Goal: Task Accomplishment & Management: Use online tool/utility

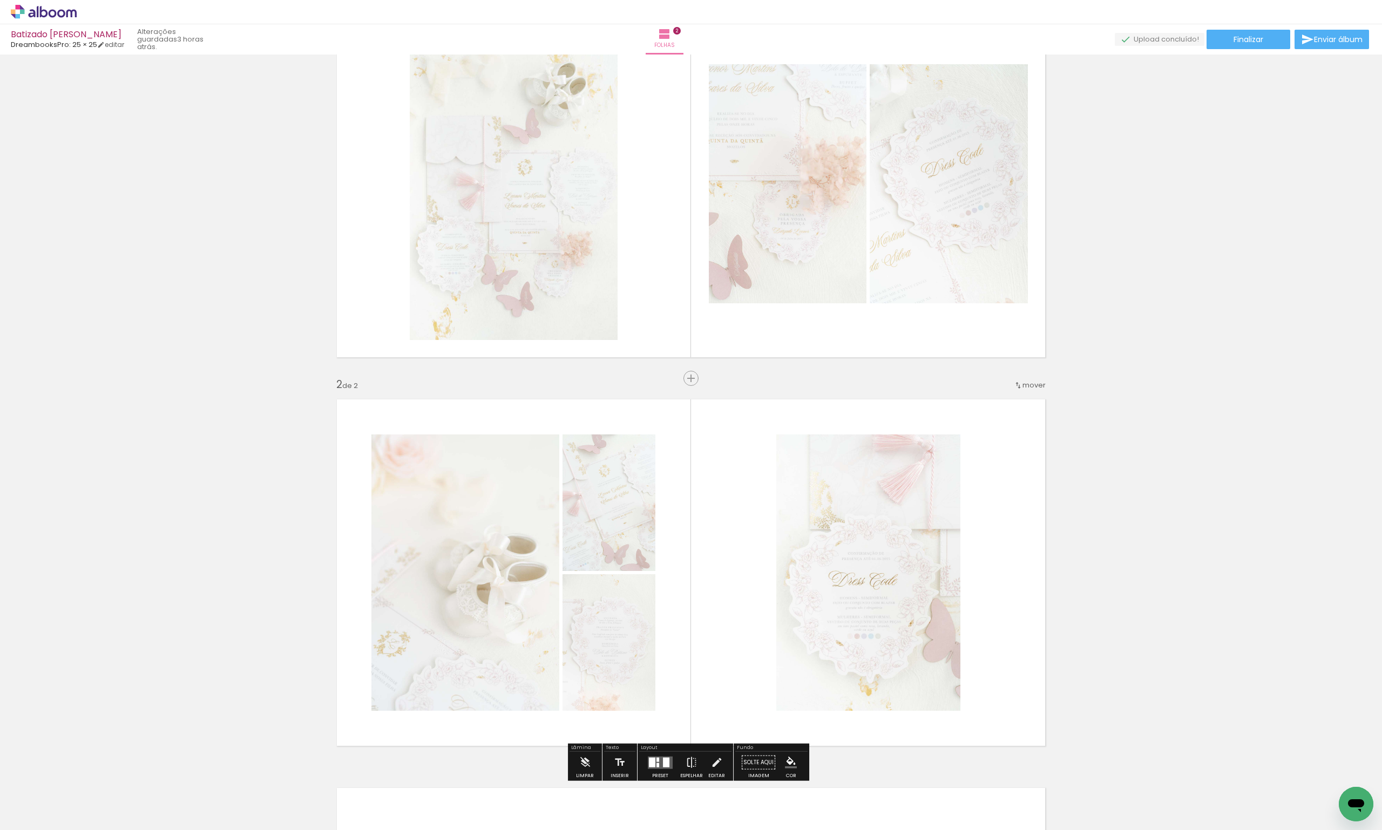
scroll to position [216, 0]
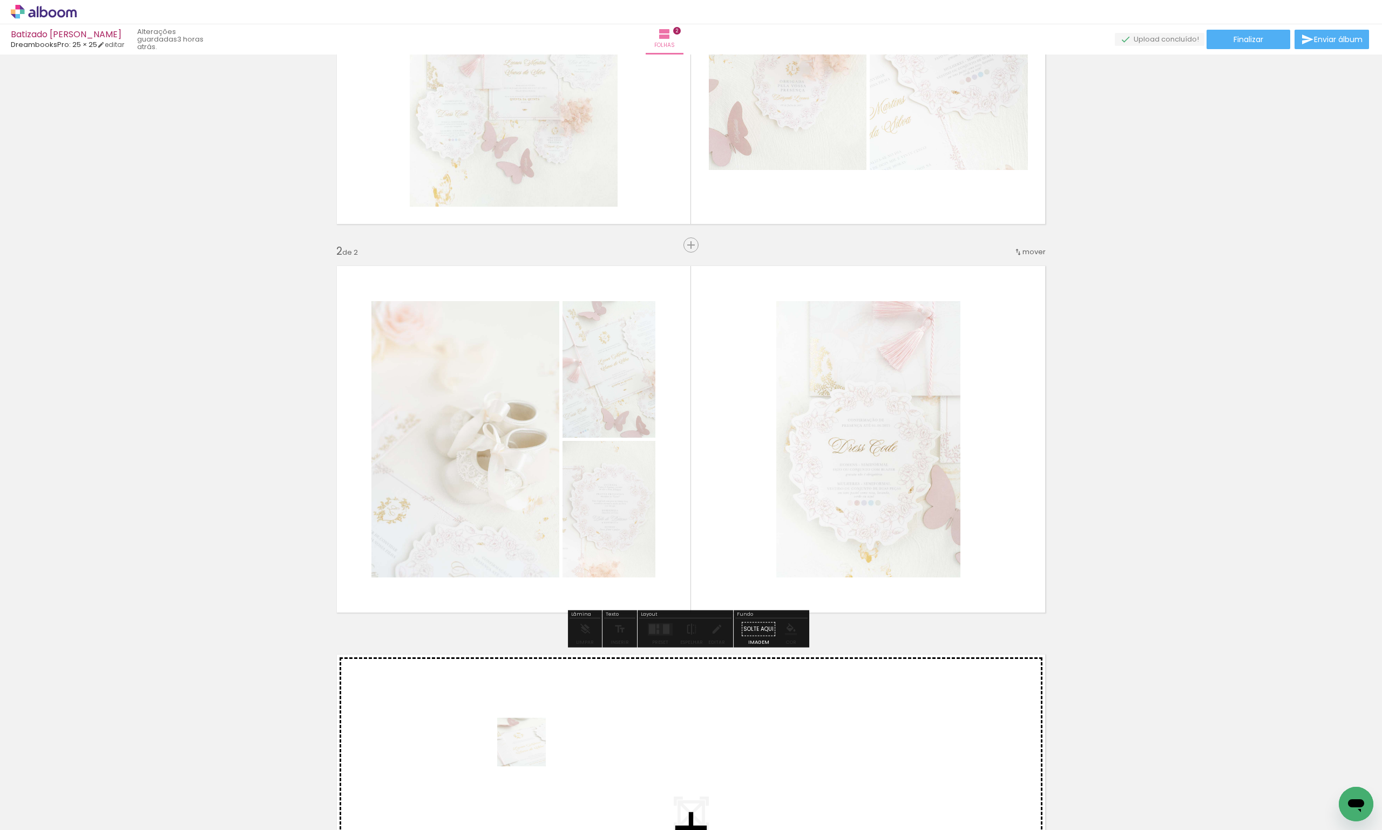
drag, startPoint x: 528, startPoint y: 798, endPoint x: 529, endPoint y: 727, distance: 71.3
click at [529, 727] on quentale-workspace at bounding box center [691, 415] width 1382 height 830
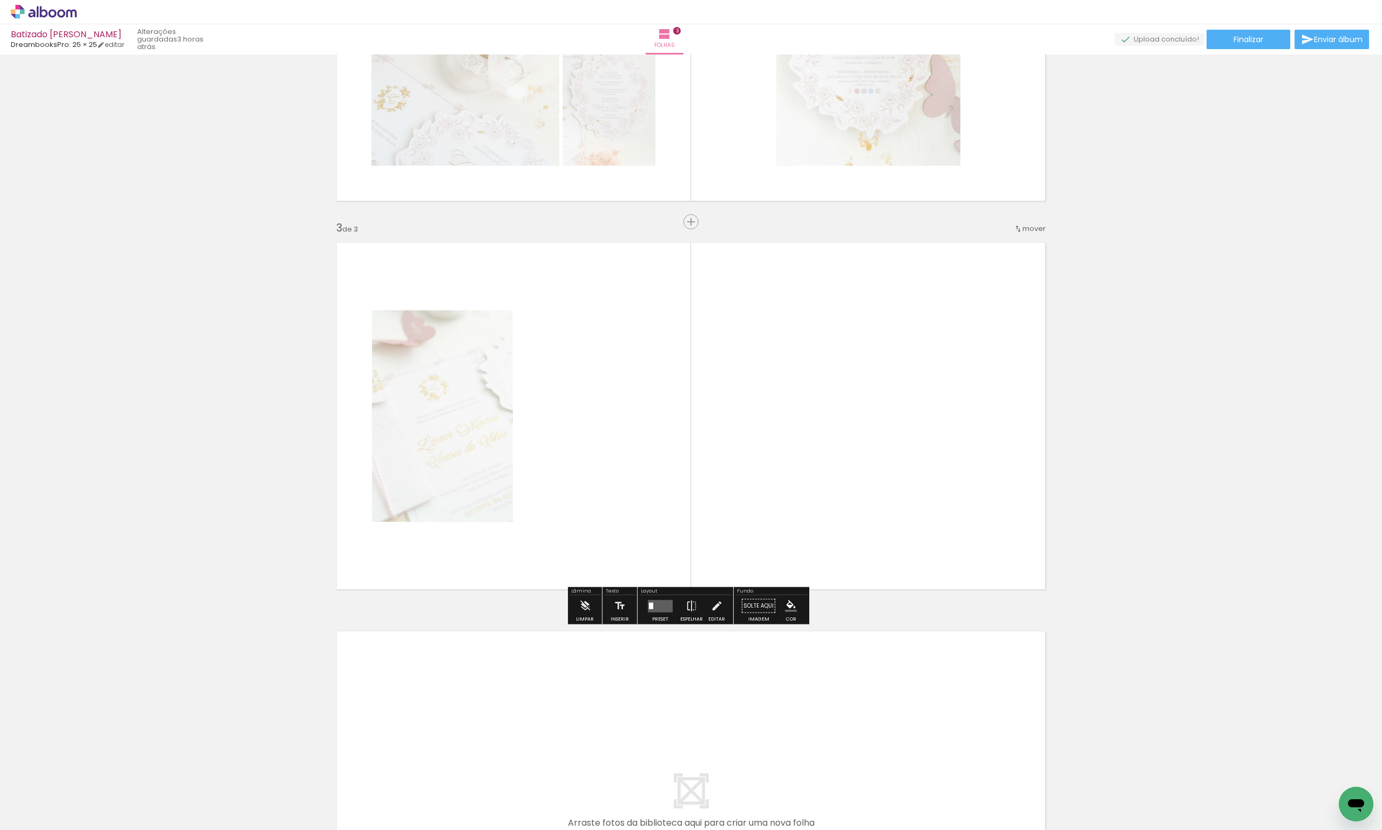
scroll to position [636, 0]
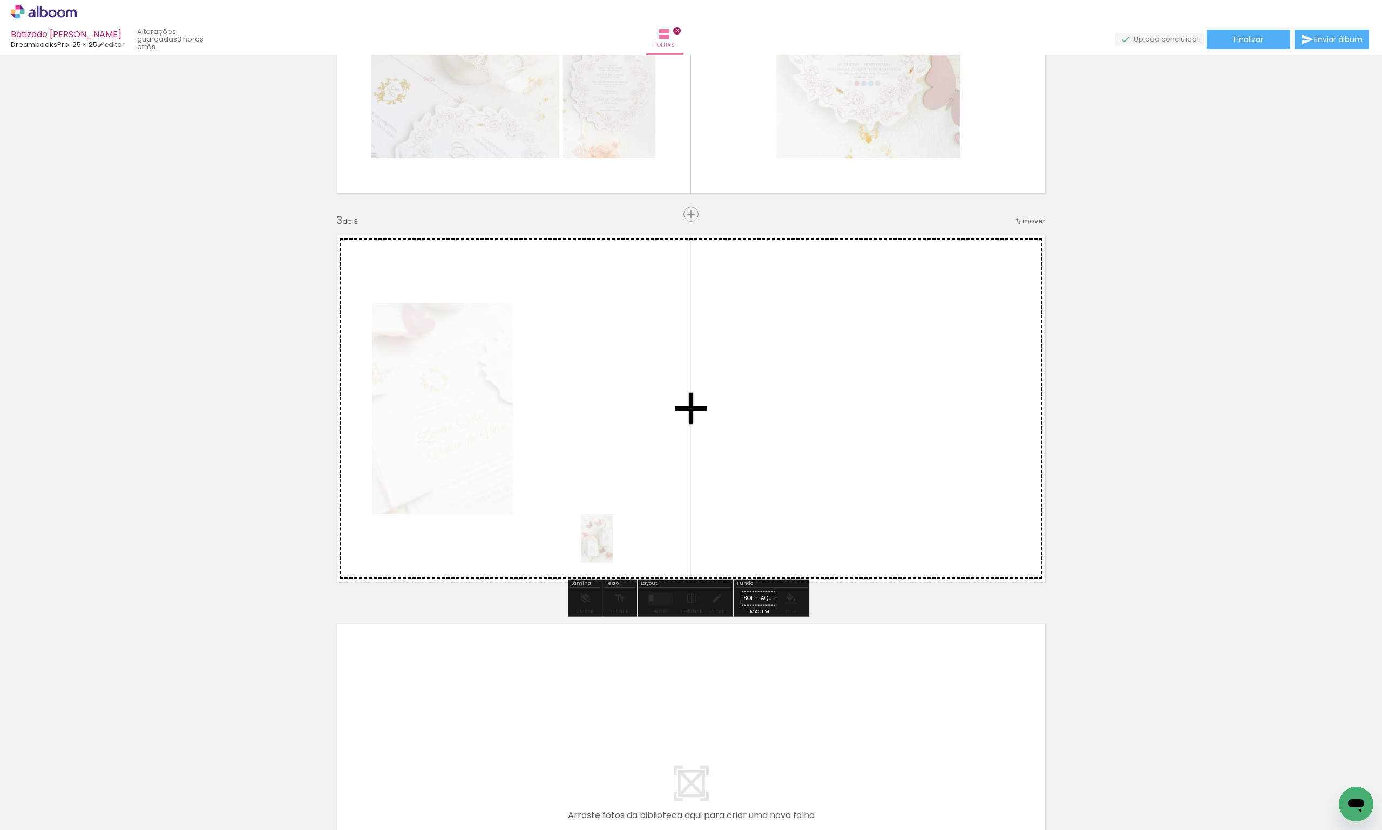
drag, startPoint x: 587, startPoint y: 783, endPoint x: 614, endPoint y: 542, distance: 243.4
click at [614, 542] on quentale-workspace at bounding box center [691, 415] width 1382 height 830
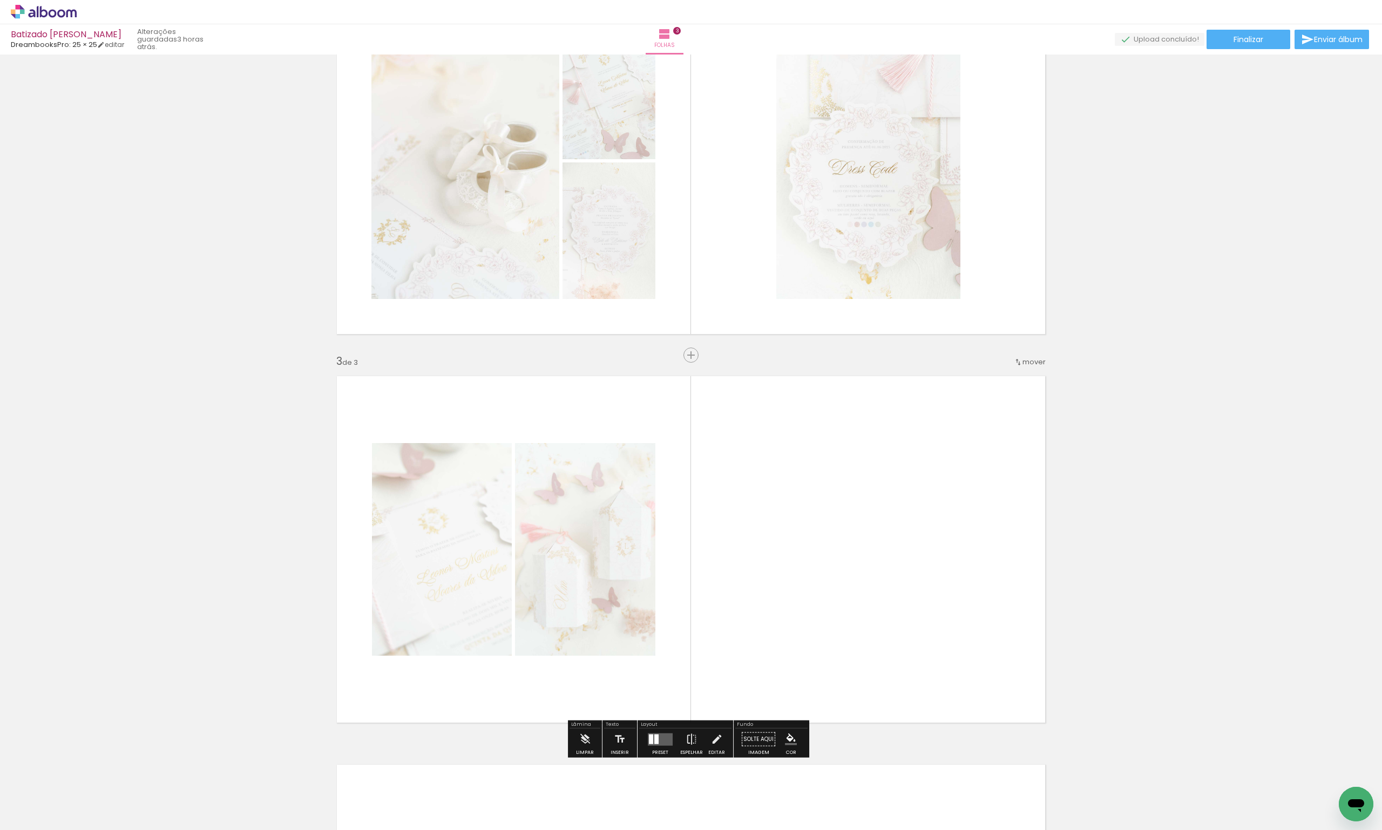
scroll to position [528, 0]
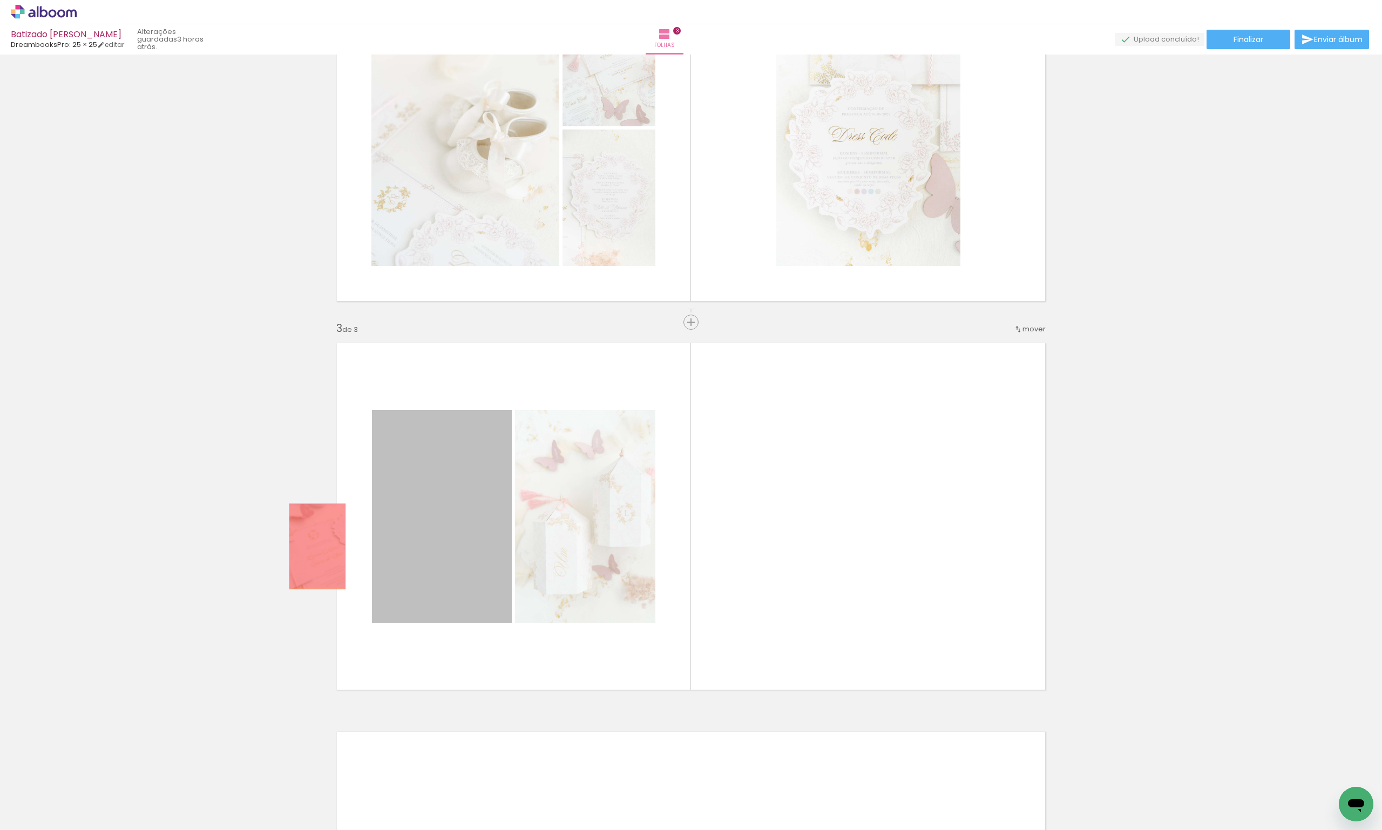
drag, startPoint x: 313, startPoint y: 546, endPoint x: 169, endPoint y: 537, distance: 144.5
click at [166, 536] on div "Inserir folha 1 de 3 Inserir folha 2 de 3 Inserir folha 3 de 3" at bounding box center [691, 309] width 1382 height 1556
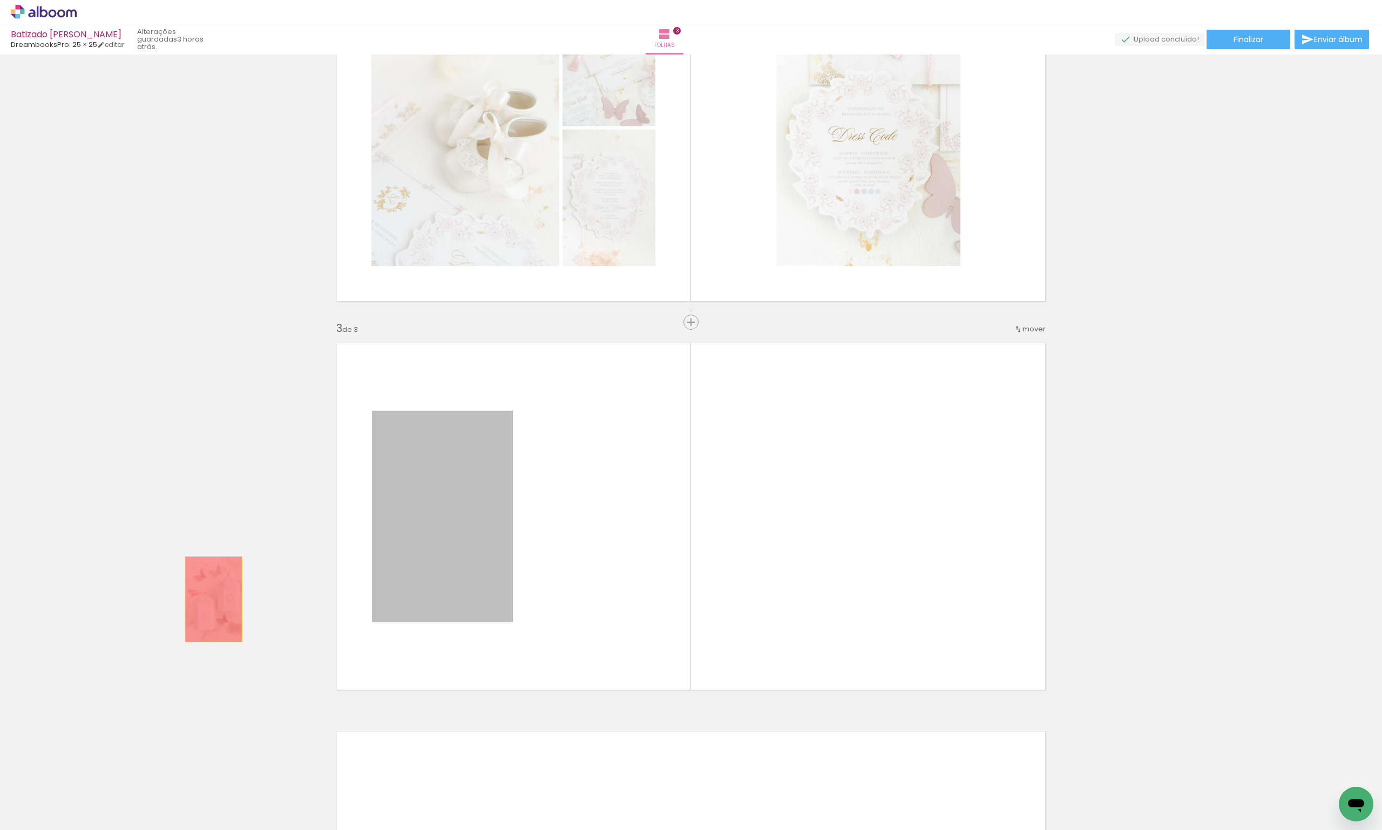
drag, startPoint x: 461, startPoint y: 593, endPoint x: 208, endPoint y: 609, distance: 253.2
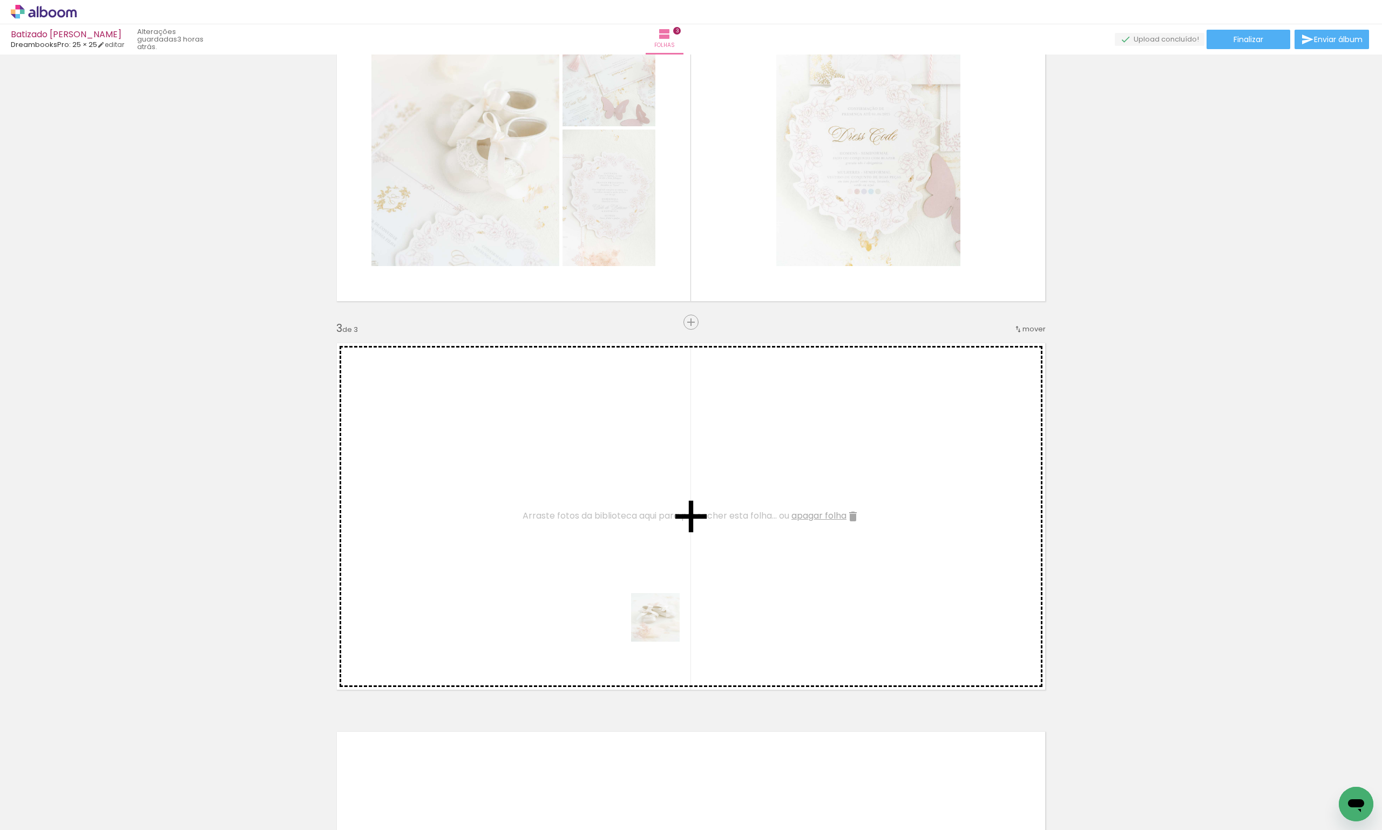
drag, startPoint x: 782, startPoint y: 744, endPoint x: 374, endPoint y: 454, distance: 501.1
click at [374, 454] on quentale-workspace at bounding box center [691, 415] width 1382 height 830
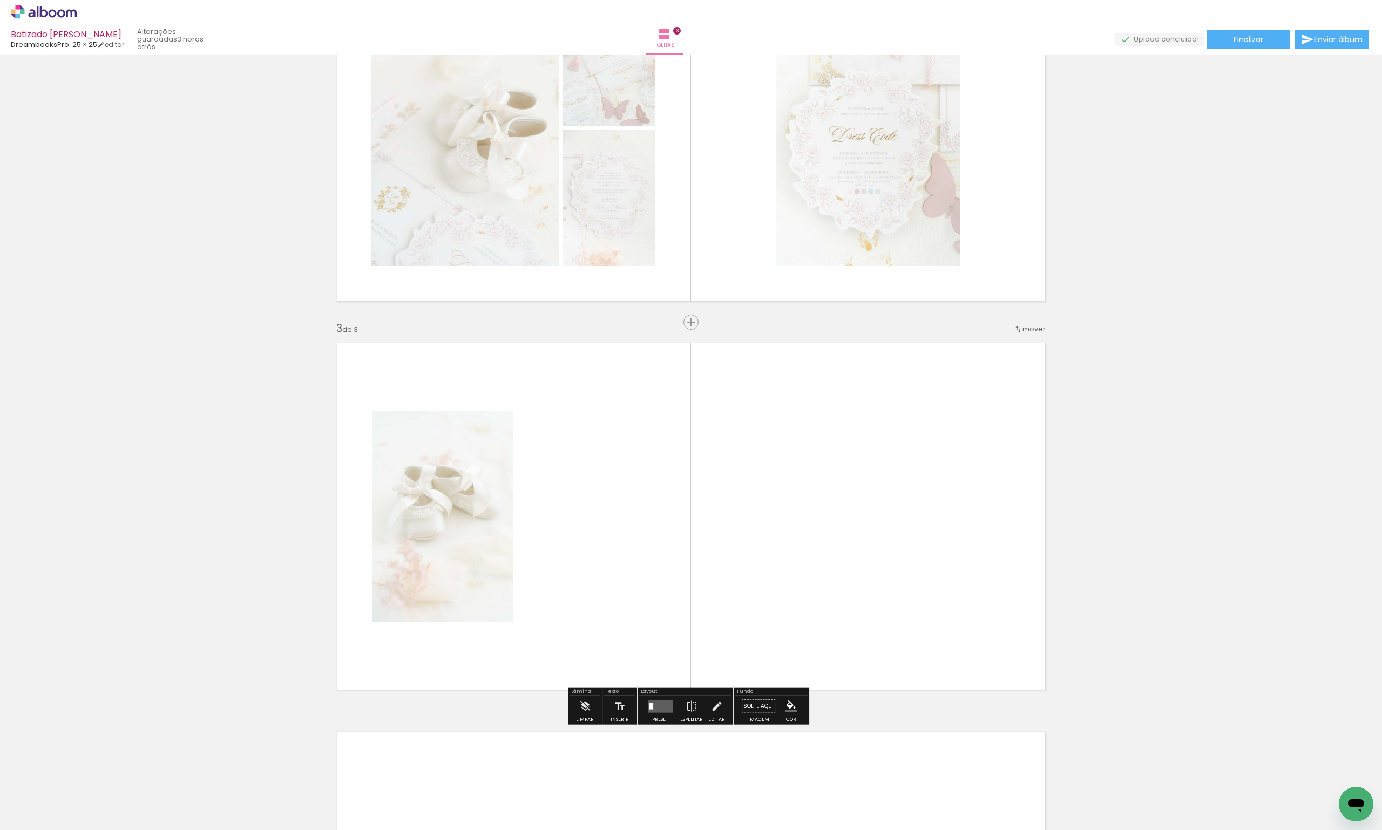
scroll to position [420, 0]
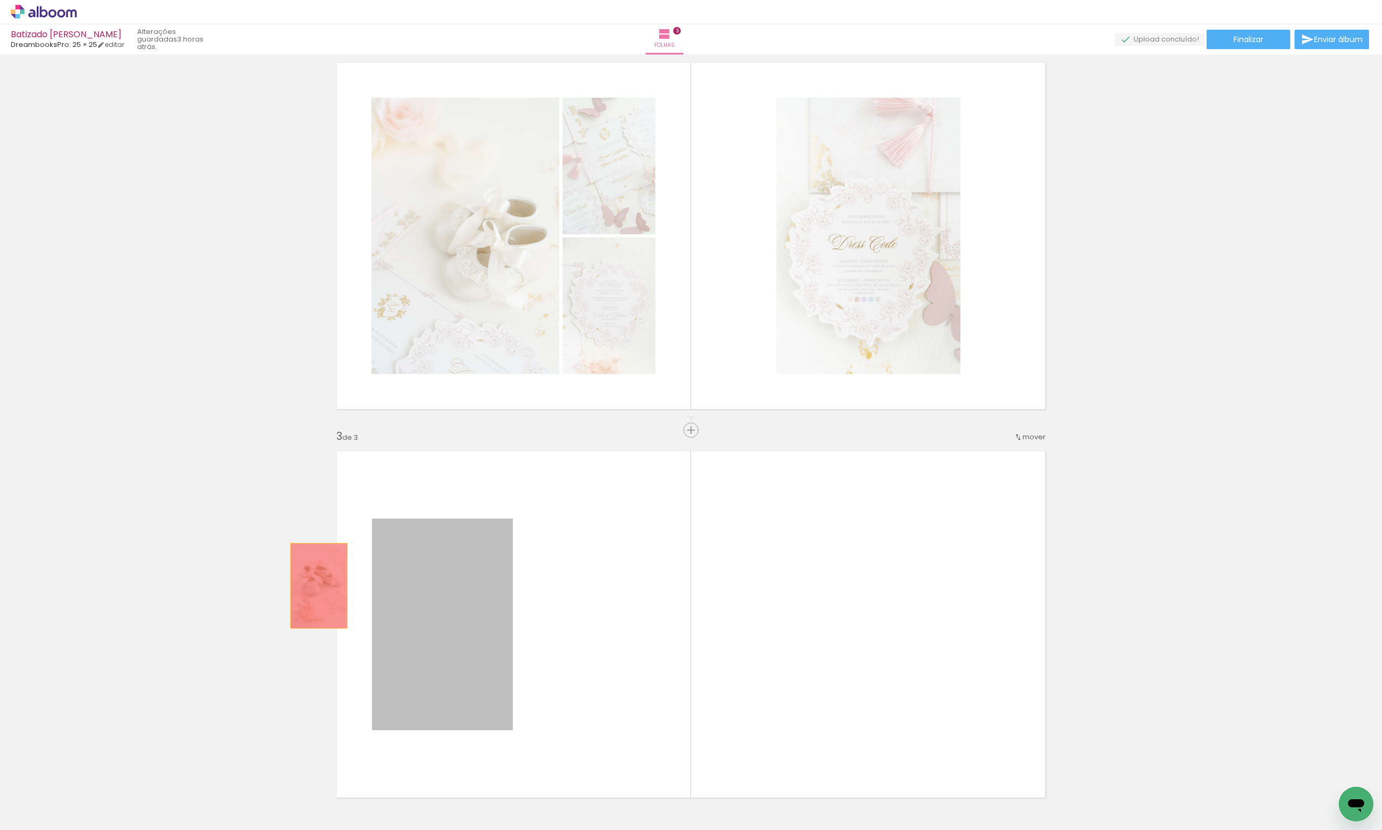
drag, startPoint x: 465, startPoint y: 589, endPoint x: 300, endPoint y: 588, distance: 164.7
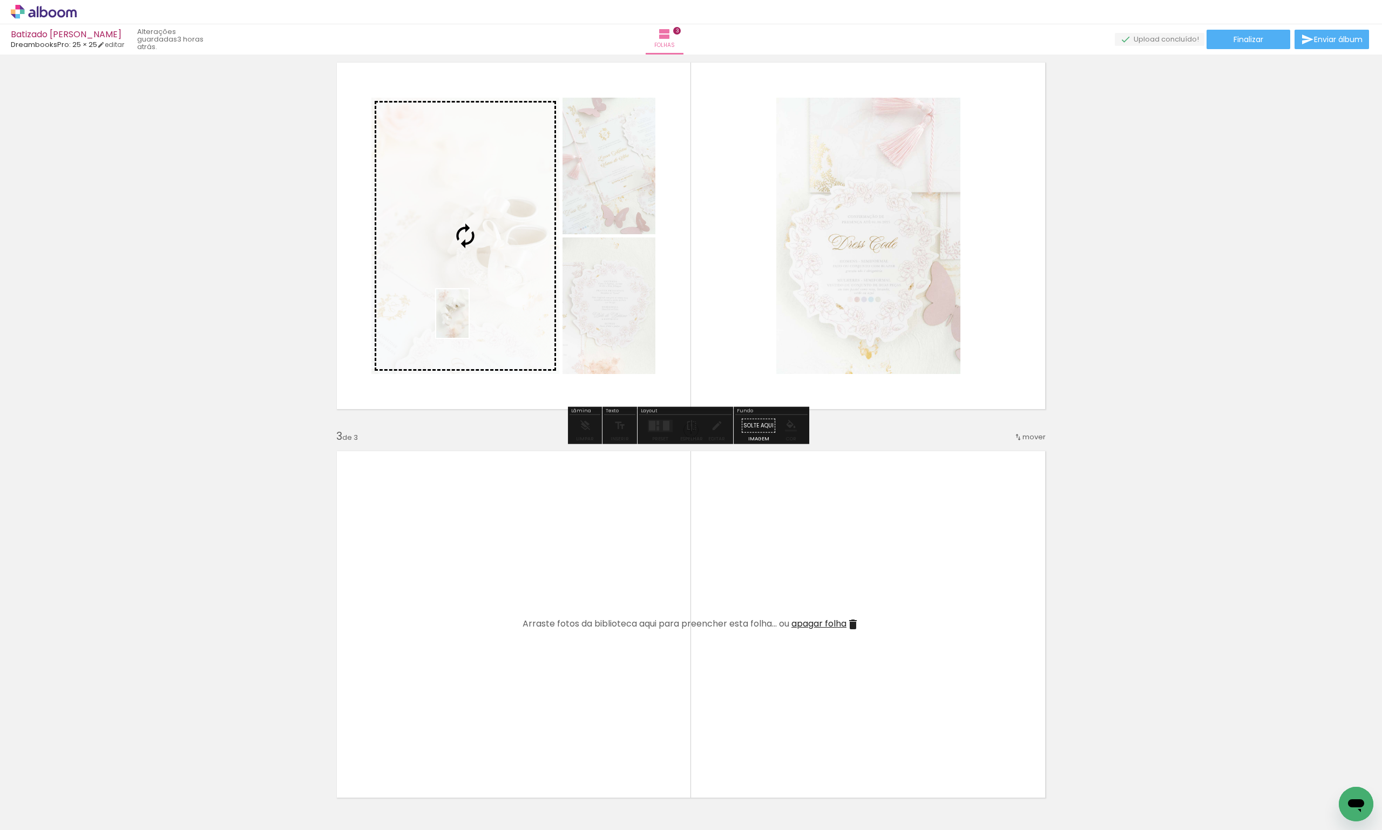
drag, startPoint x: 895, startPoint y: 804, endPoint x: 469, endPoint y: 322, distance: 643.8
click at [469, 322] on quentale-workspace at bounding box center [691, 415] width 1382 height 830
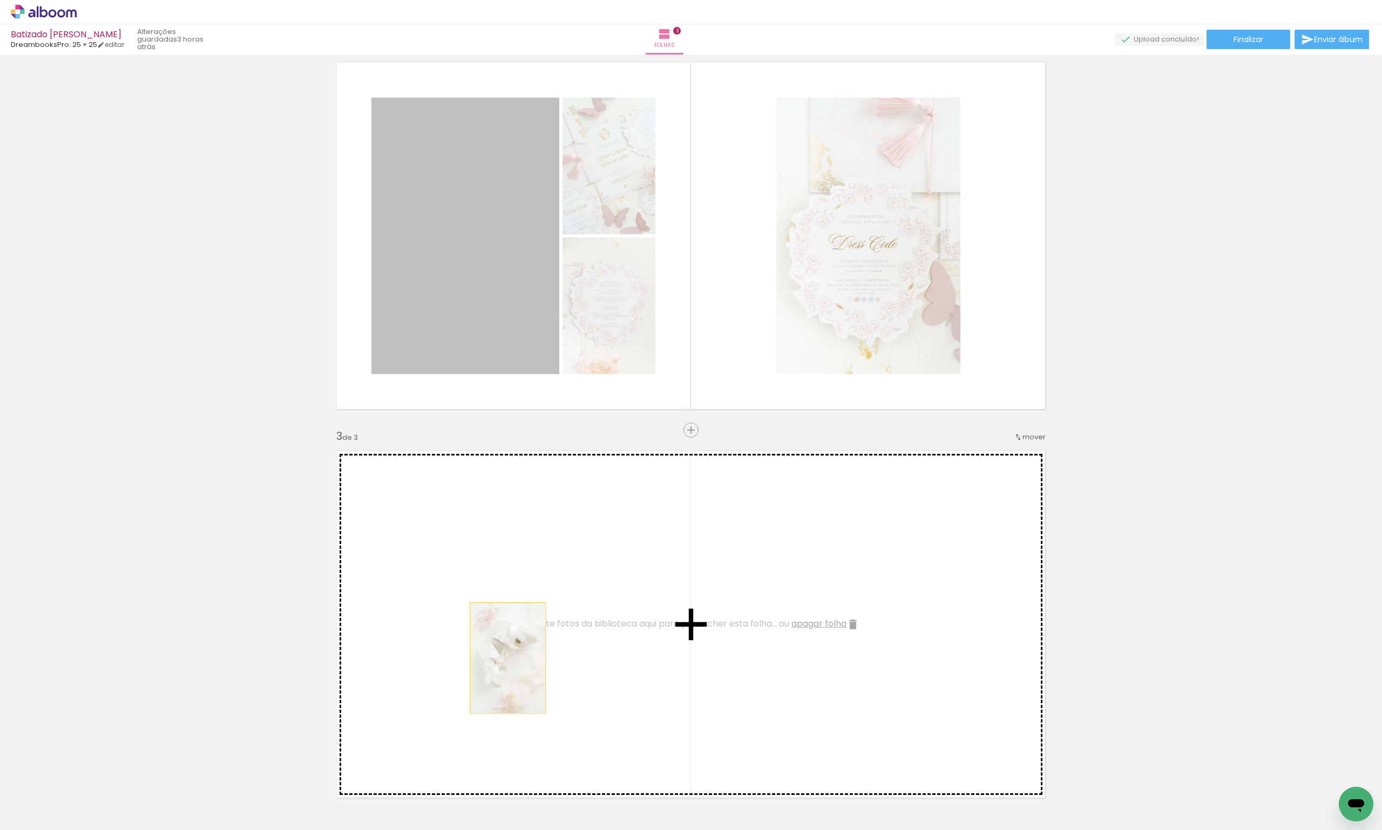
drag, startPoint x: 478, startPoint y: 263, endPoint x: 504, endPoint y: 659, distance: 397.2
click at [504, 659] on div "Inserir folha 1 de 3 Inserir folha 2 de 3 Inserir folha 3 de 3" at bounding box center [691, 417] width 1382 height 1556
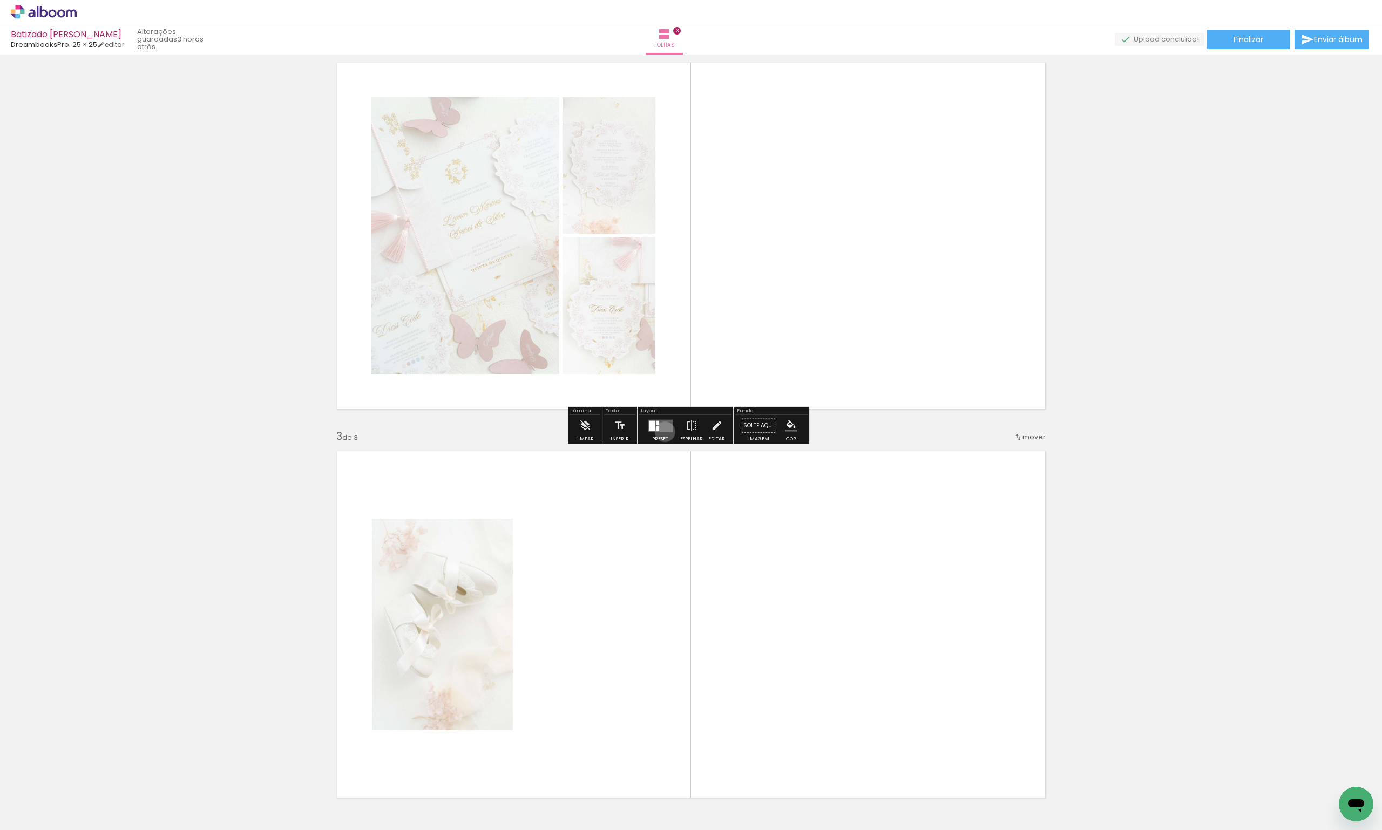
click at [663, 431] on div at bounding box center [660, 426] width 29 height 22
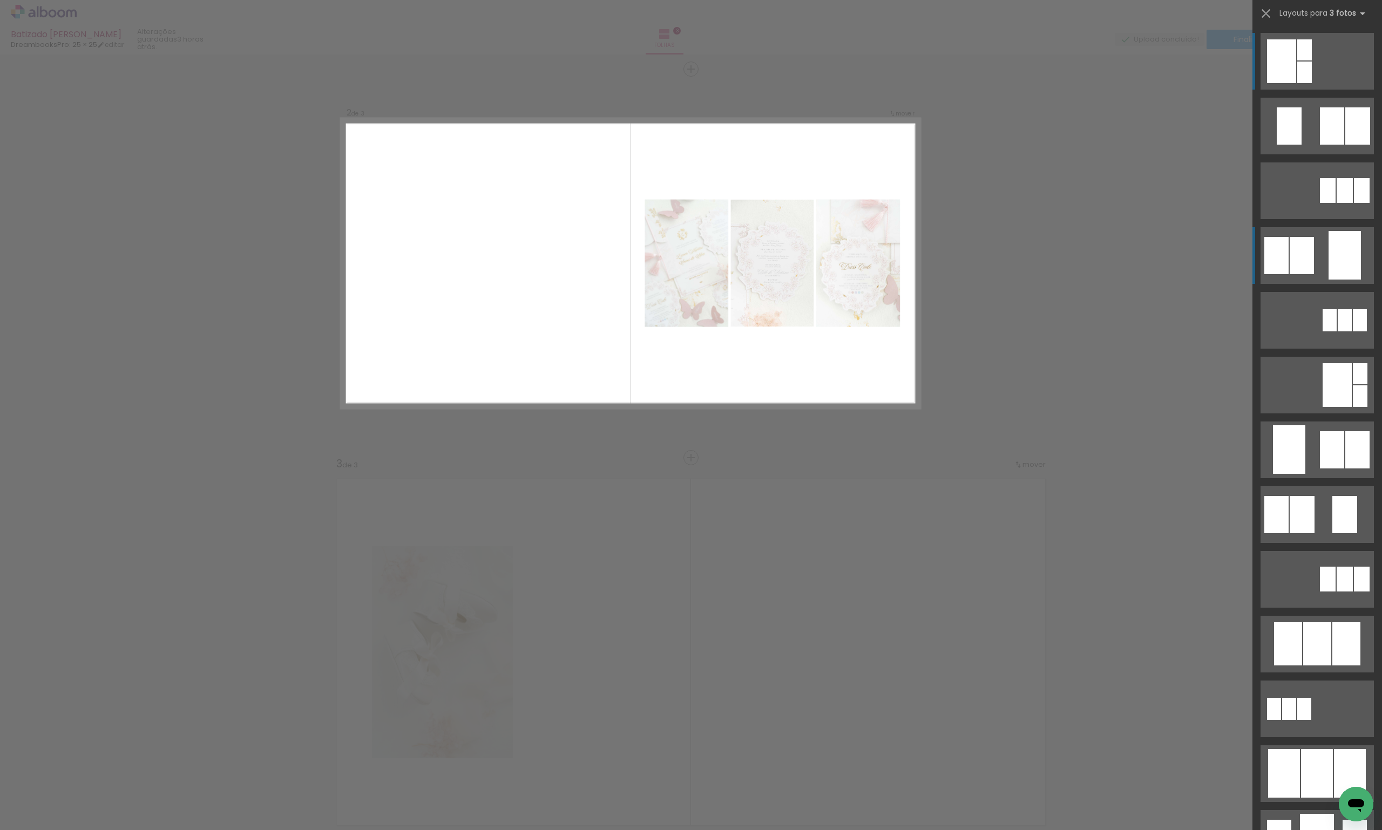
scroll to position [247, 0]
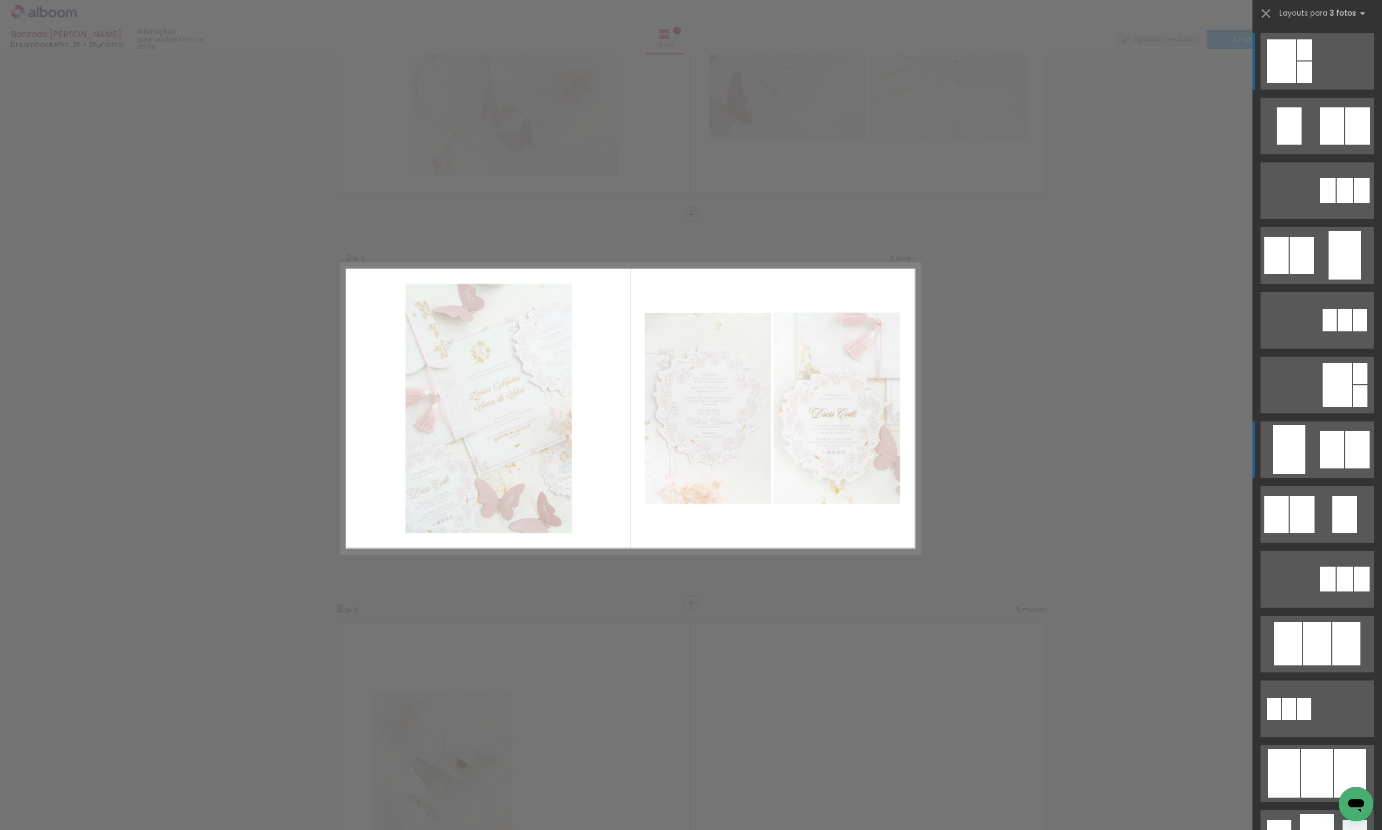
click at [1312, 60] on div at bounding box center [1304, 49] width 15 height 21
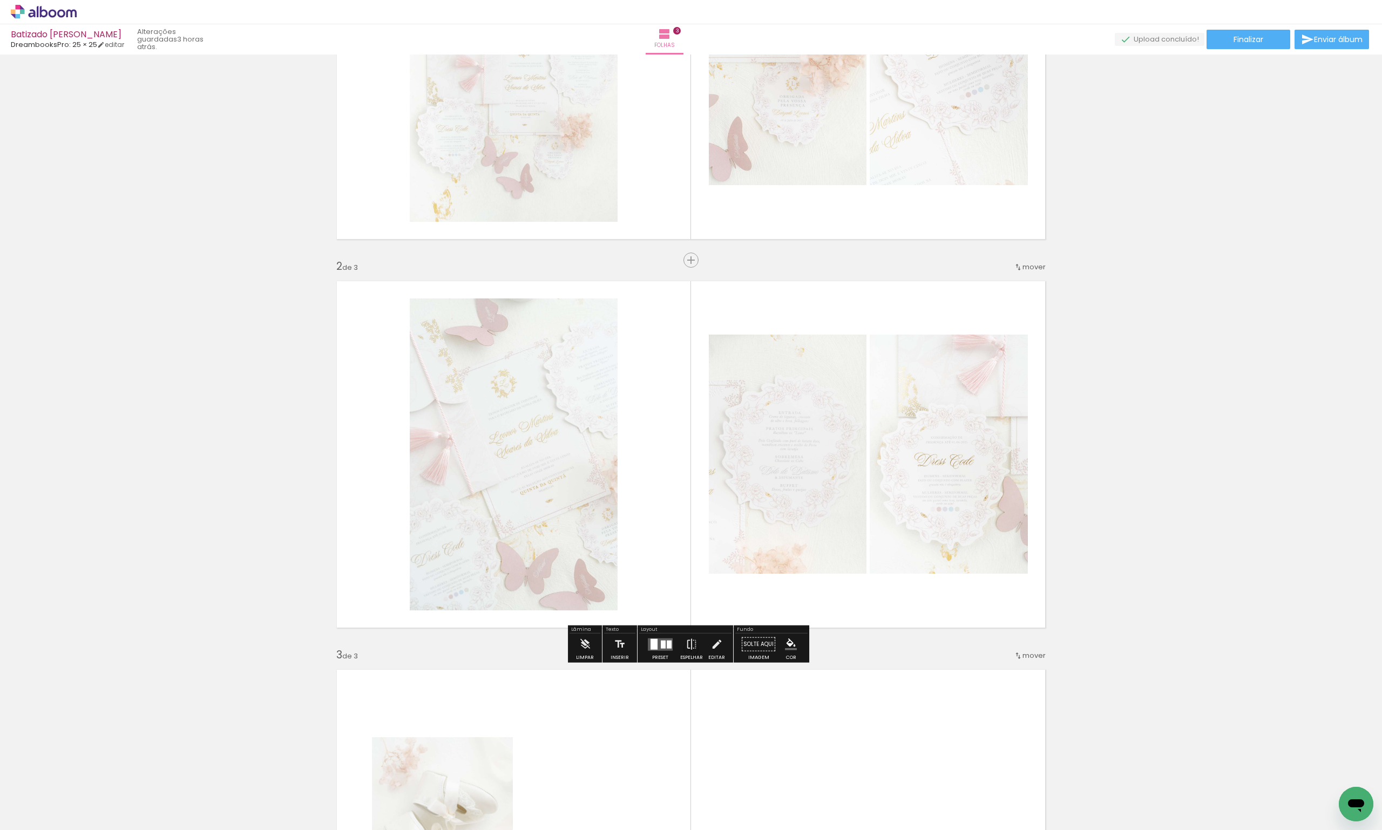
scroll to position [463, 0]
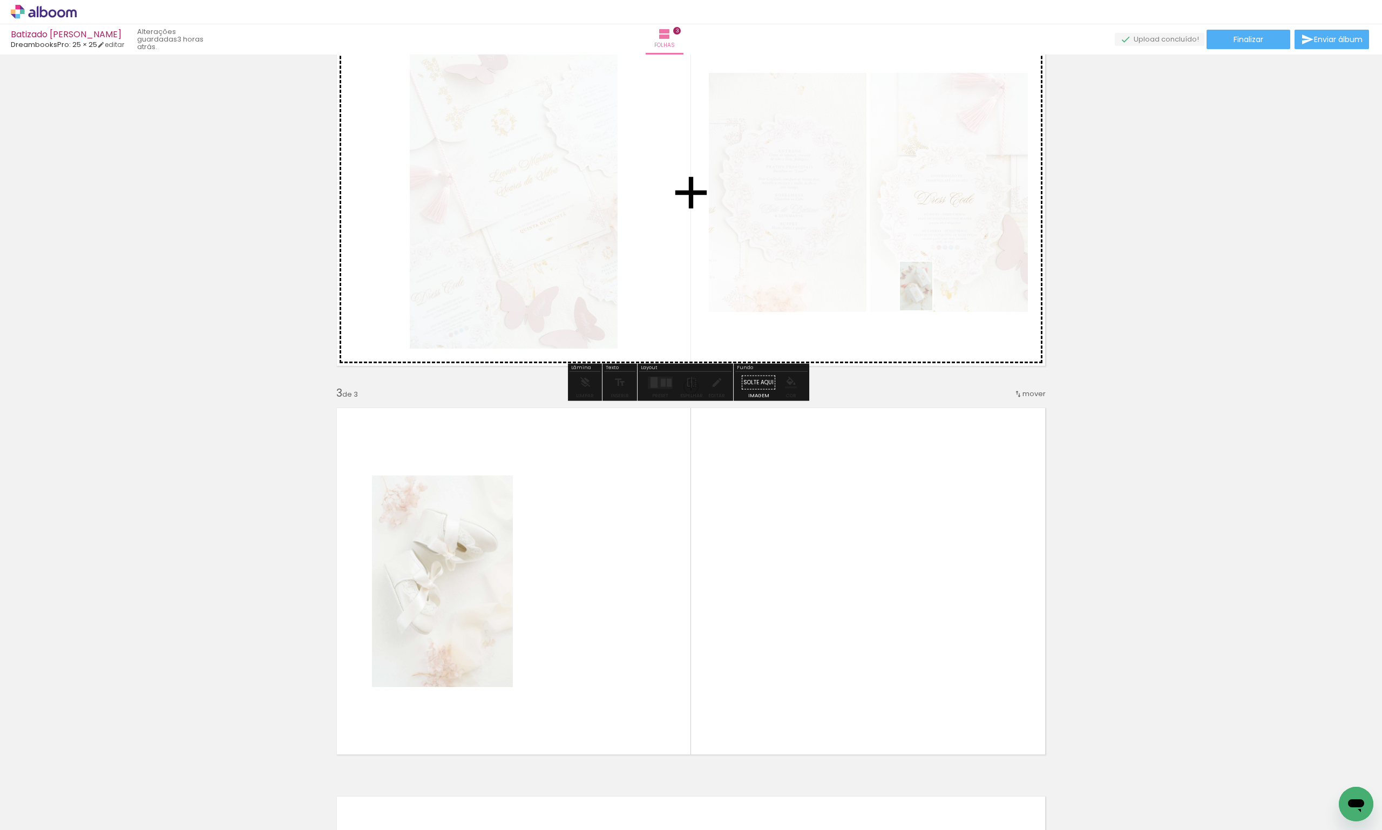
drag, startPoint x: 702, startPoint y: 804, endPoint x: 920, endPoint y: 330, distance: 521.4
click at [920, 330] on quentale-workspace at bounding box center [691, 415] width 1382 height 830
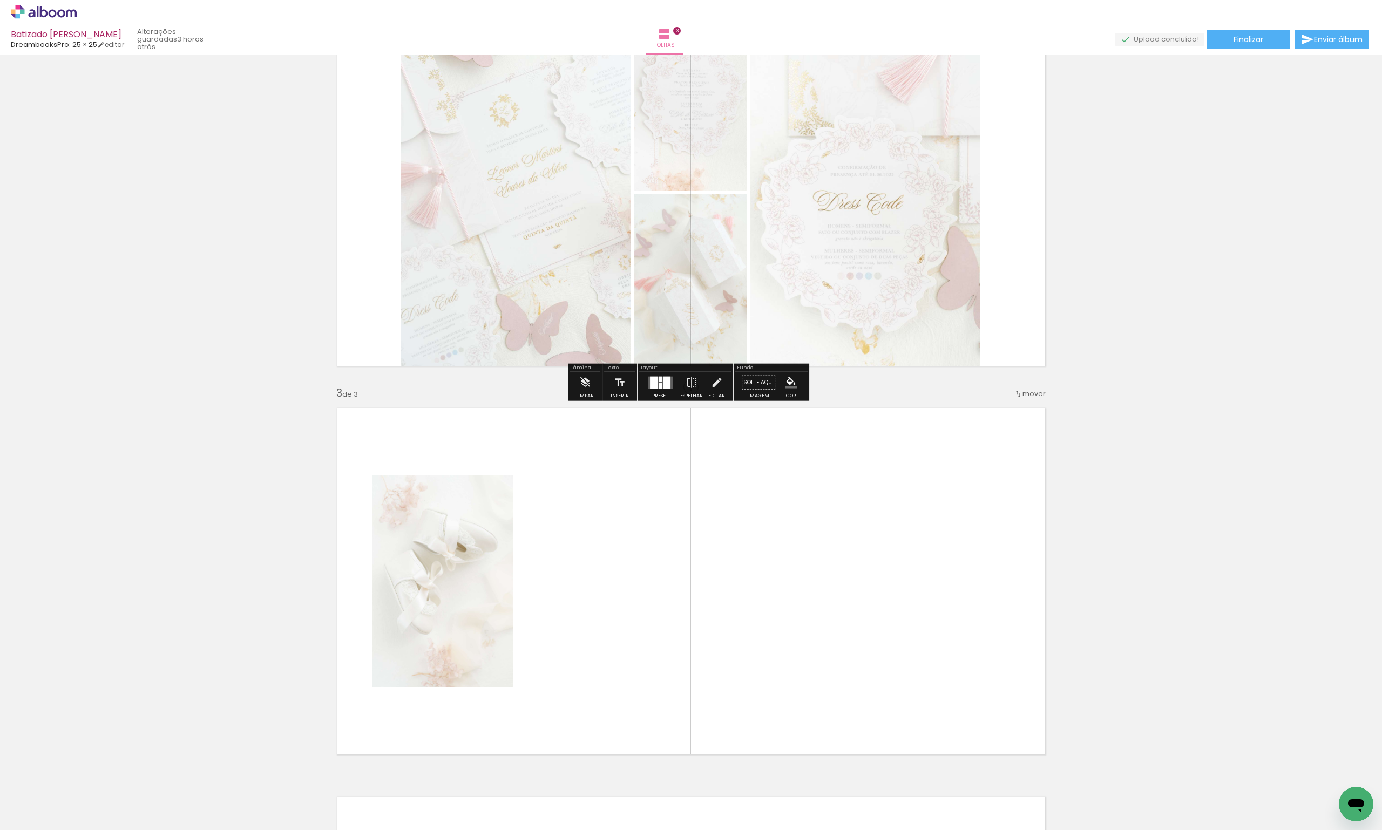
click at [665, 386] on div at bounding box center [667, 382] width 8 height 12
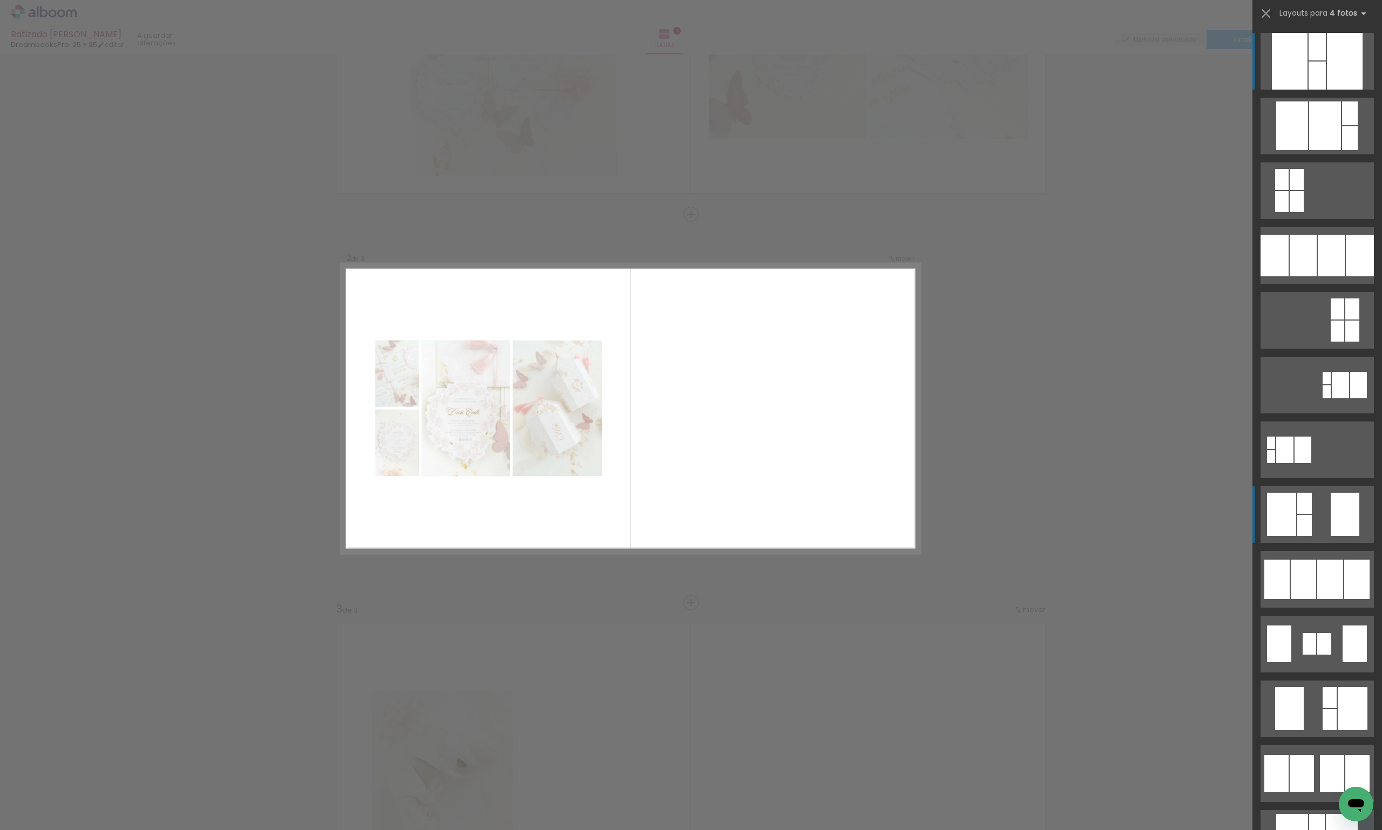
scroll to position [247, 0]
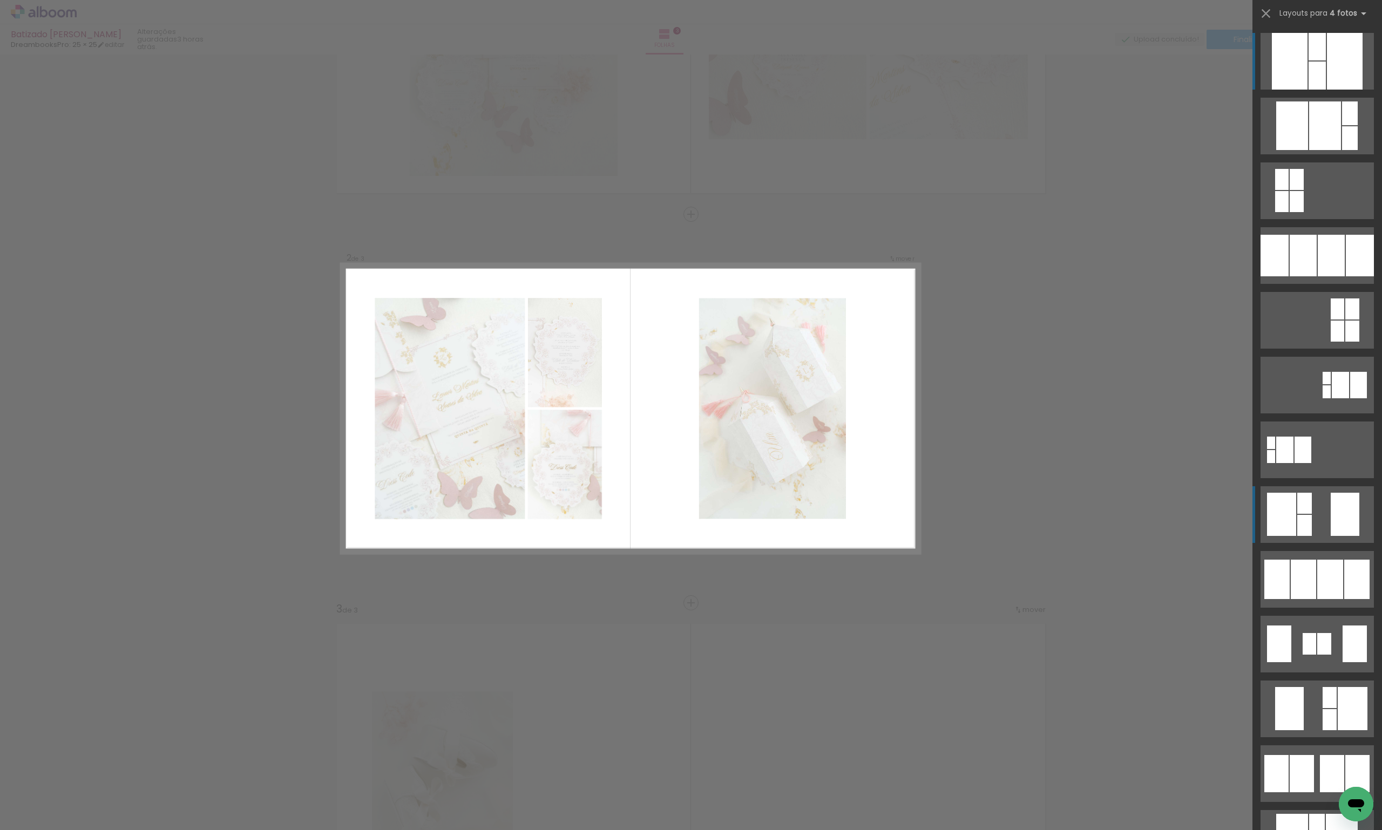
click at [1326, 90] on div at bounding box center [1317, 76] width 17 height 28
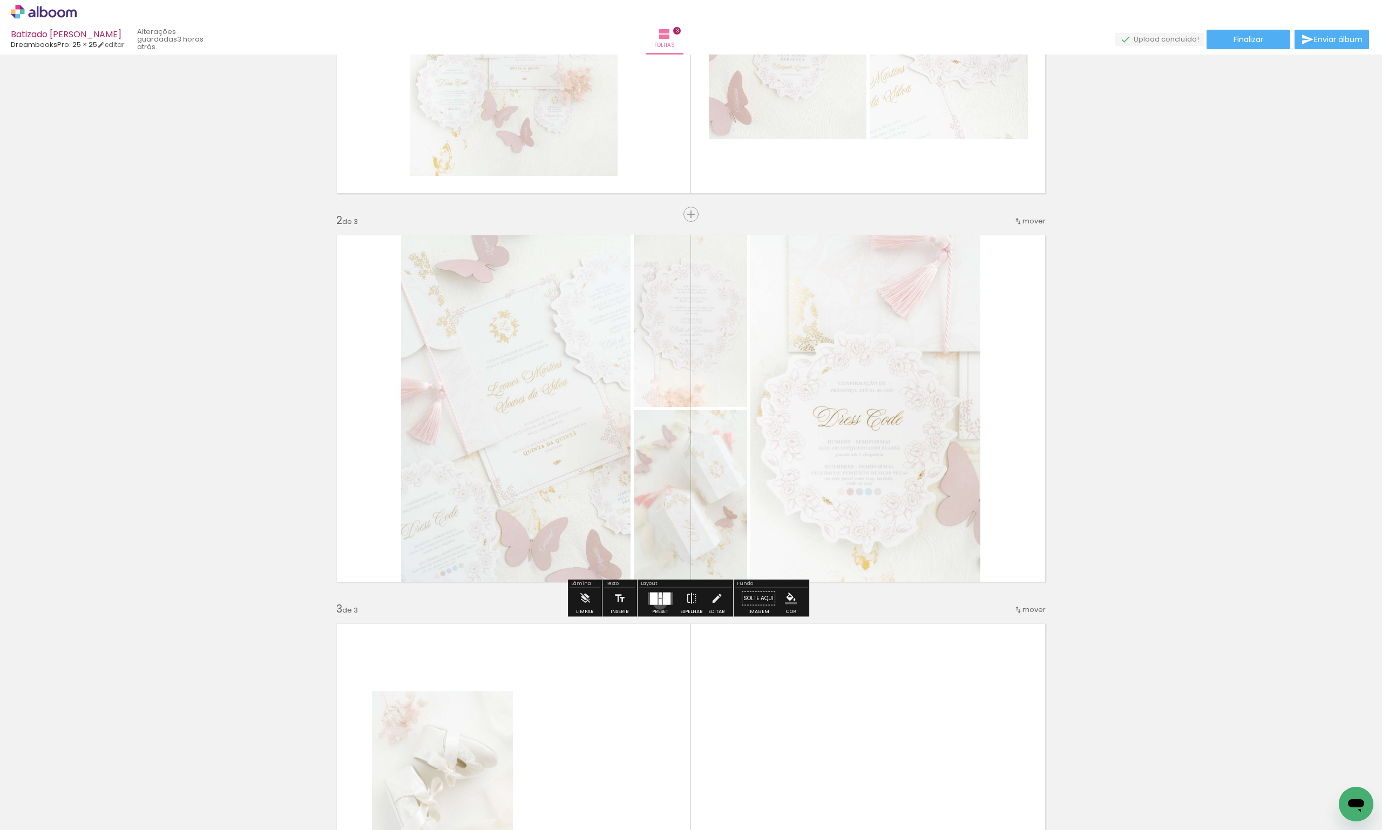
click at [659, 602] on div at bounding box center [660, 602] width 3 height 6
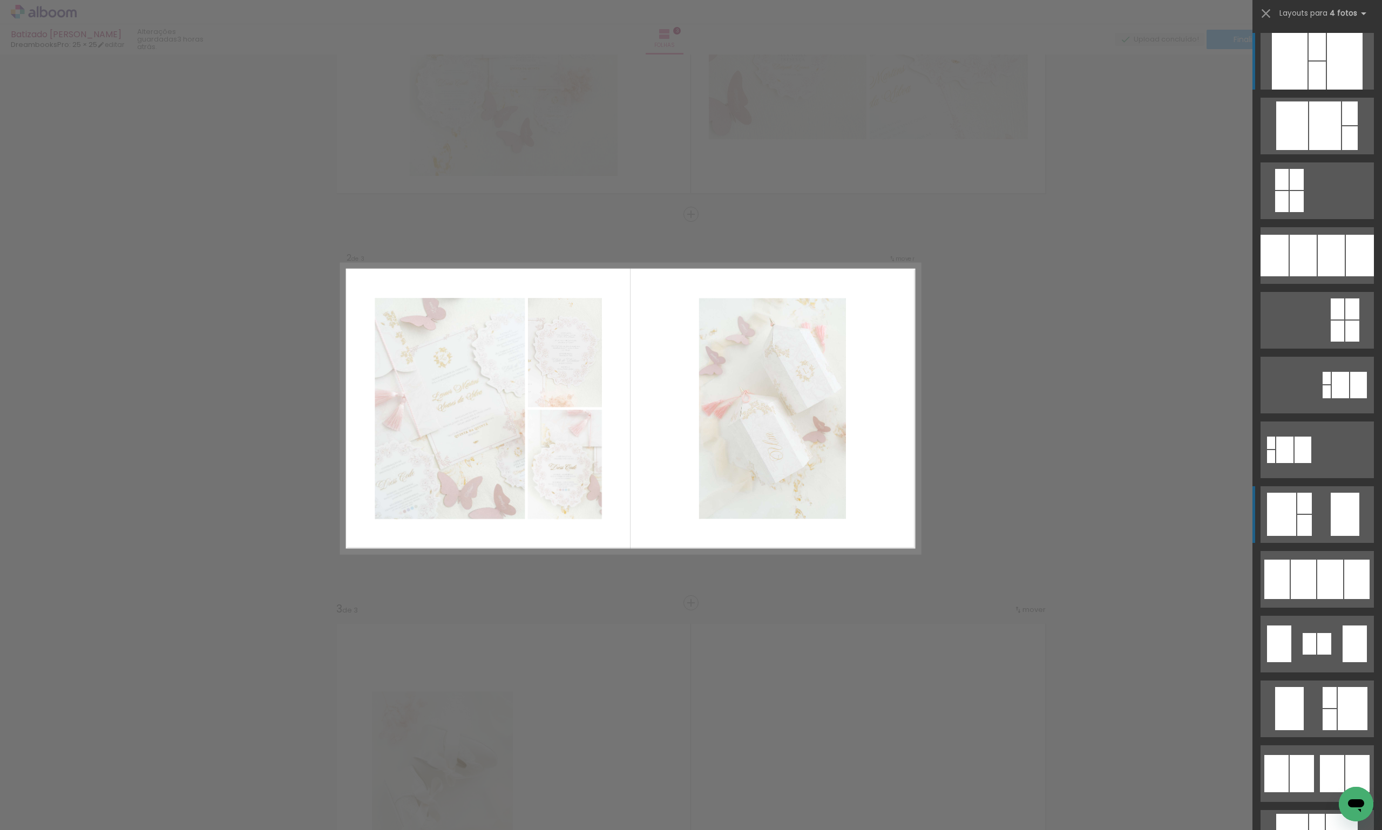
click at [1325, 90] on quentale-layouter at bounding box center [1317, 61] width 113 height 57
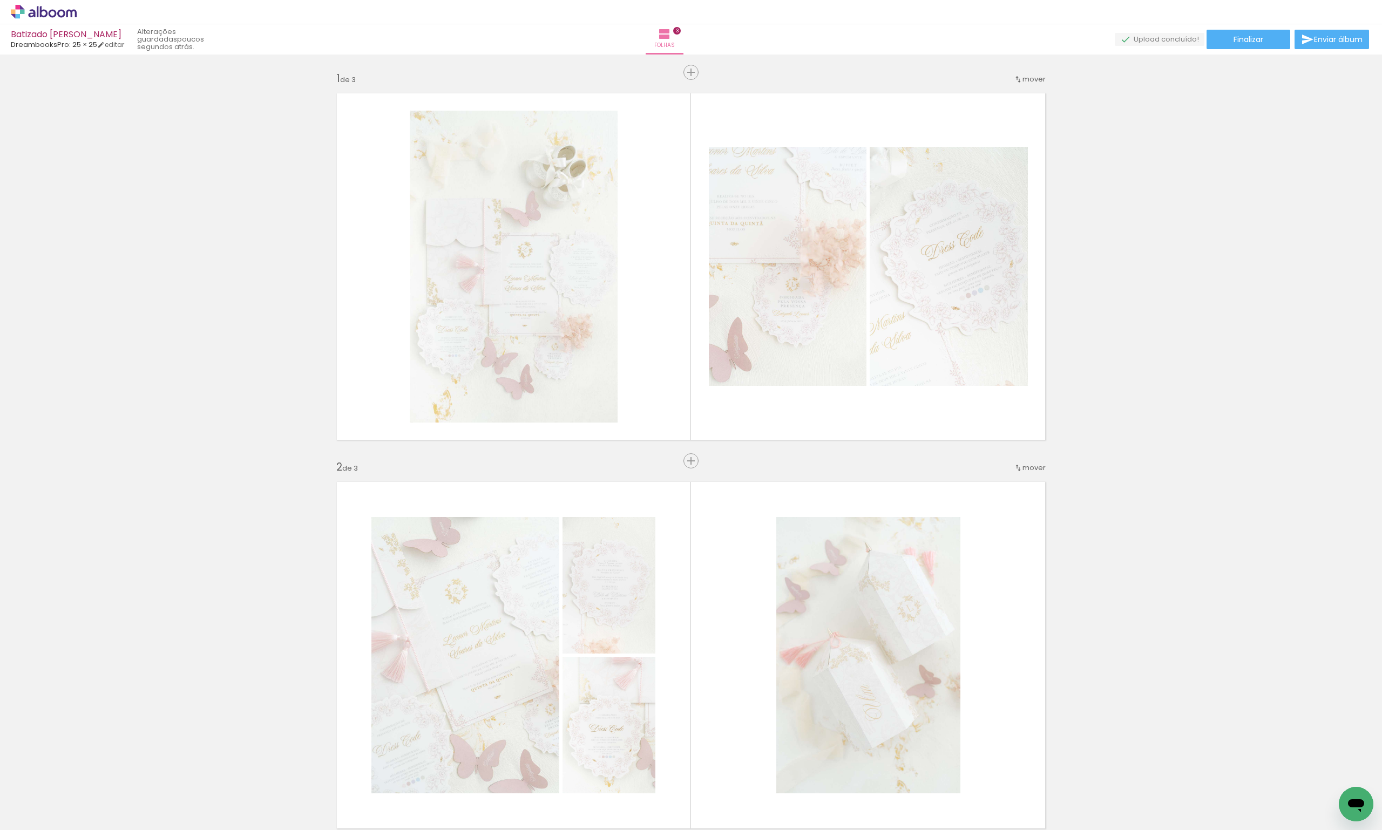
scroll to position [0, 34358]
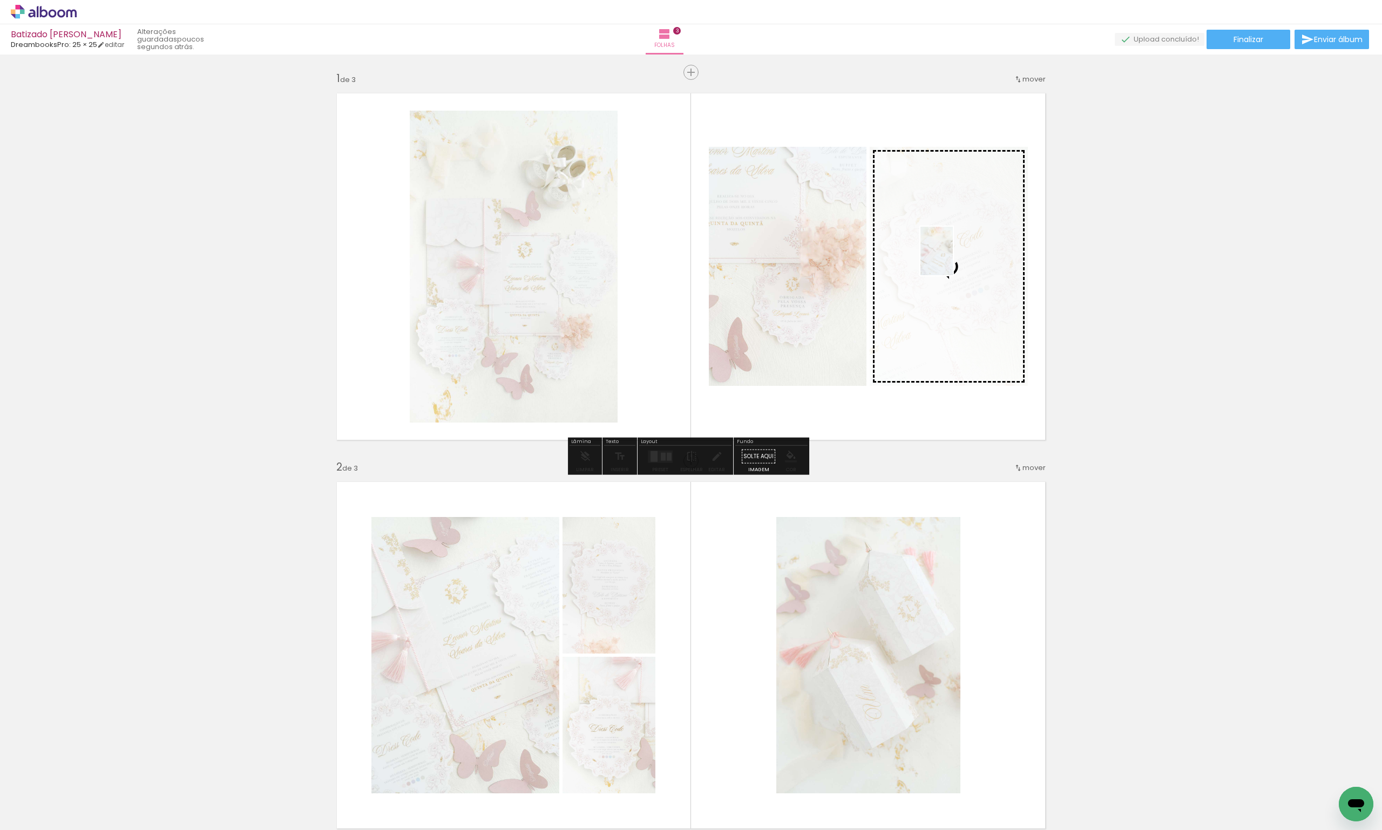
drag, startPoint x: 1014, startPoint y: 803, endPoint x: 953, endPoint y: 259, distance: 547.7
click at [953, 259] on quentale-workspace at bounding box center [691, 415] width 1382 height 830
drag, startPoint x: 651, startPoint y: 812, endPoint x: 947, endPoint y: 267, distance: 620.2
click at [947, 267] on quentale-workspace at bounding box center [691, 415] width 1382 height 830
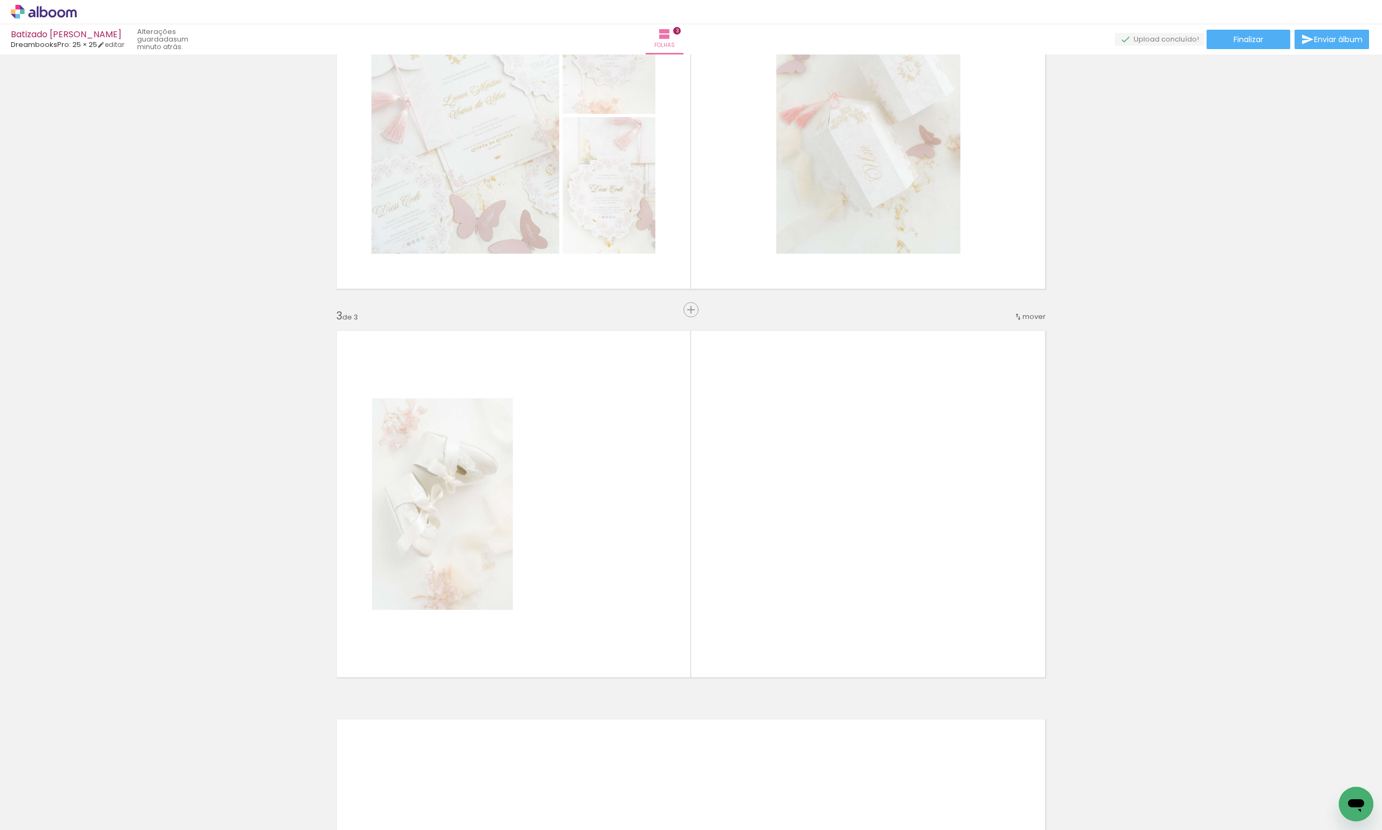
scroll to position [0, 35214]
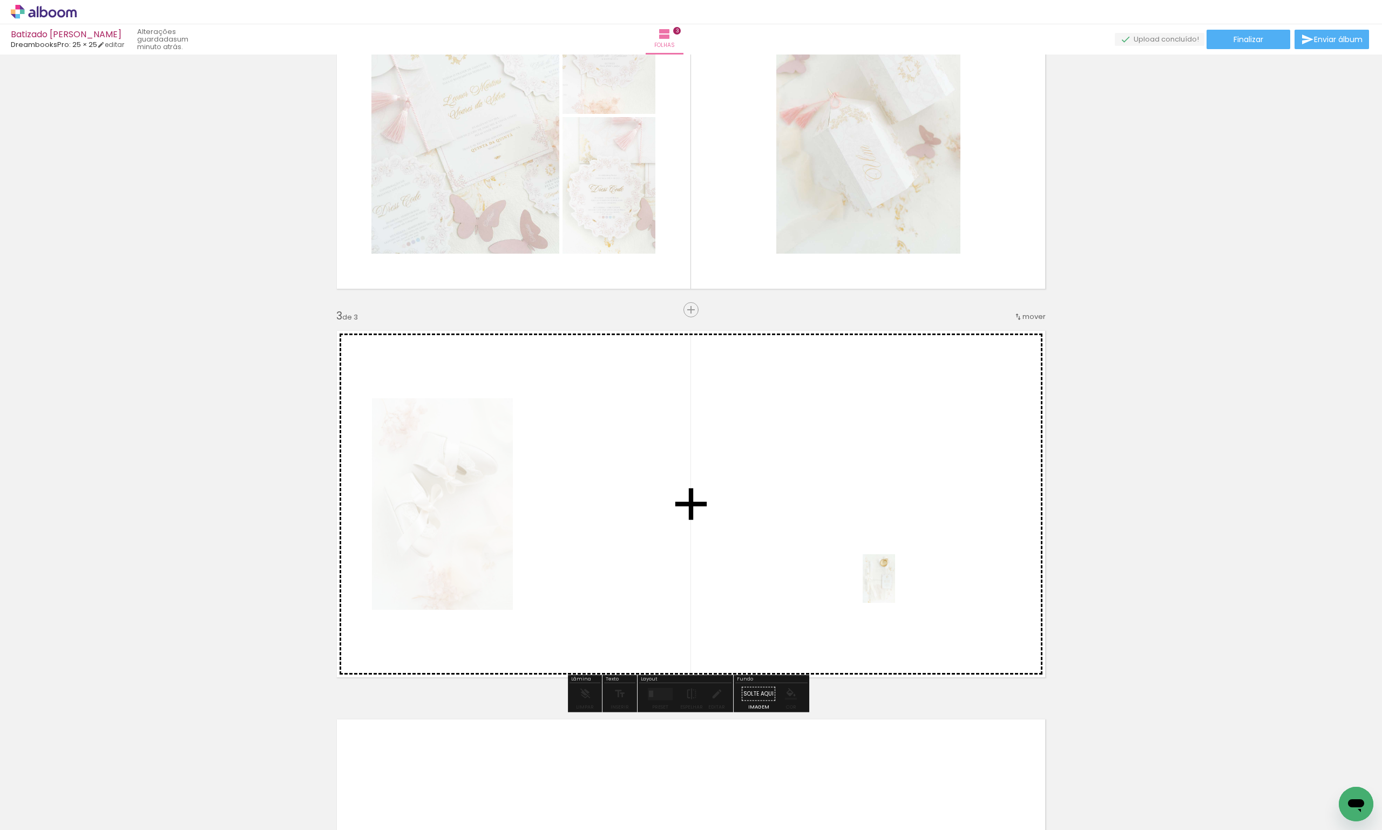
drag, startPoint x: 1123, startPoint y: 805, endPoint x: 895, endPoint y: 587, distance: 315.4
click at [895, 587] on quentale-workspace at bounding box center [691, 415] width 1382 height 830
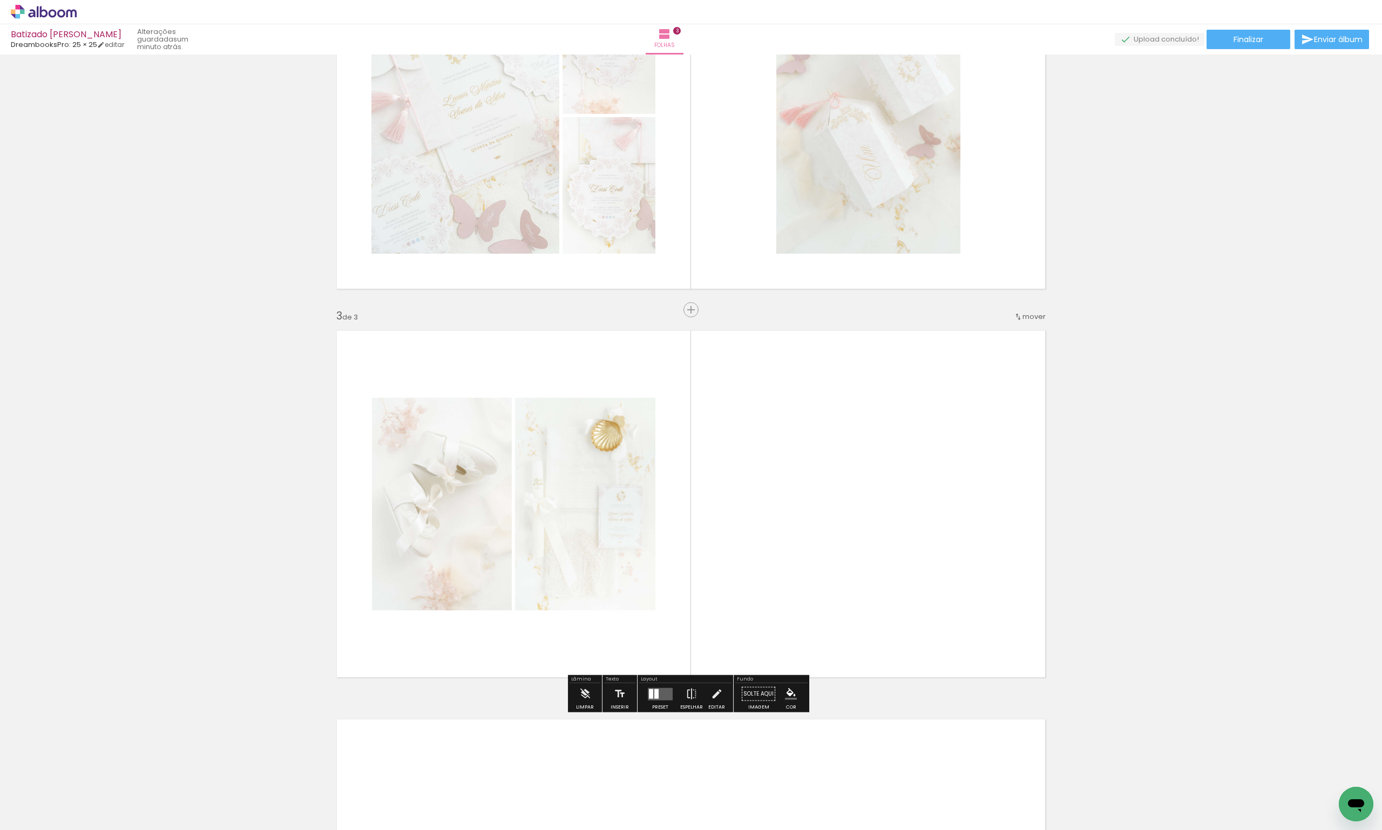
scroll to position [0, 35534]
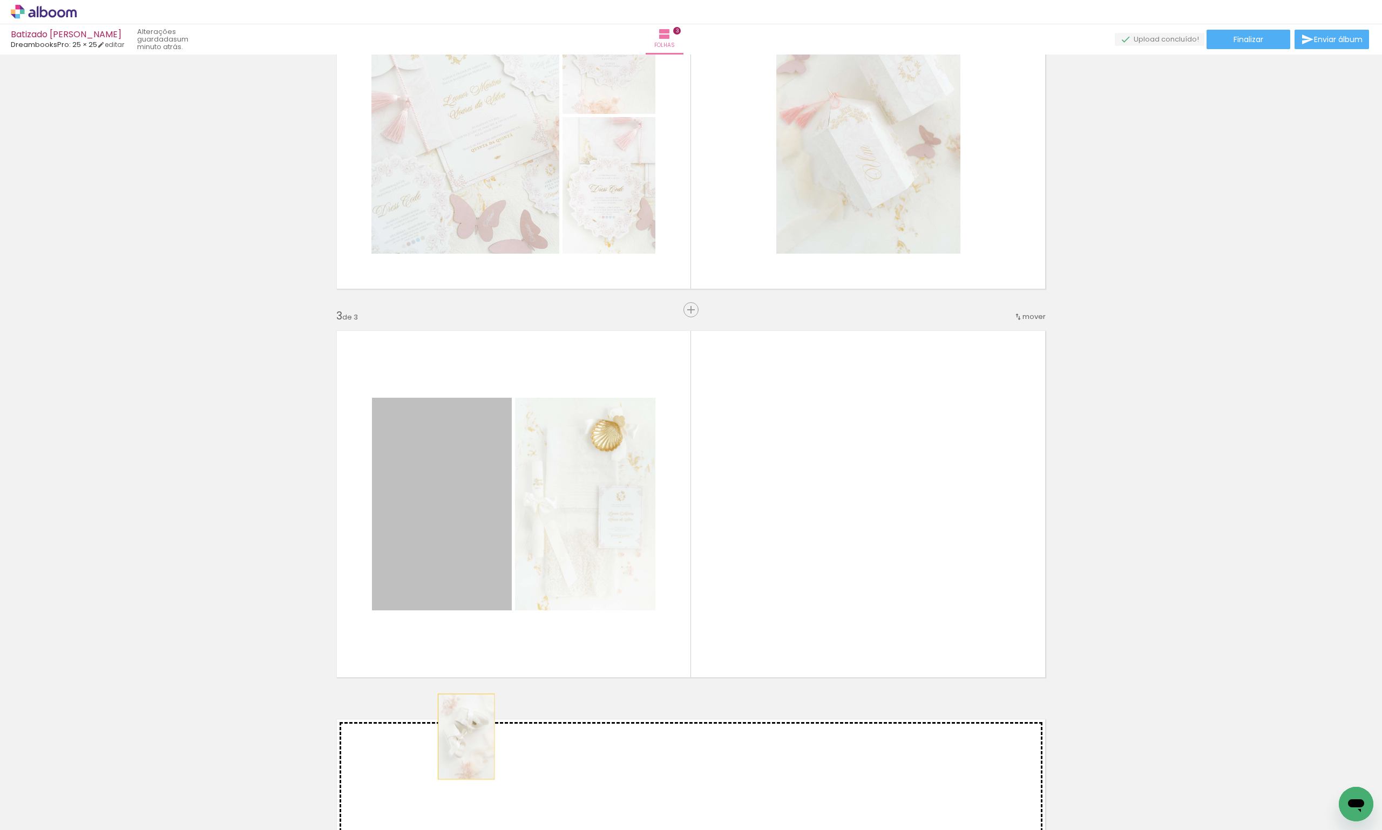
drag, startPoint x: 432, startPoint y: 552, endPoint x: 462, endPoint y: 737, distance: 187.7
click at [462, 737] on div "Inserir folha 1 de 3 Inserir folha 2 de 3 Inserir folha 3 de 3" at bounding box center [691, 296] width 1382 height 1556
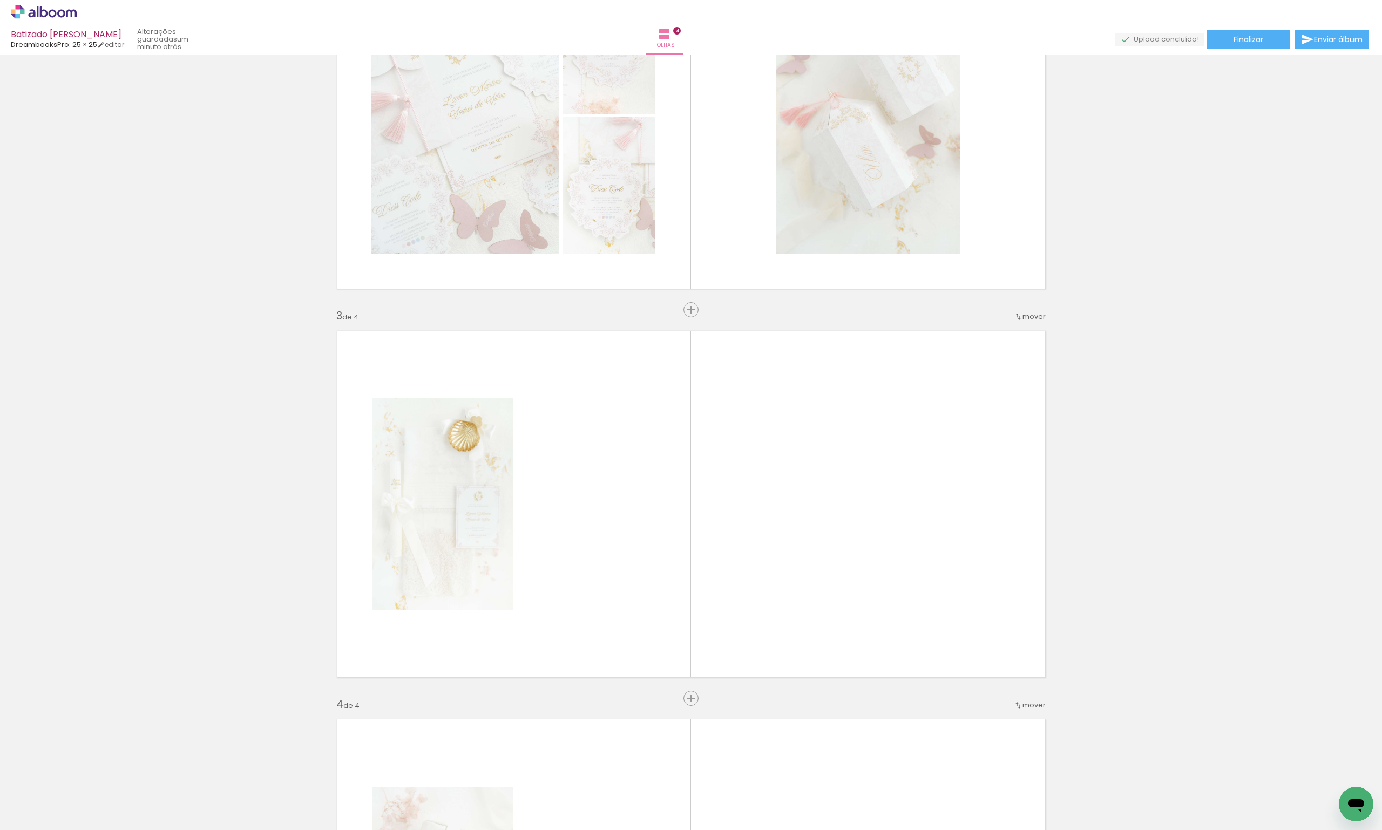
scroll to position [1024, 0]
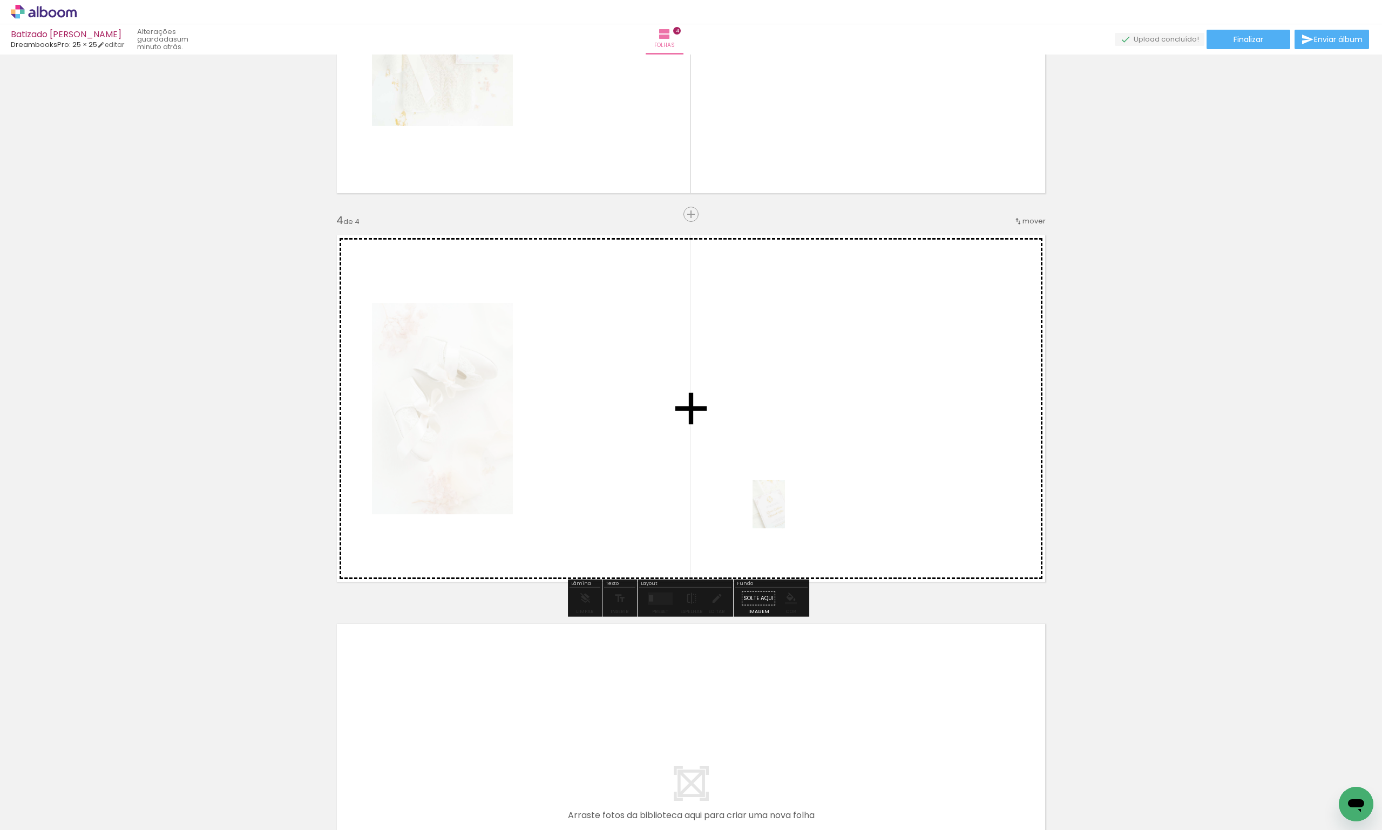
drag, startPoint x: 927, startPoint y: 809, endPoint x: 654, endPoint y: 443, distance: 456.5
click at [814, 445] on quentale-workspace at bounding box center [691, 415] width 1382 height 830
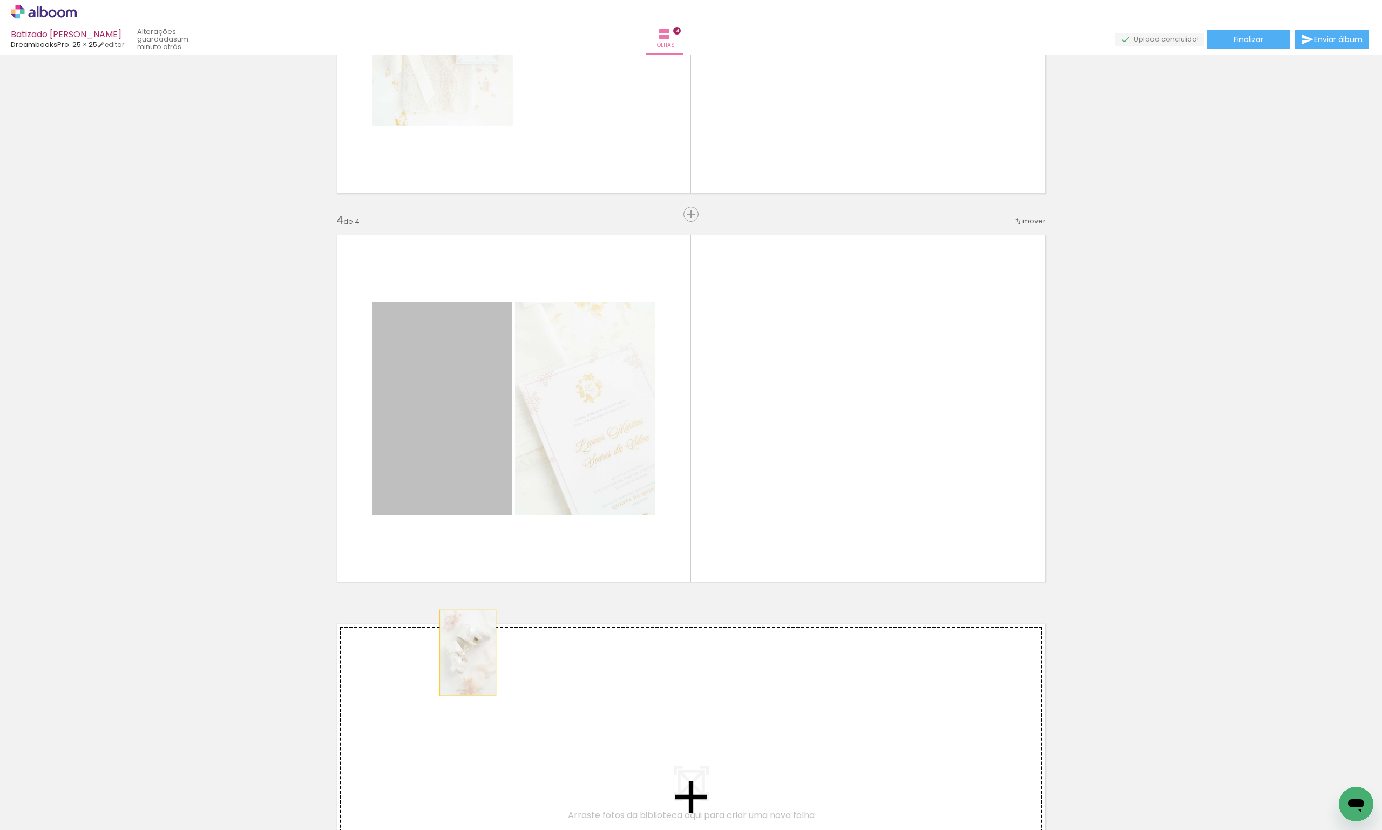
drag, startPoint x: 425, startPoint y: 391, endPoint x: 464, endPoint y: 653, distance: 264.7
click at [464, 653] on div "Inserir folha 1 de 4 Inserir folha 2 de 4 Inserir folha 3 de 4 Inserir folha 4 …" at bounding box center [691, 6] width 1382 height 1944
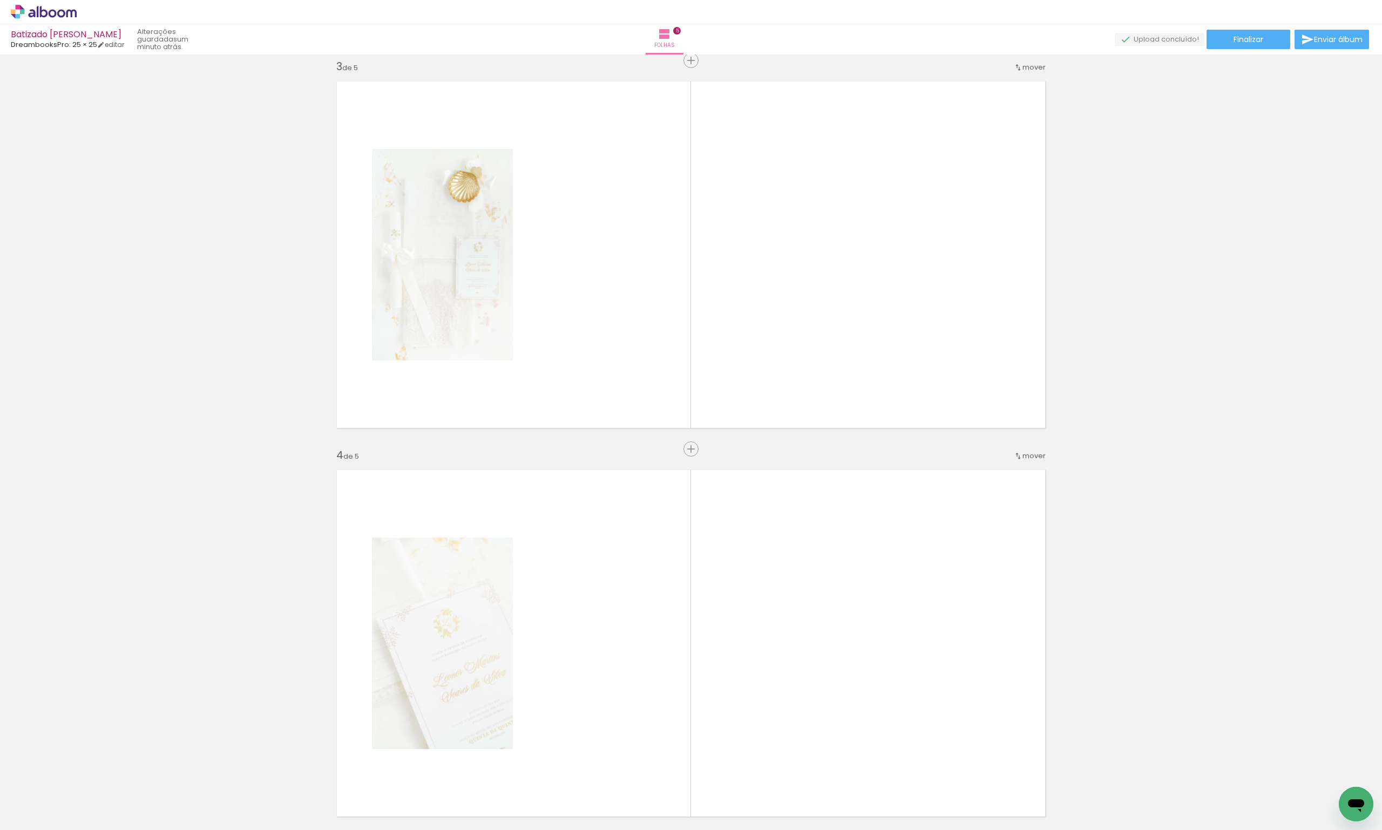
scroll to position [765, 0]
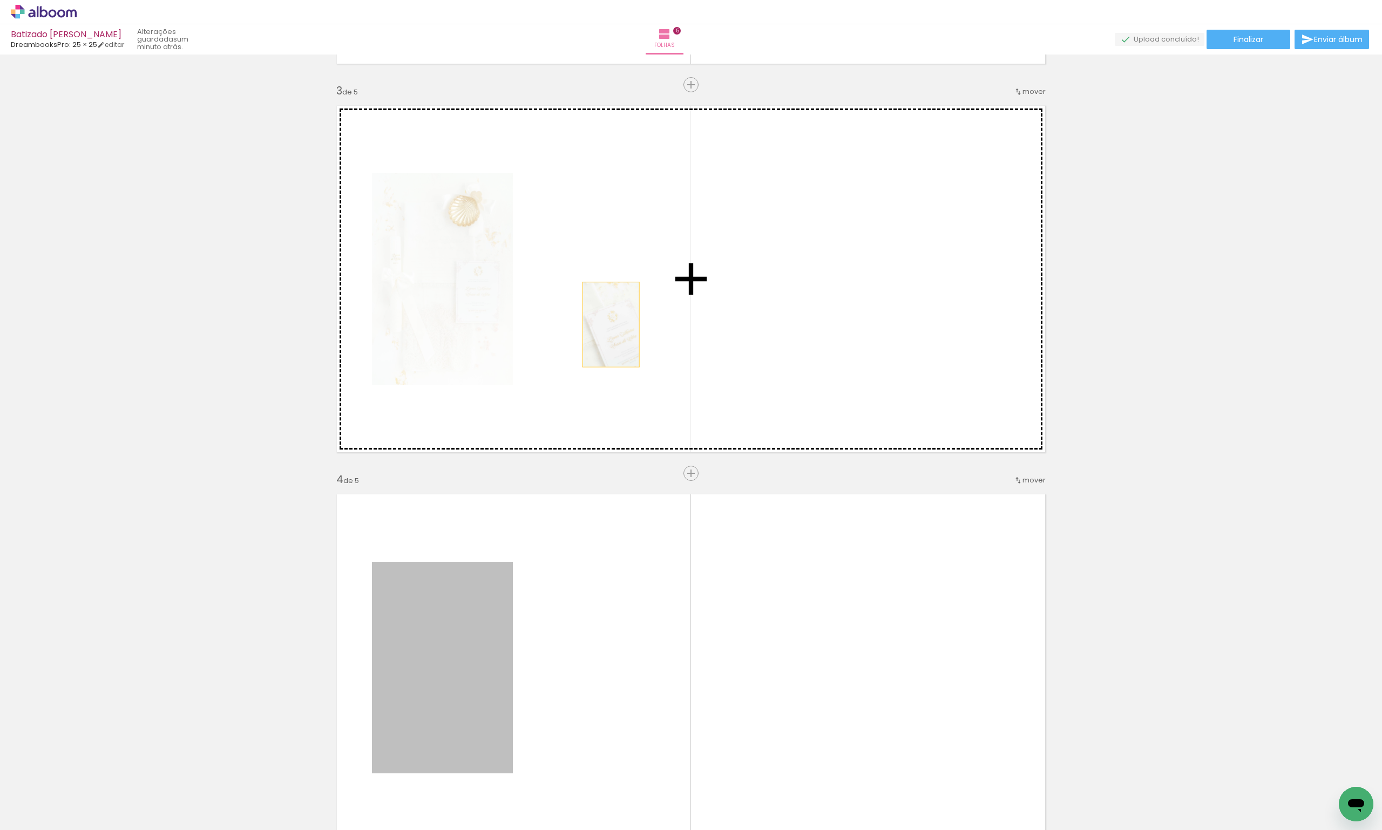
drag, startPoint x: 408, startPoint y: 636, endPoint x: 669, endPoint y: 477, distance: 305.3
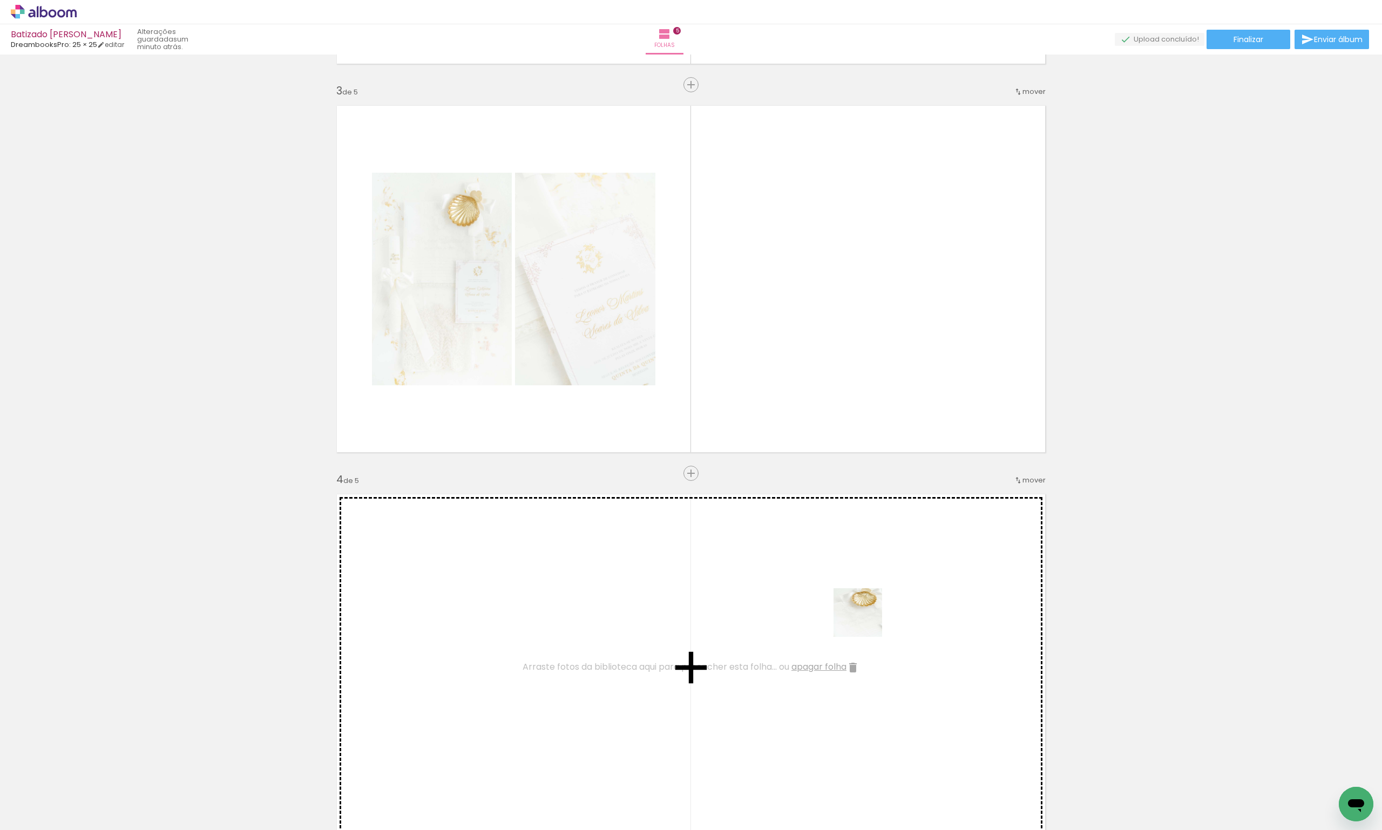
drag, startPoint x: 862, startPoint y: 761, endPoint x: 988, endPoint y: 817, distance: 137.8
click at [869, 377] on quentale-workspace at bounding box center [691, 415] width 1382 height 830
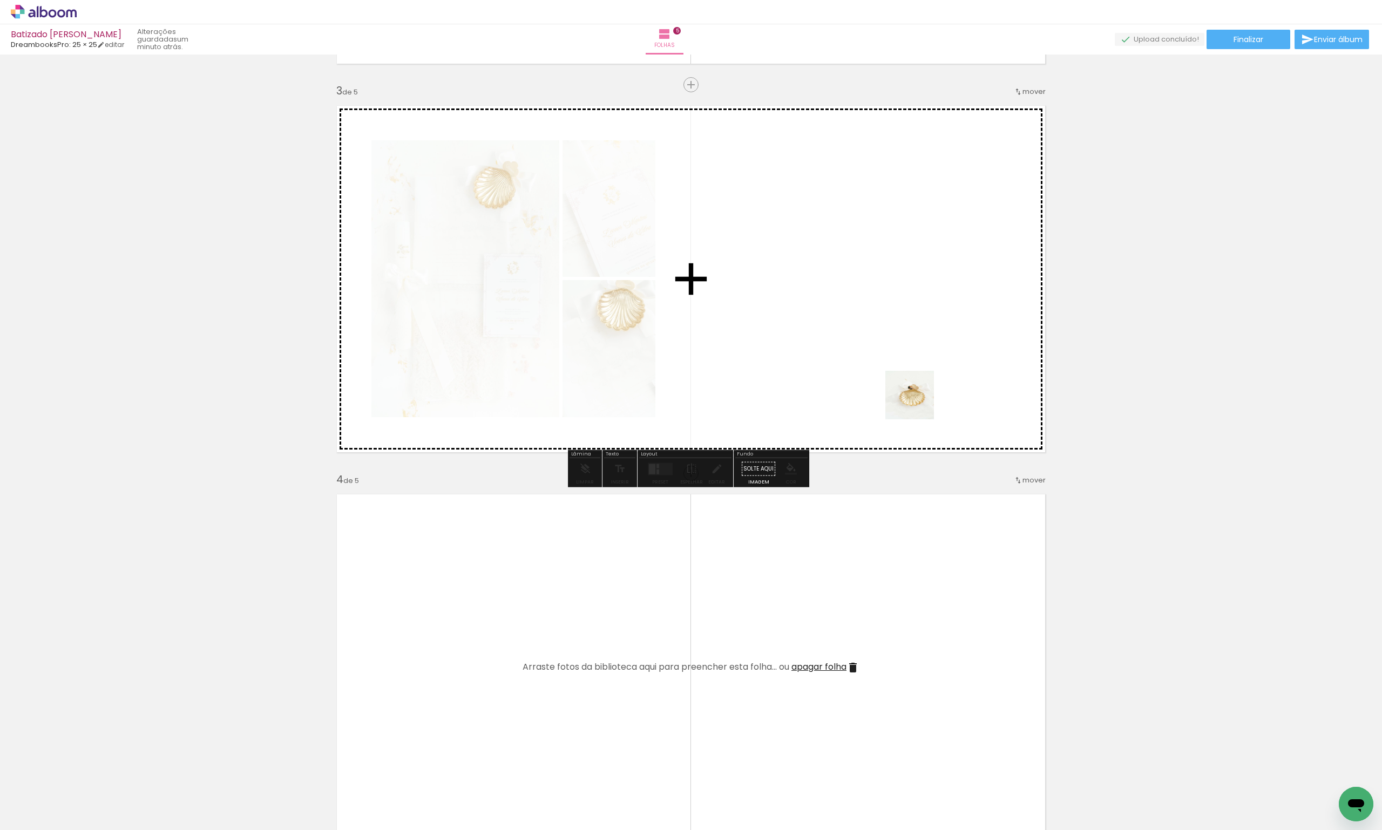
drag, startPoint x: 989, startPoint y: 799, endPoint x: 915, endPoint y: 386, distance: 420.2
click at [915, 386] on quentale-workspace at bounding box center [691, 415] width 1382 height 830
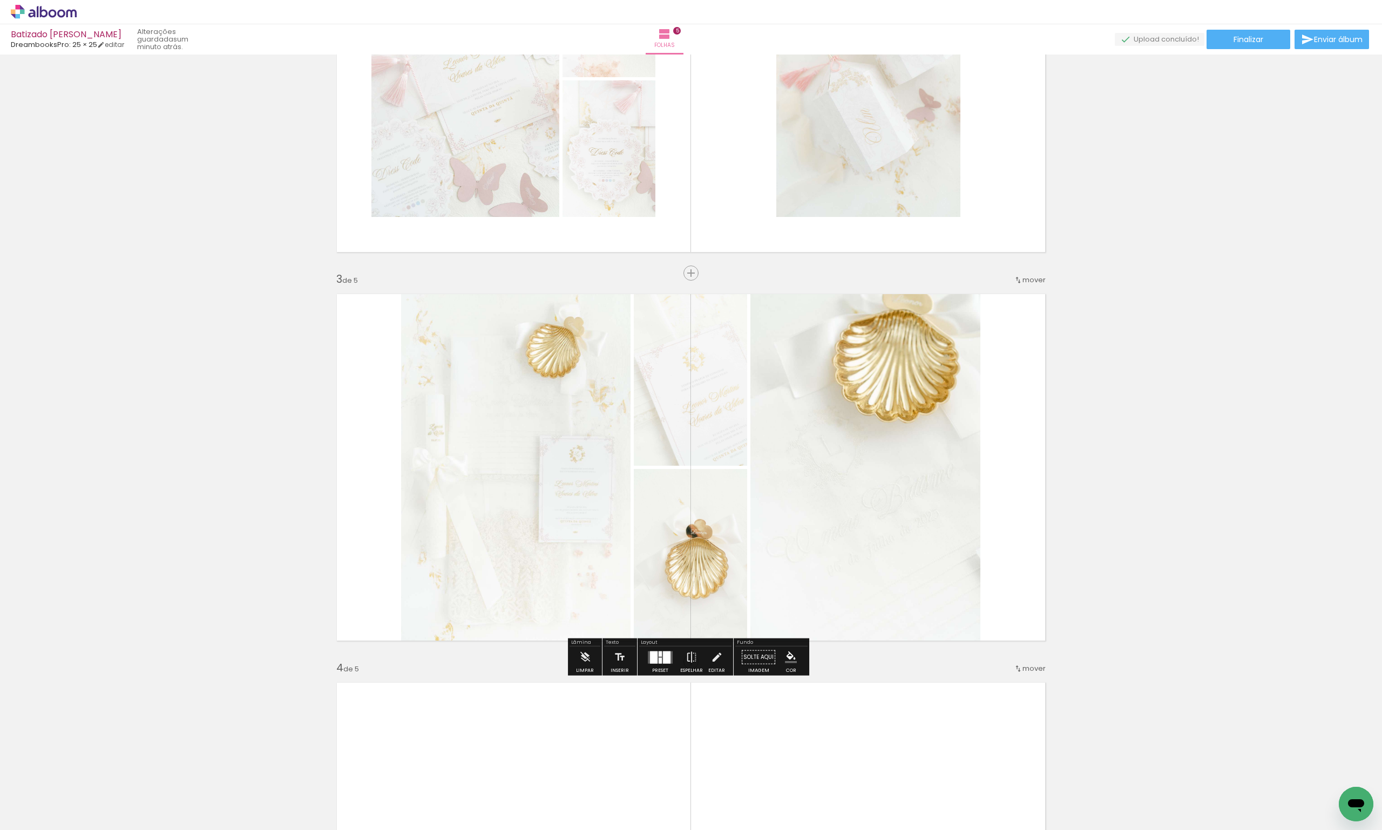
scroll to position [594, 0]
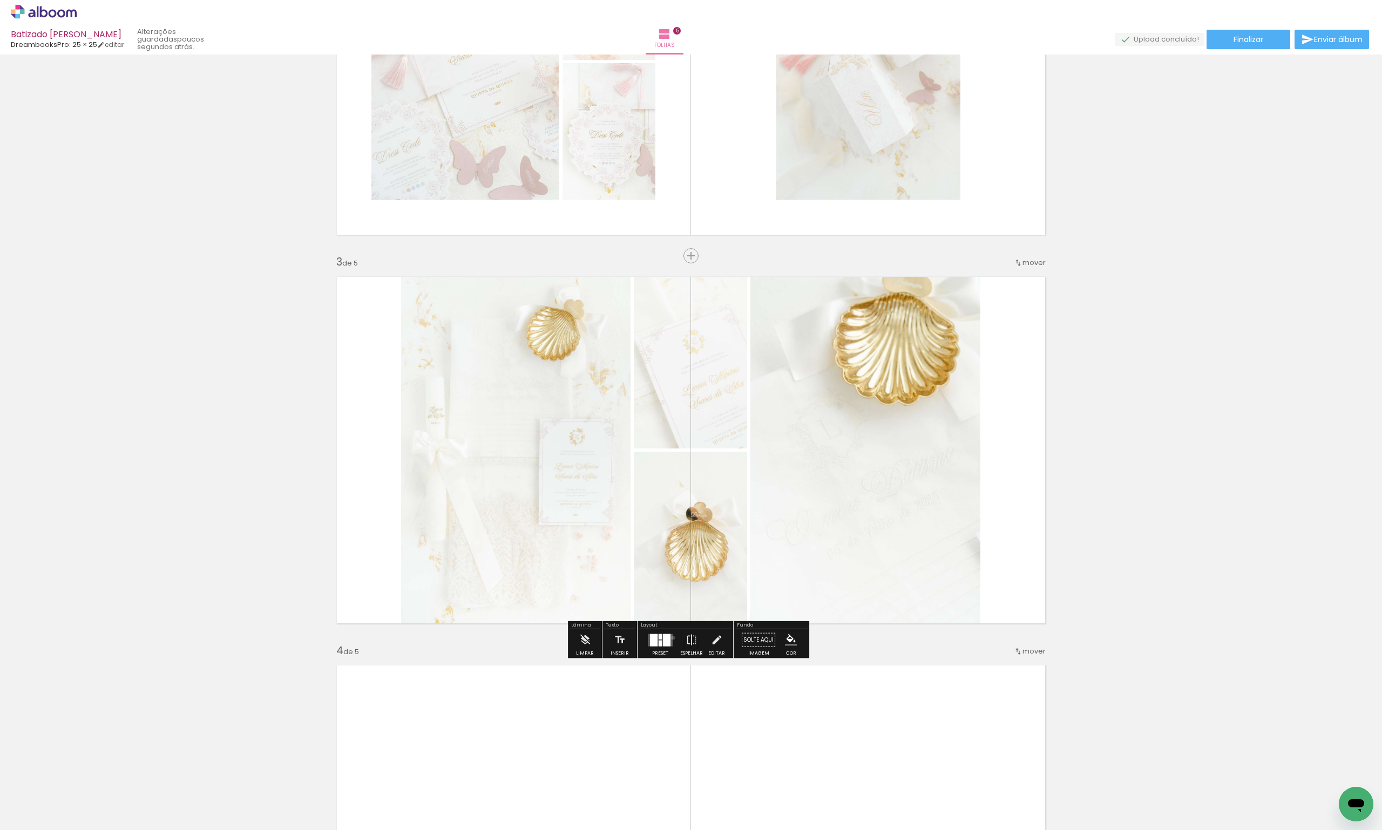
click at [671, 638] on div at bounding box center [660, 641] width 29 height 22
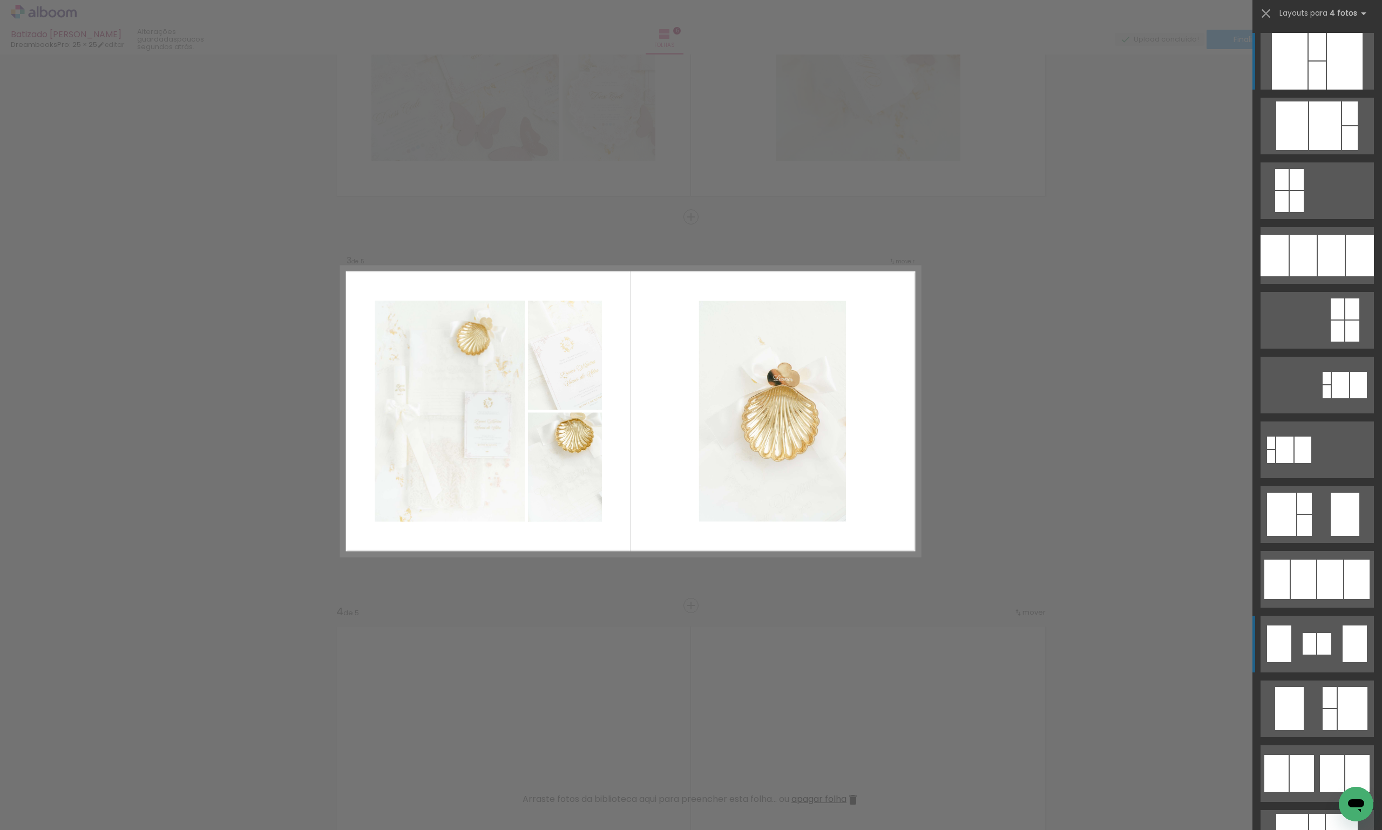
scroll to position [636, 0]
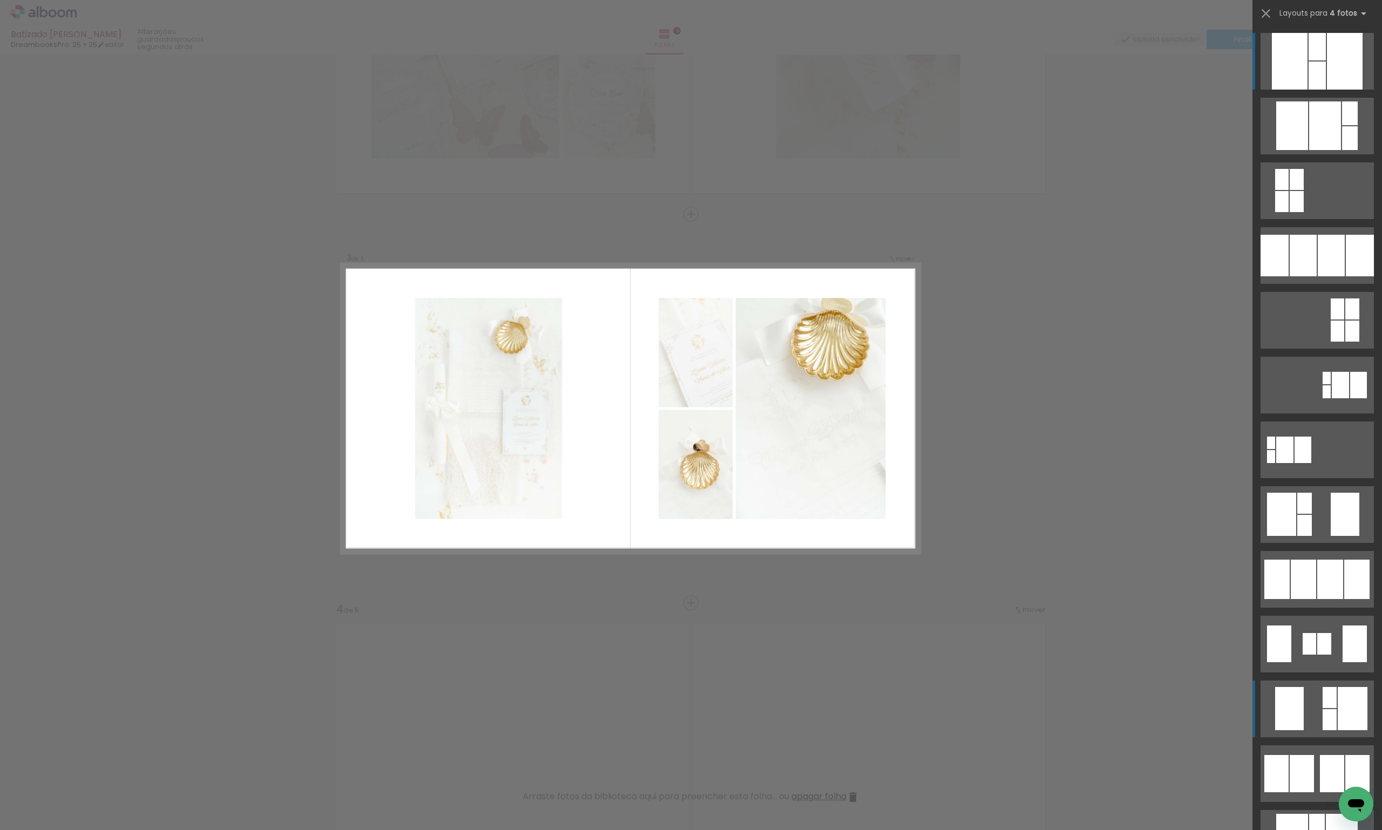
click at [1324, 90] on div at bounding box center [1317, 76] width 17 height 28
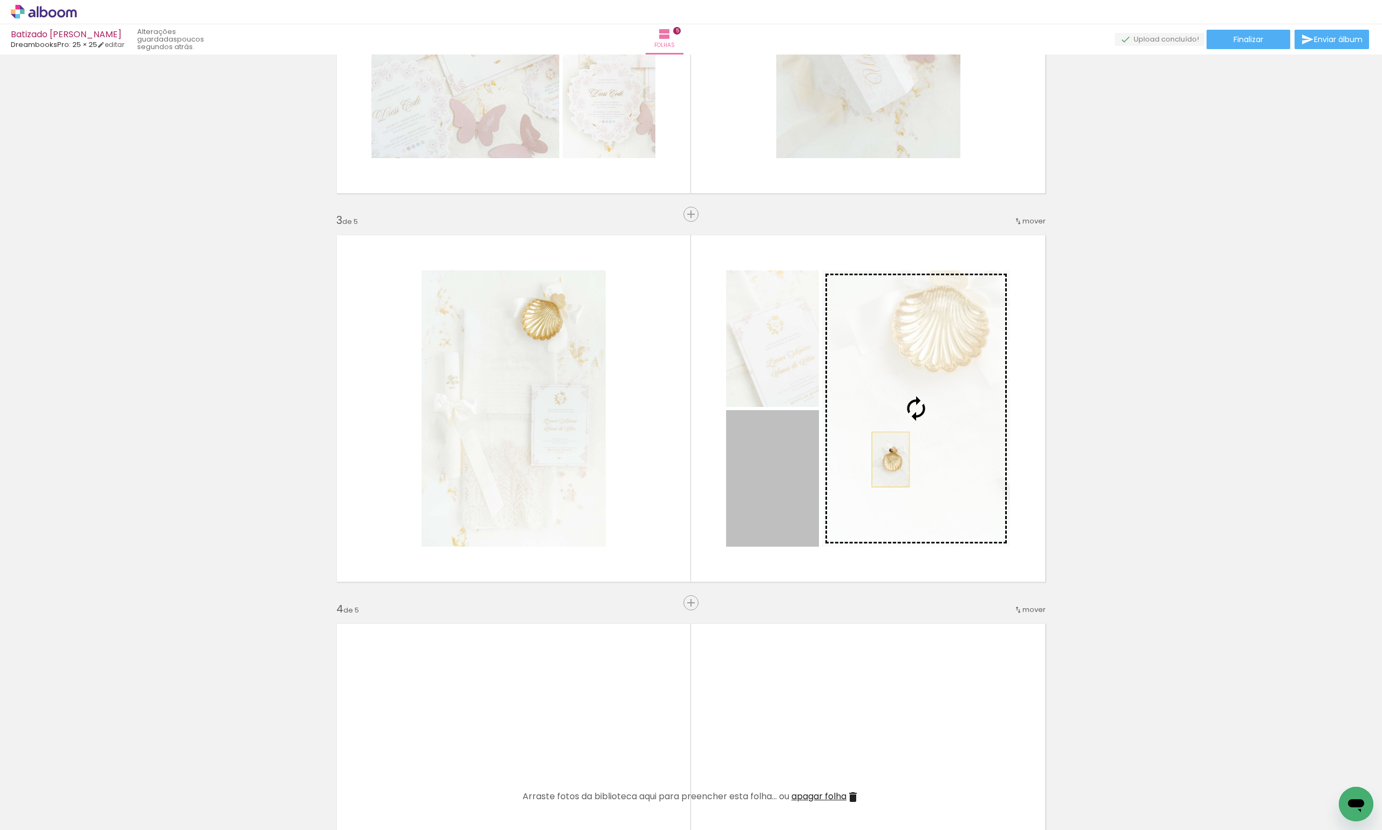
drag, startPoint x: 755, startPoint y: 483, endPoint x: 902, endPoint y: 456, distance: 149.9
click at [0, 0] on slot at bounding box center [0, 0] width 0 height 0
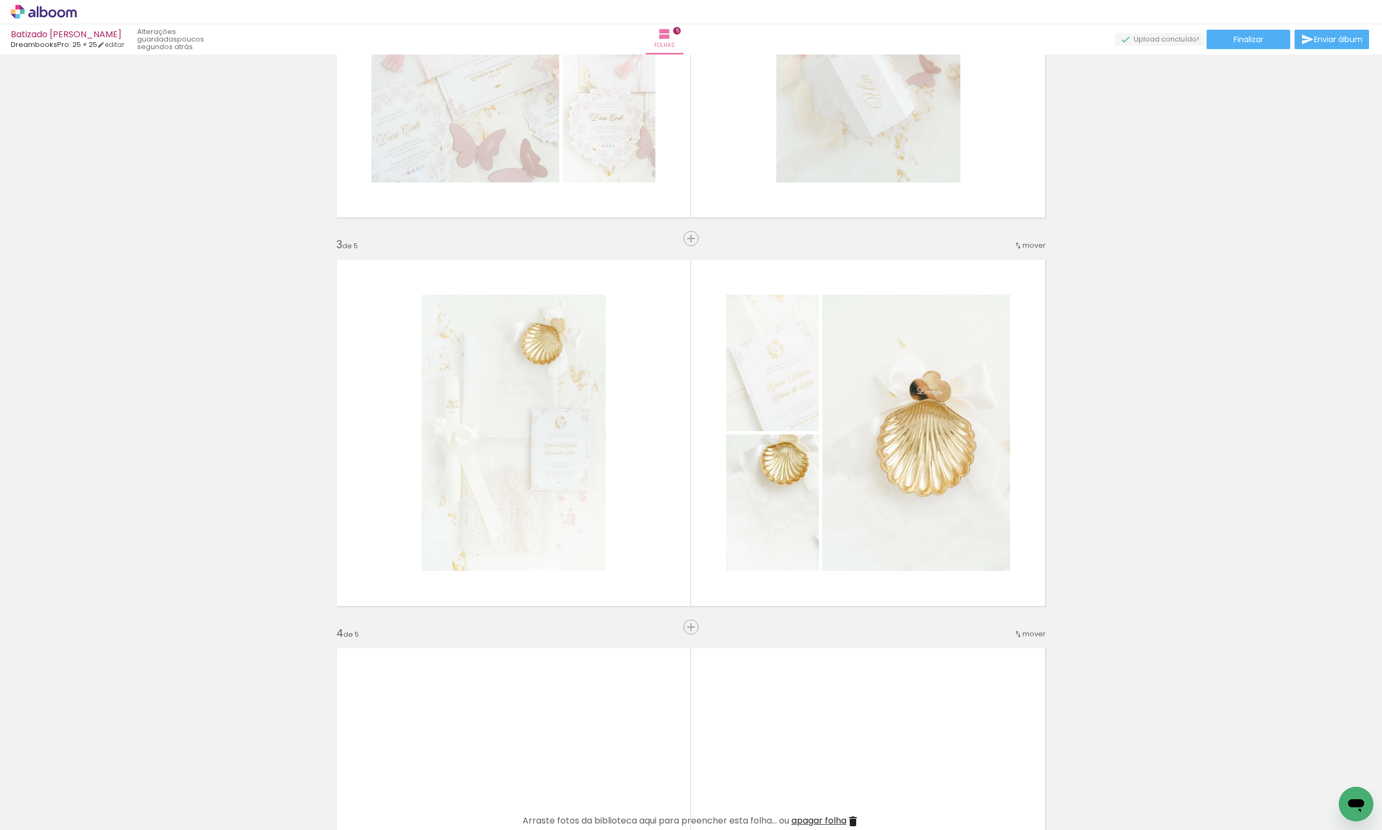
scroll to position [744, 0]
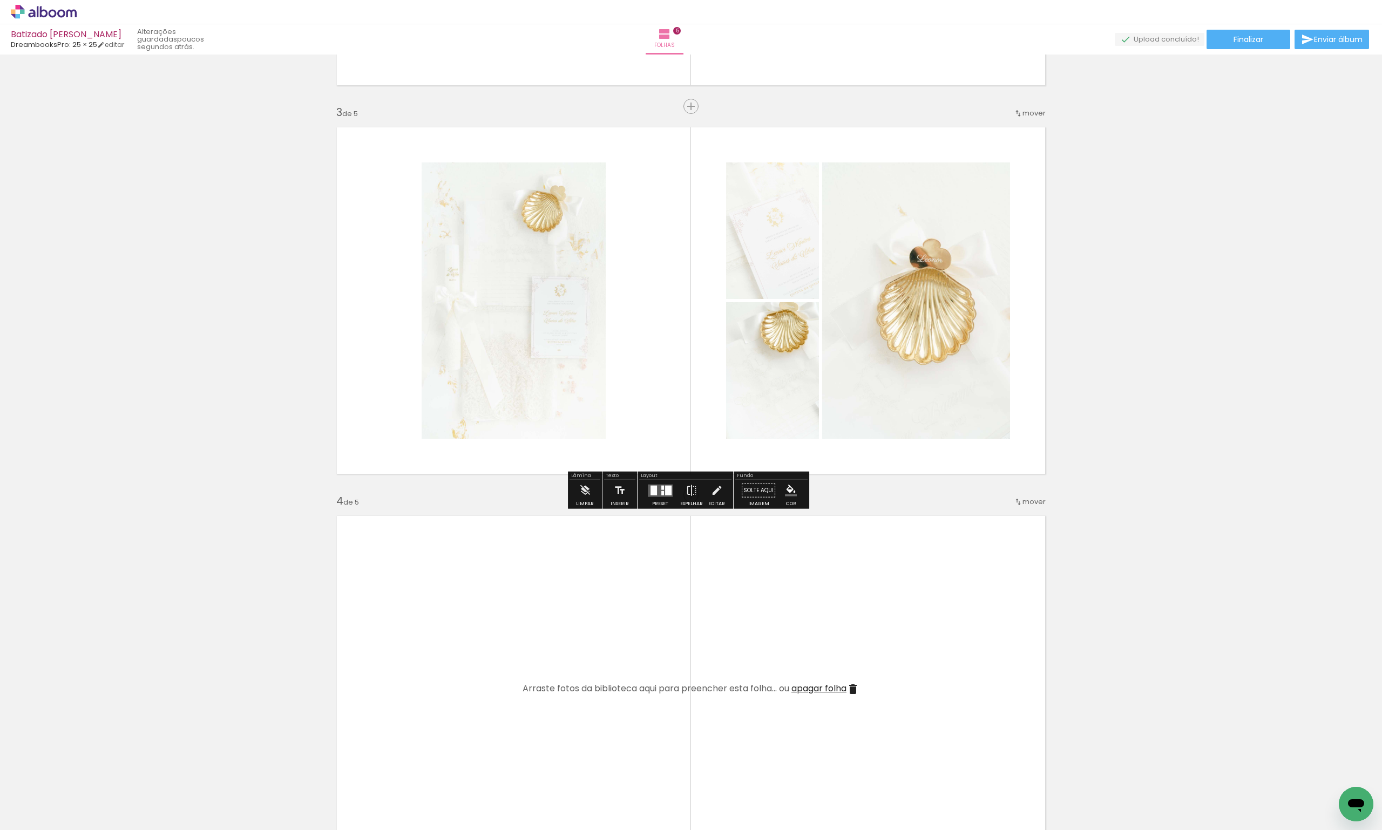
click at [665, 494] on div at bounding box center [668, 490] width 6 height 10
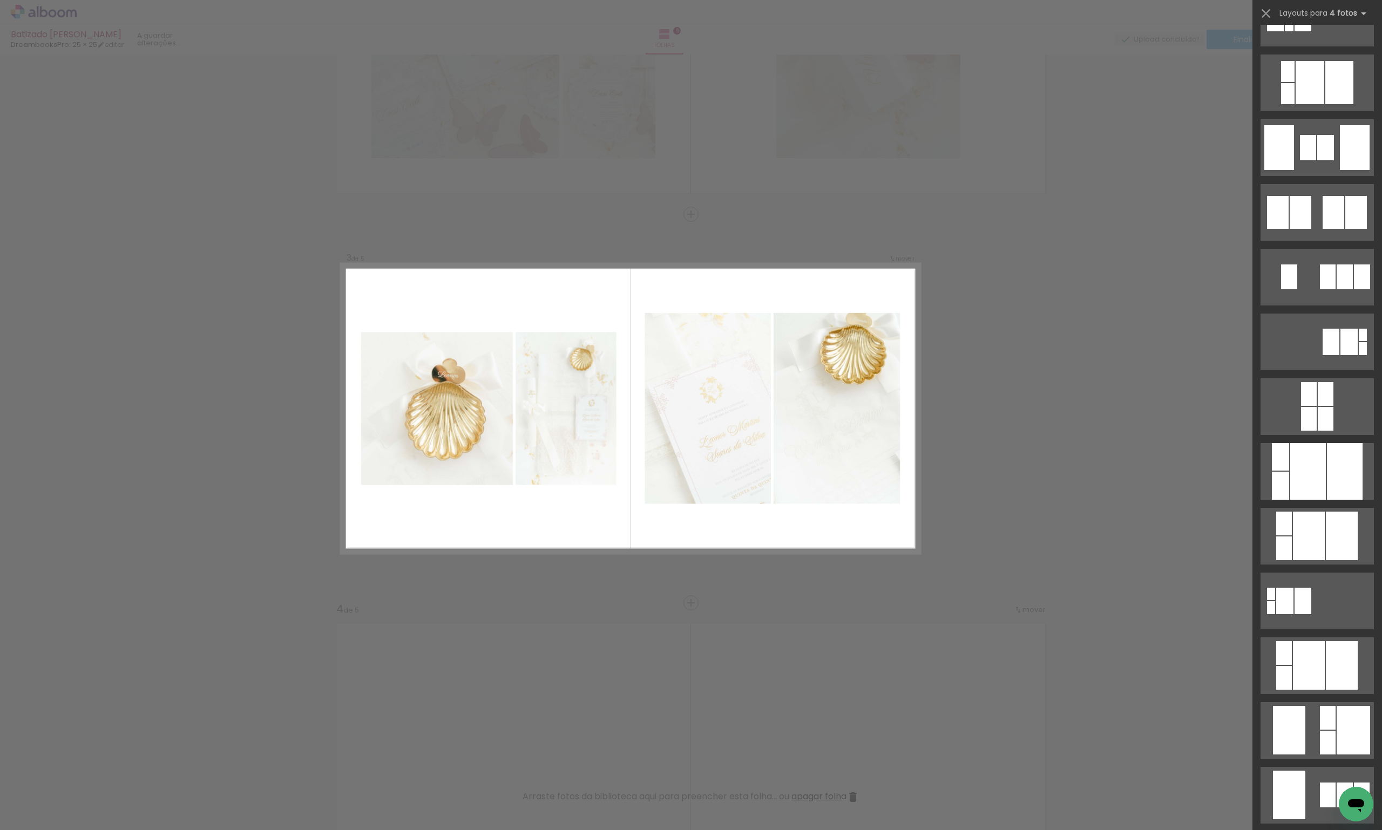
scroll to position [2268, 0]
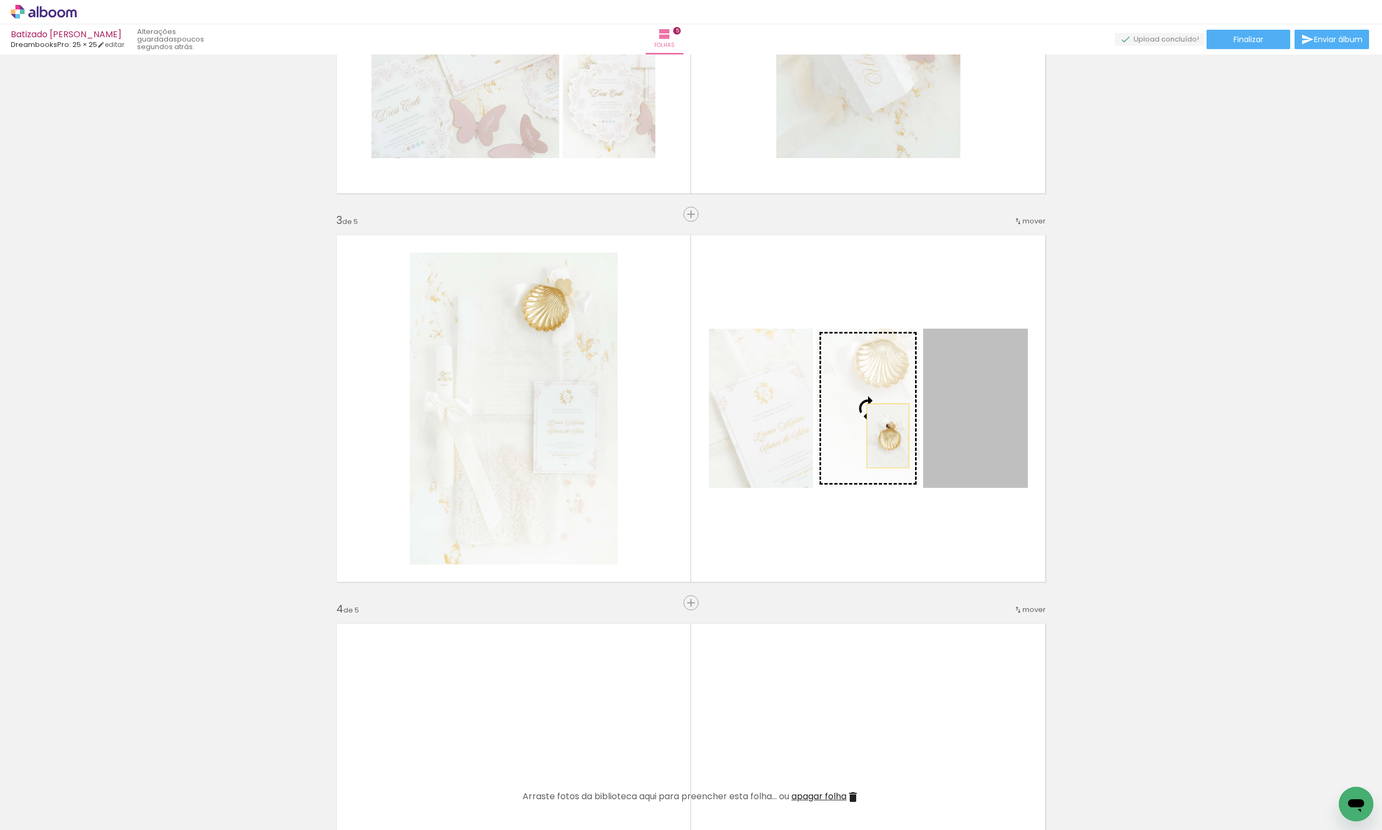
drag, startPoint x: 964, startPoint y: 435, endPoint x: 866, endPoint y: 435, distance: 98.3
click at [0, 0] on slot at bounding box center [0, 0] width 0 height 0
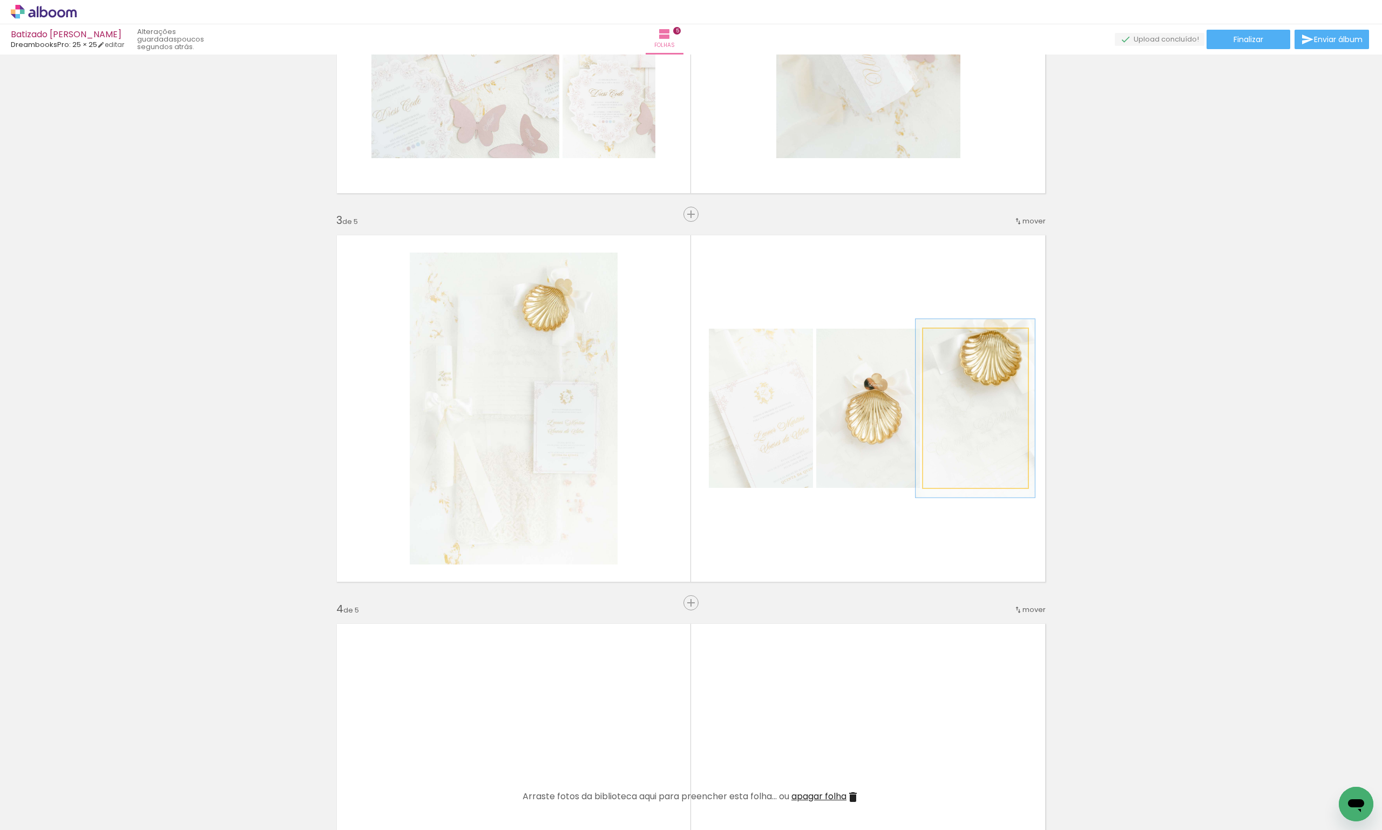
type paper-slider "112"
click at [954, 337] on div at bounding box center [952, 340] width 17 height 17
drag, startPoint x: 965, startPoint y: 432, endPoint x: 969, endPoint y: 413, distance: 19.2
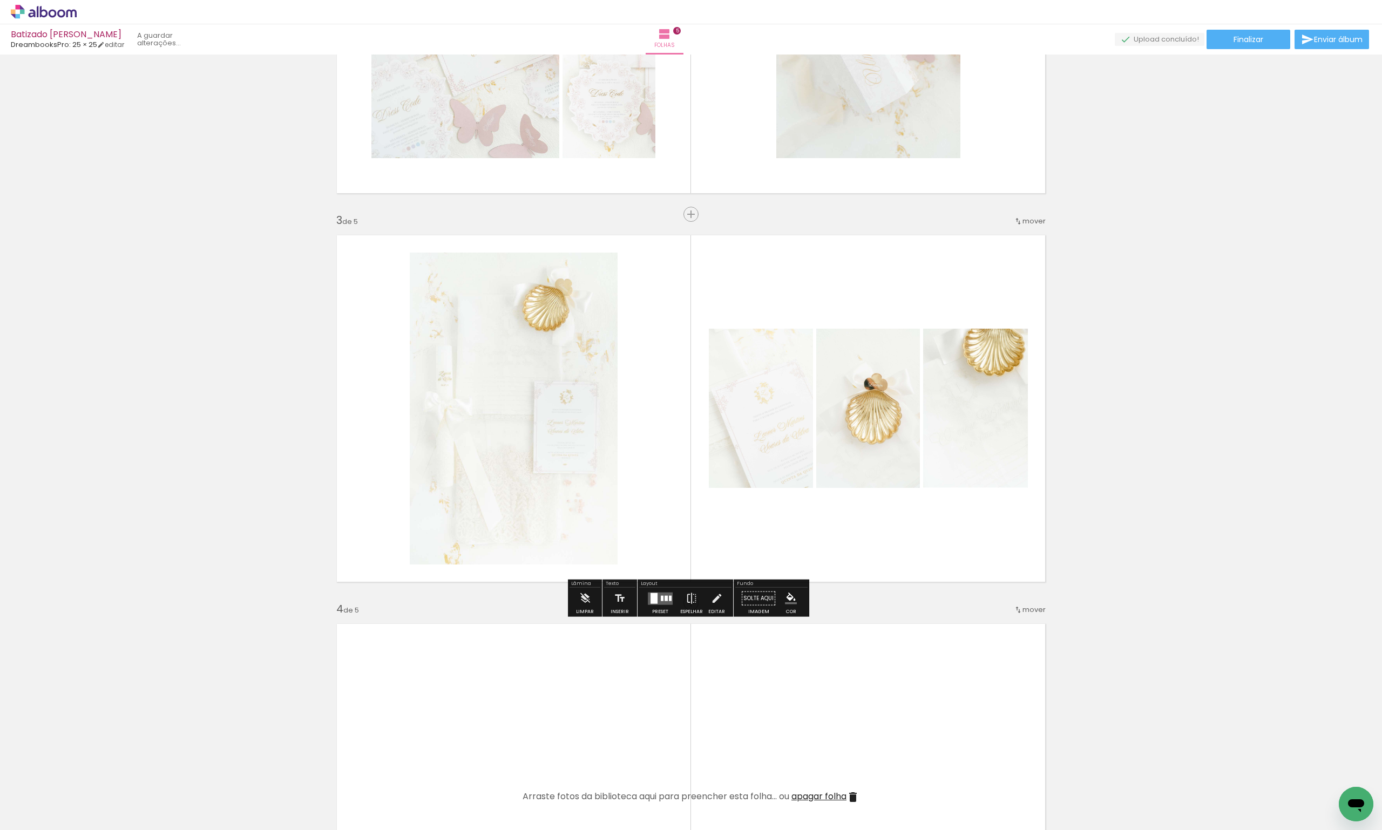
click at [1109, 379] on div "Inserir folha 1 de 5 Inserir folha 2 de 5 Inserir folha 3 de 5 Inserir folha 4 …" at bounding box center [691, 589] width 1382 height 2333
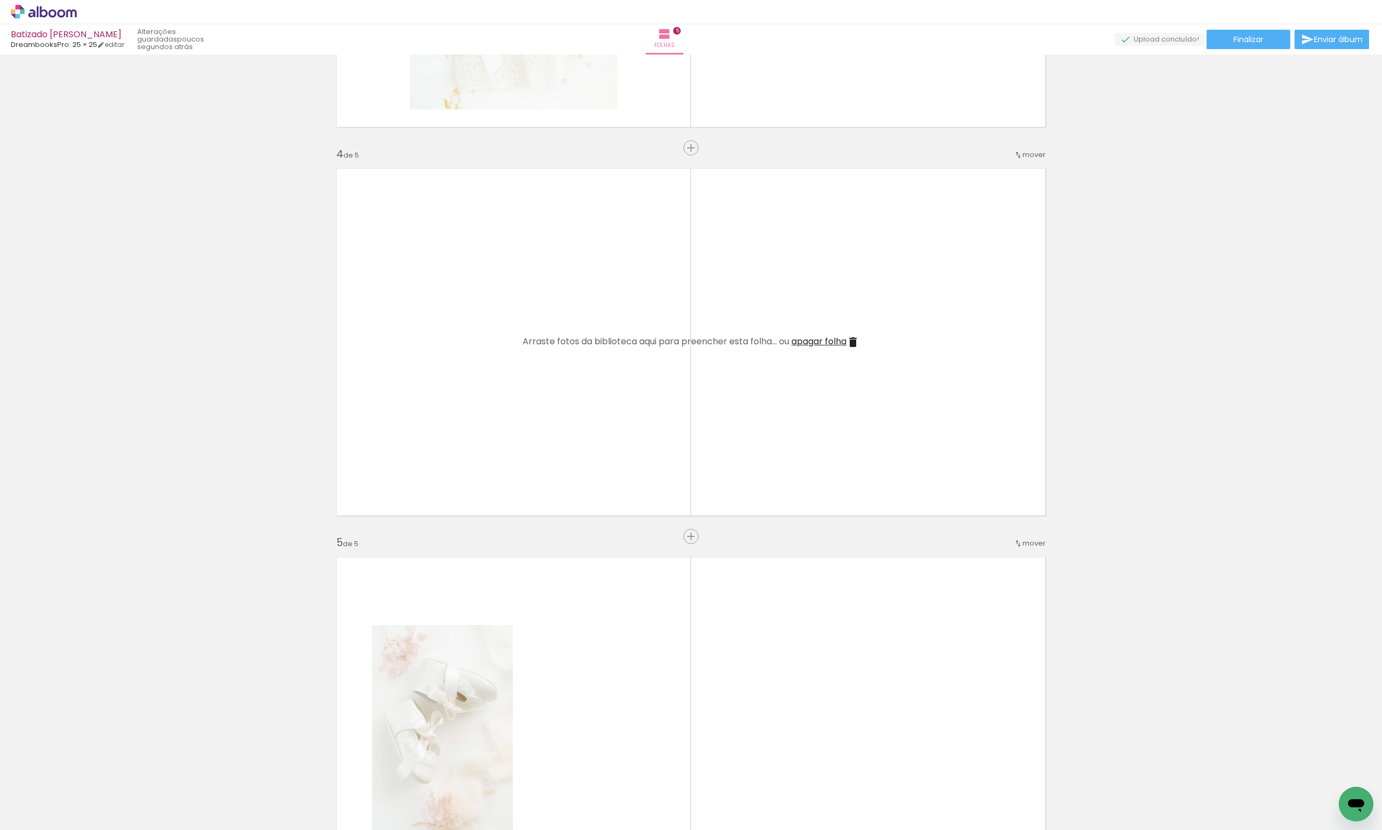
scroll to position [1175, 0]
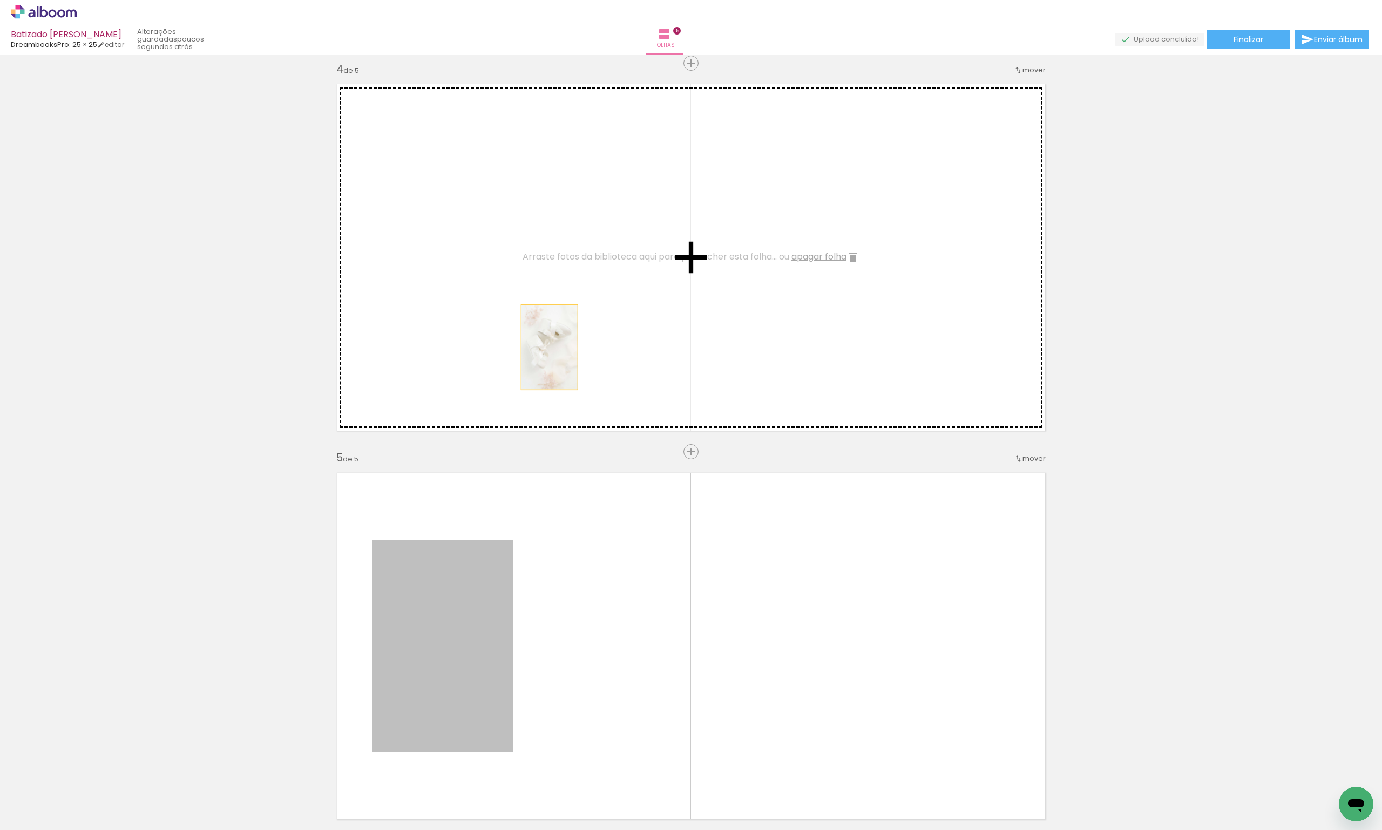
drag, startPoint x: 467, startPoint y: 661, endPoint x: 552, endPoint y: 329, distance: 343.5
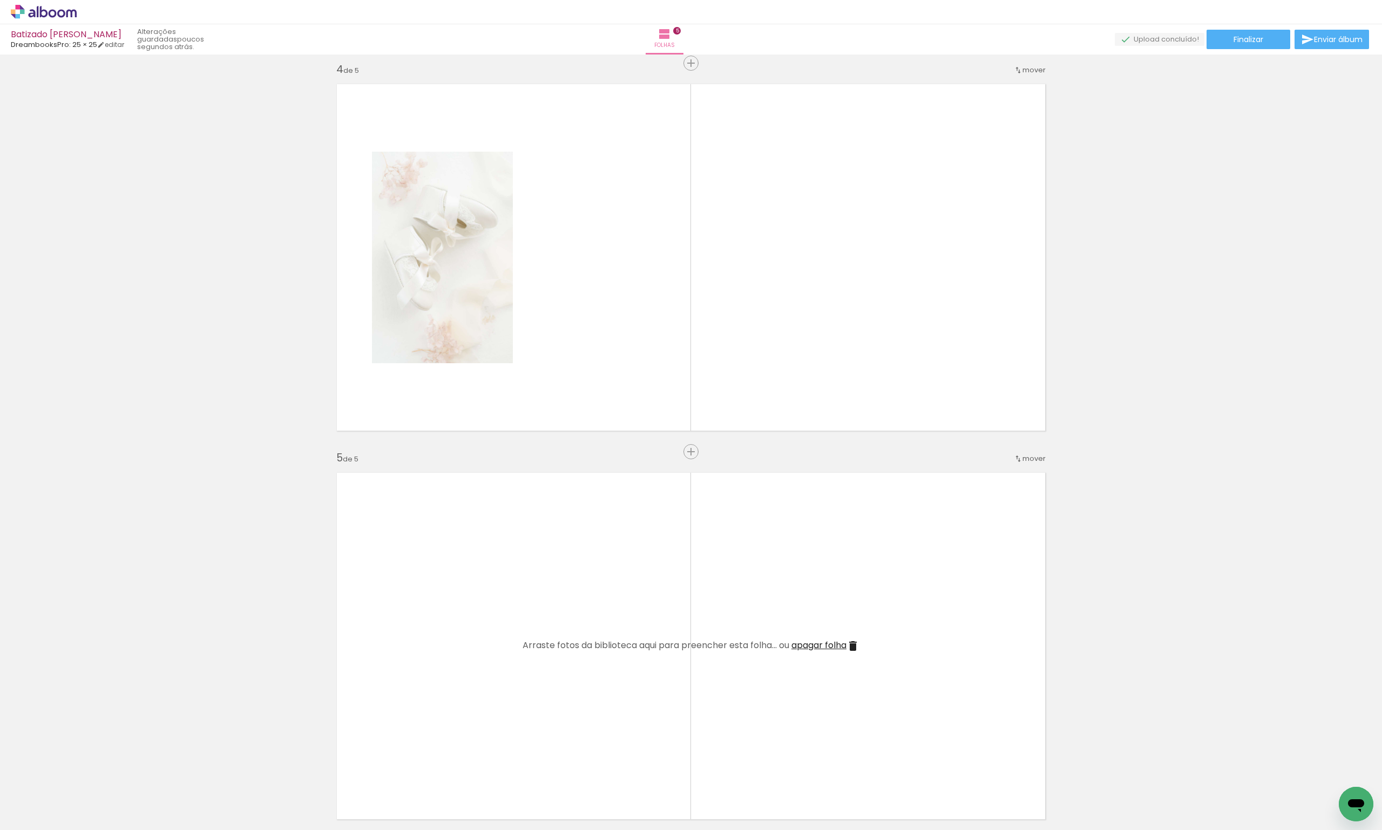
click at [818, 646] on span "apagar folha" at bounding box center [819, 645] width 55 height 12
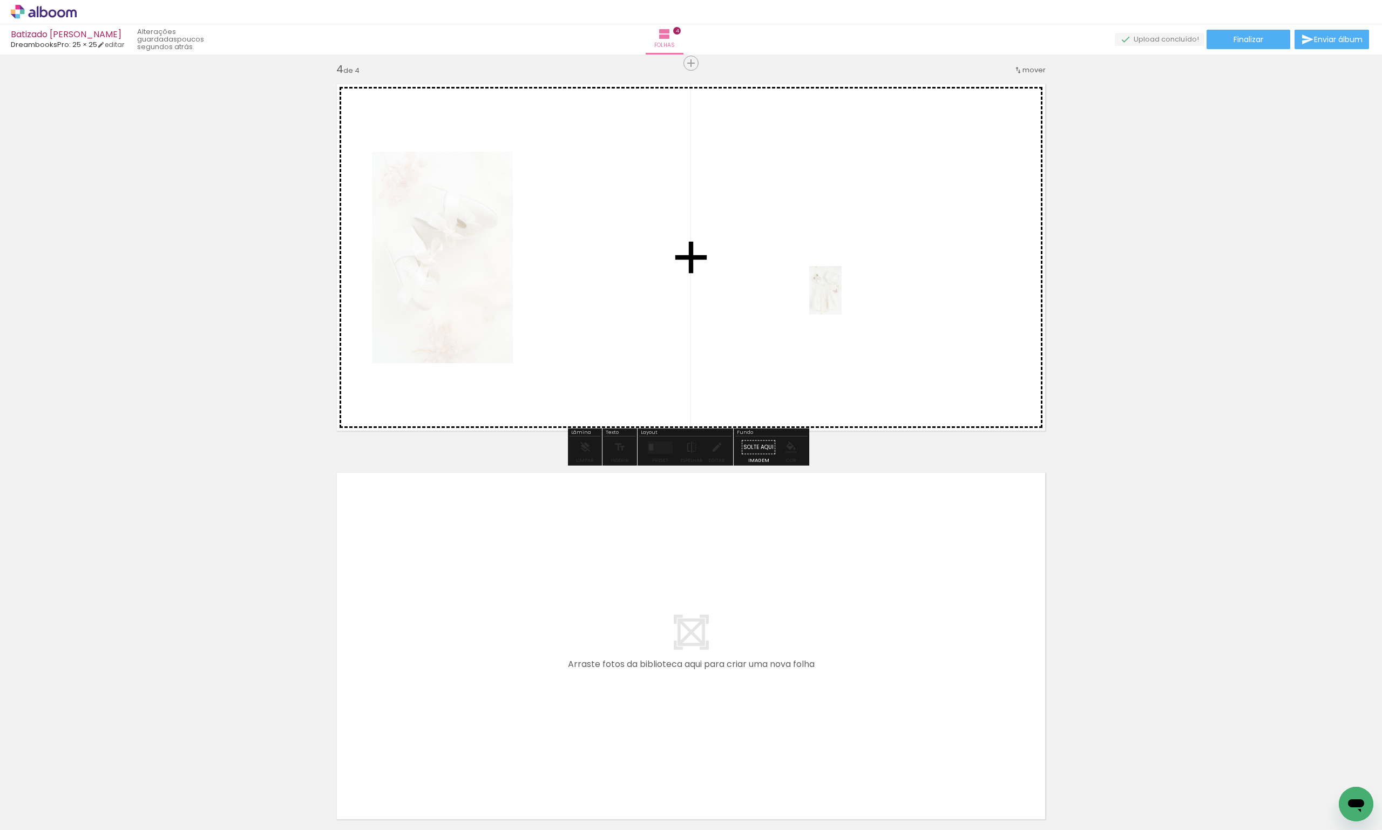
drag, startPoint x: 1049, startPoint y: 805, endPoint x: 842, endPoint y: 299, distance: 547.3
click at [842, 299] on quentale-workspace at bounding box center [691, 415] width 1382 height 830
drag, startPoint x: 1090, startPoint y: 804, endPoint x: 751, endPoint y: 274, distance: 629.1
click at [751, 274] on quentale-workspace at bounding box center [691, 415] width 1382 height 830
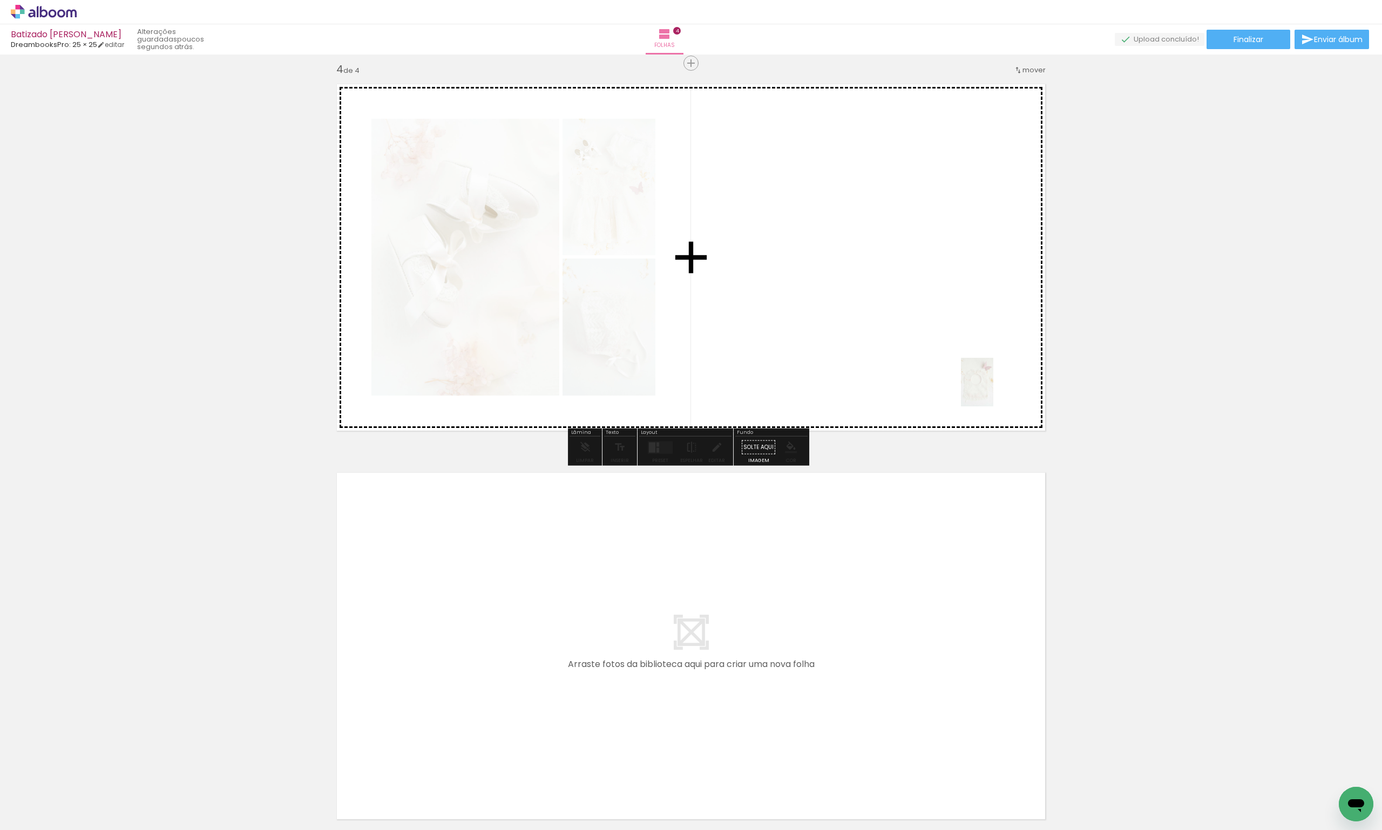
drag, startPoint x: 1159, startPoint y: 797, endPoint x: 993, endPoint y: 390, distance: 438.9
click at [993, 390] on quentale-workspace at bounding box center [691, 415] width 1382 height 830
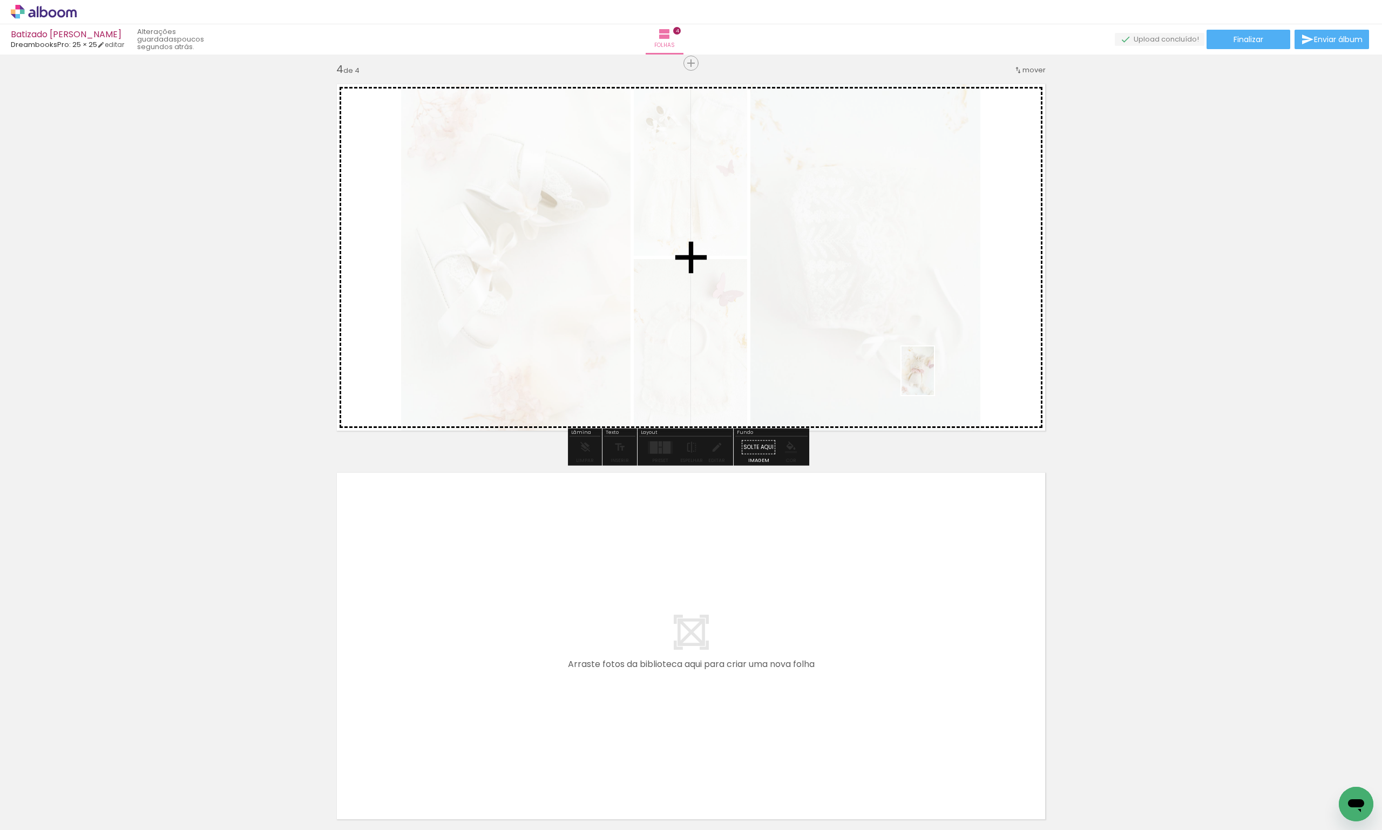
drag, startPoint x: 1227, startPoint y: 808, endPoint x: 934, endPoint y: 379, distance: 519.8
click at [934, 379] on quentale-workspace at bounding box center [691, 415] width 1382 height 830
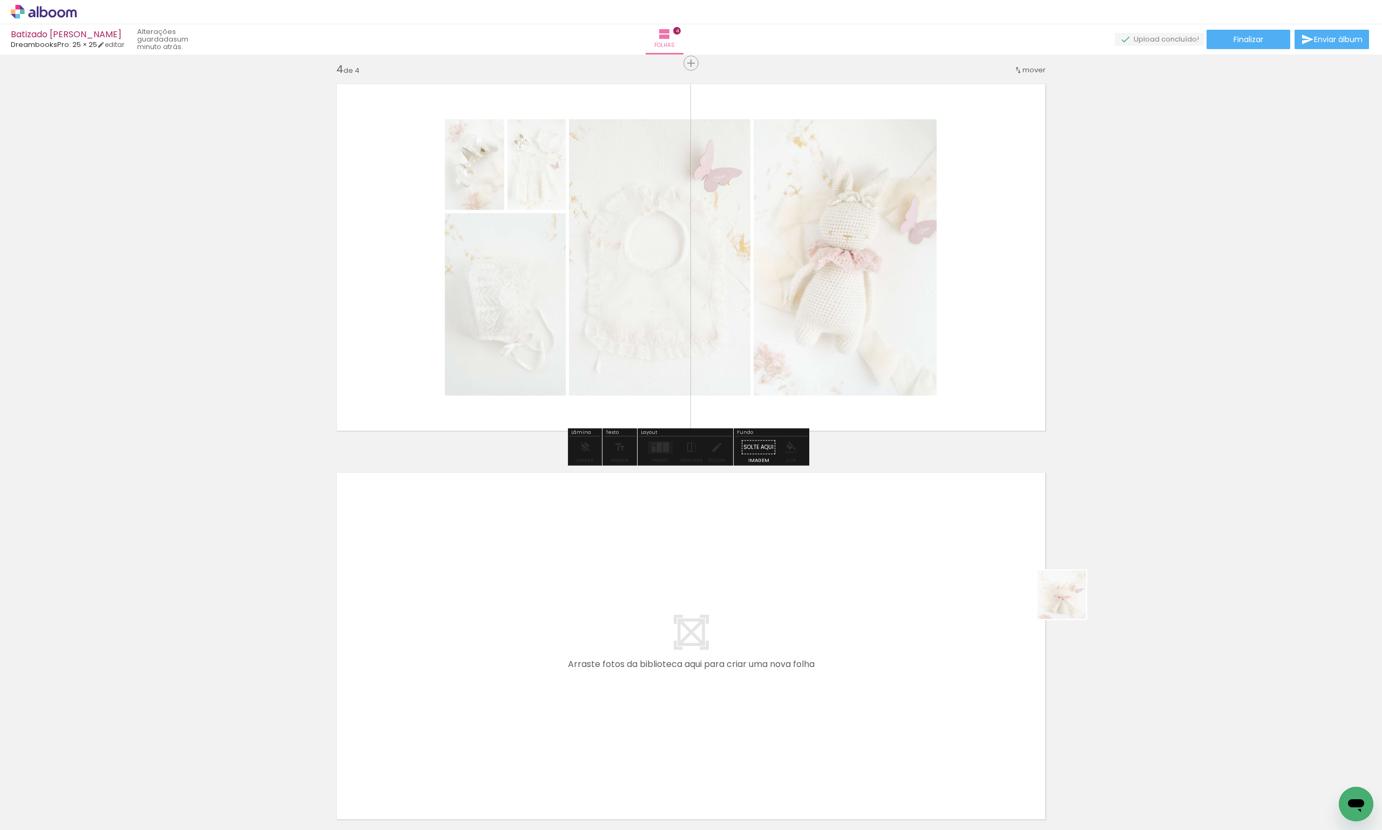
drag, startPoint x: 1300, startPoint y: 796, endPoint x: 894, endPoint y: 395, distance: 571.2
click at [894, 395] on quentale-workspace at bounding box center [691, 415] width 1382 height 830
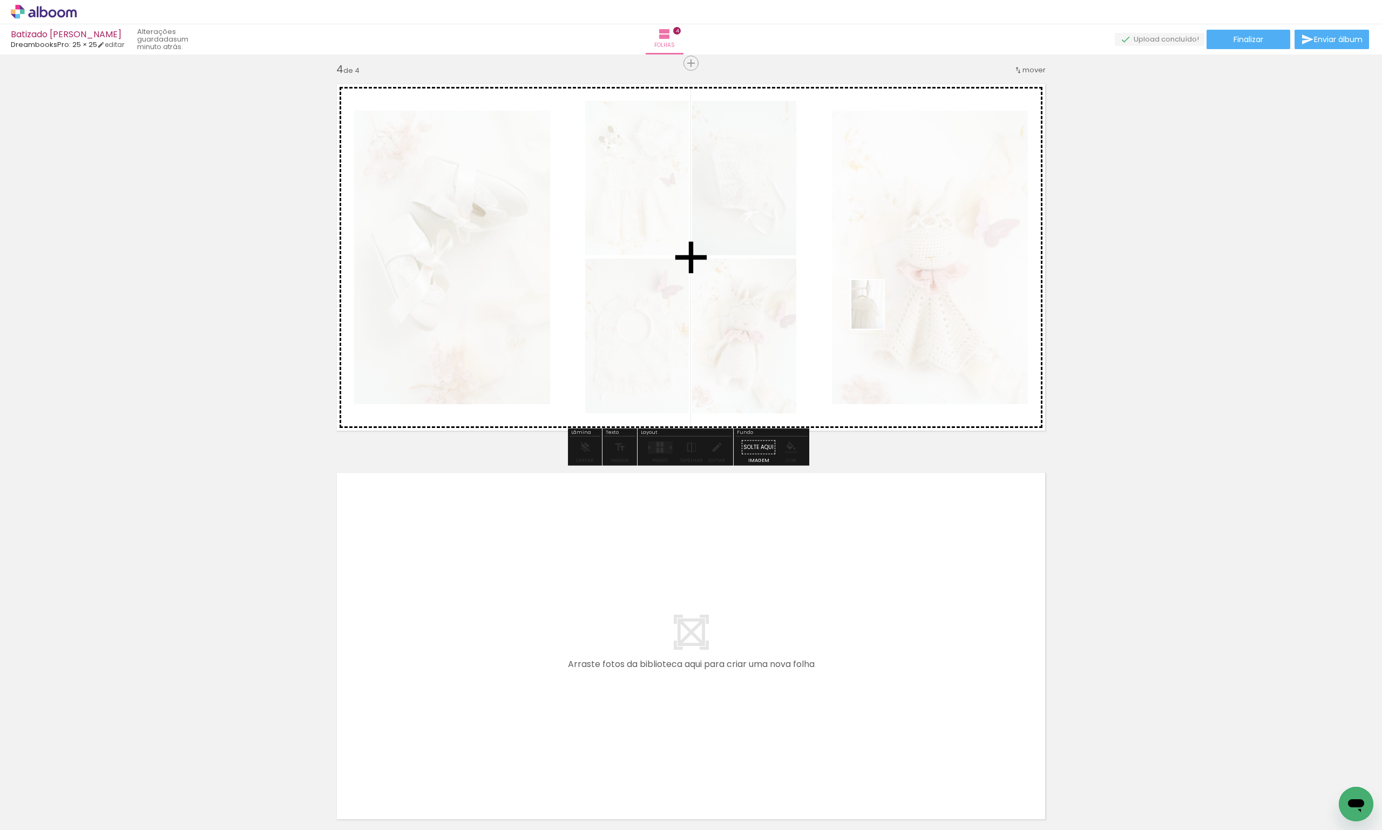
drag, startPoint x: 1341, startPoint y: 786, endPoint x: 884, endPoint y: 313, distance: 658.3
click at [884, 313] on quentale-workspace at bounding box center [691, 415] width 1382 height 830
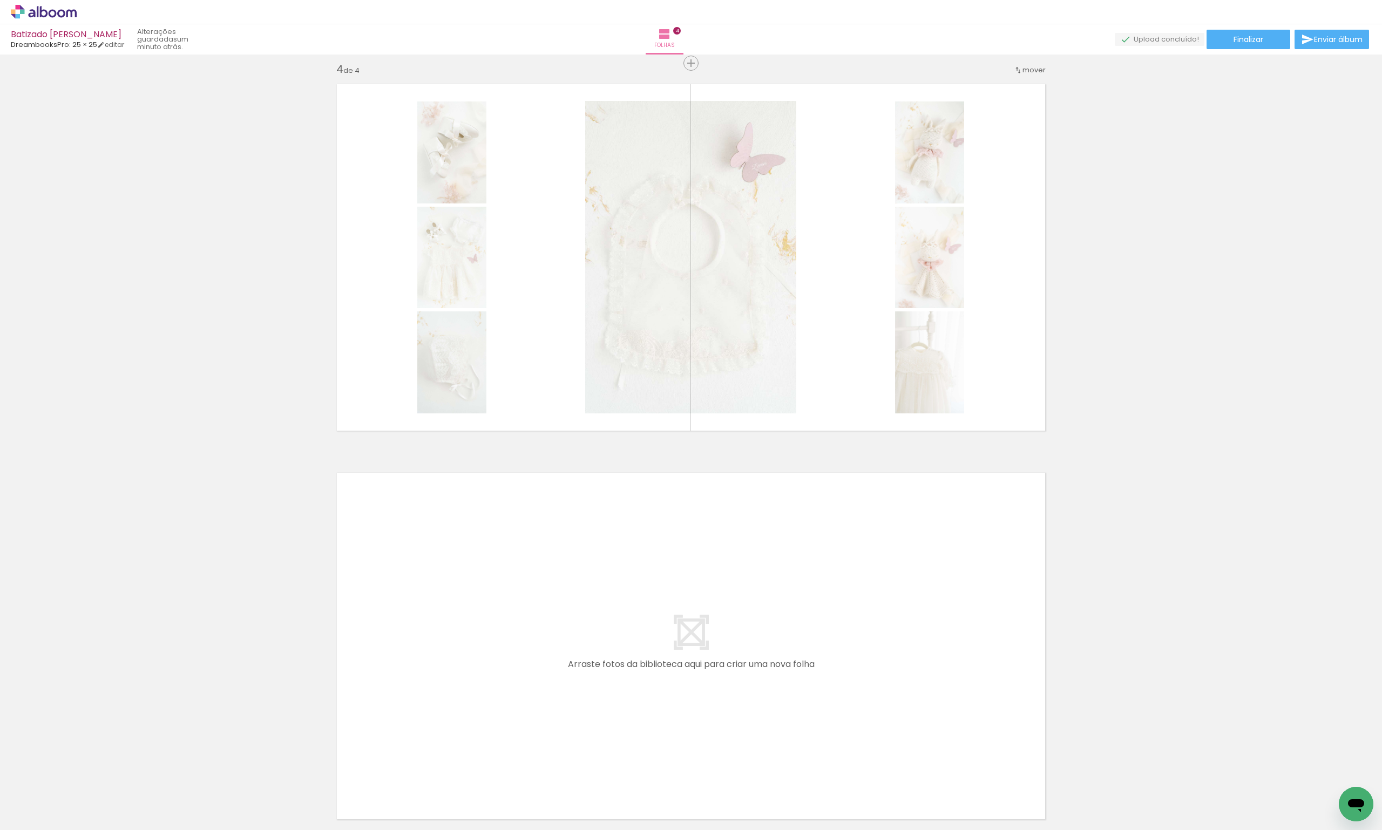
scroll to position [0, 35719]
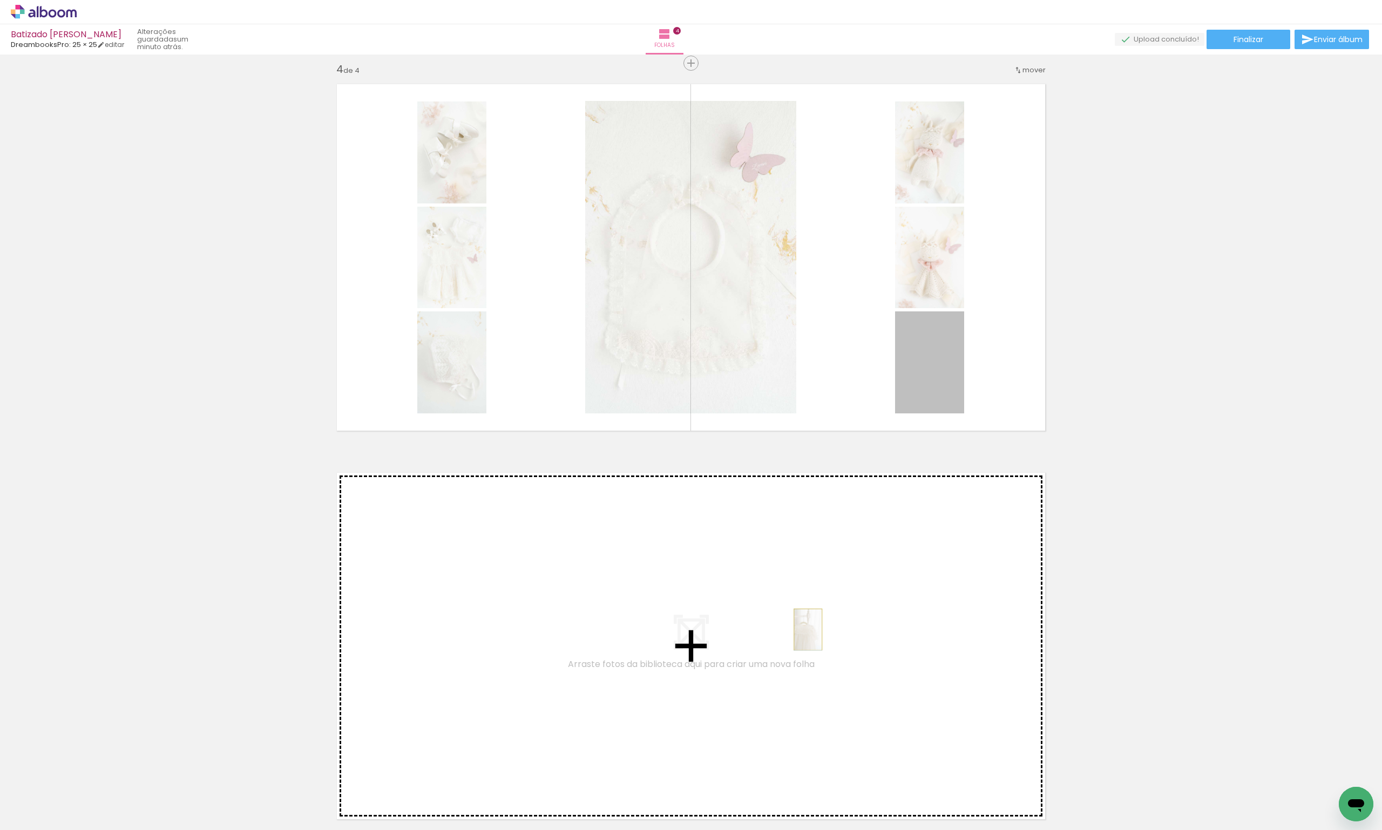
drag, startPoint x: 912, startPoint y: 386, endPoint x: 804, endPoint y: 630, distance: 266.4
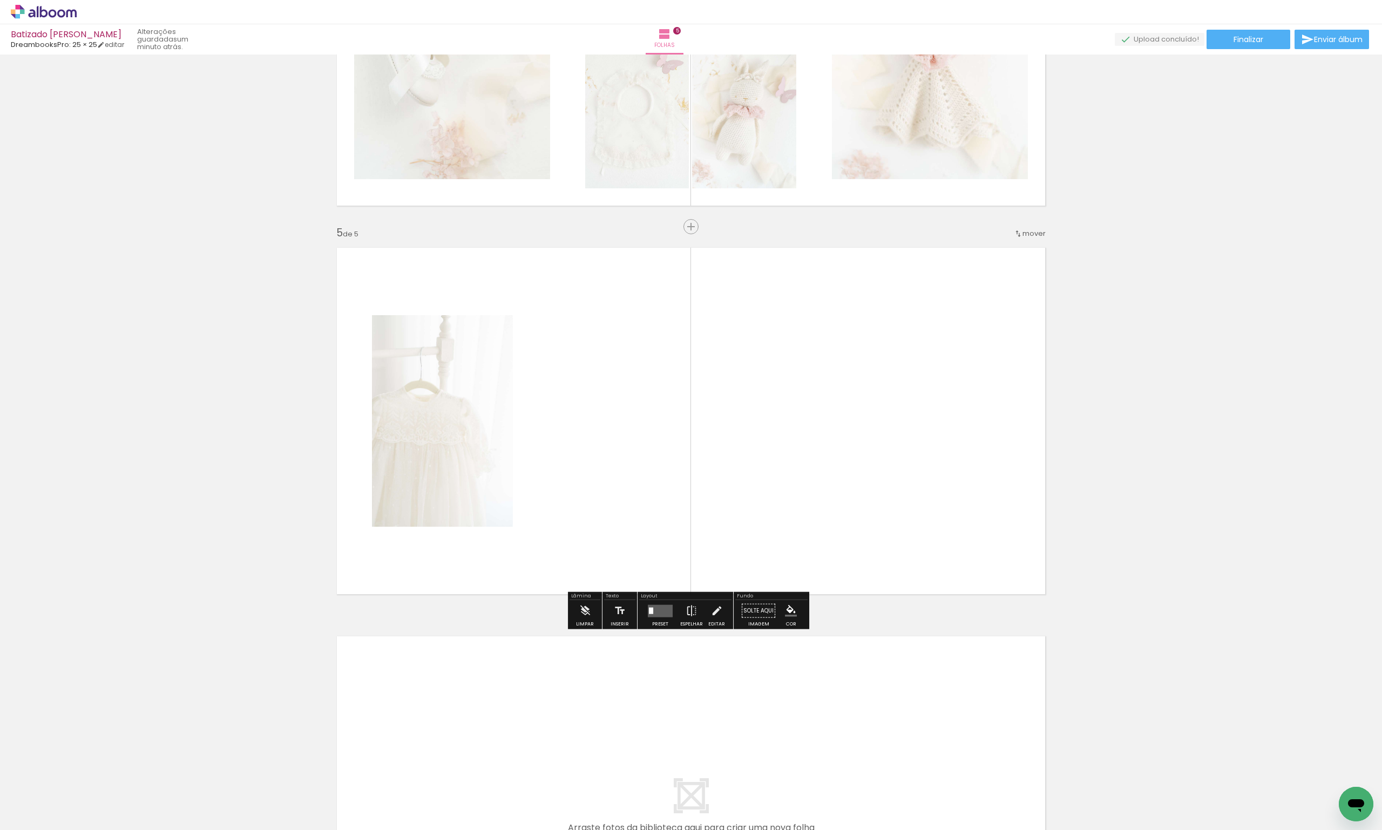
scroll to position [1413, 0]
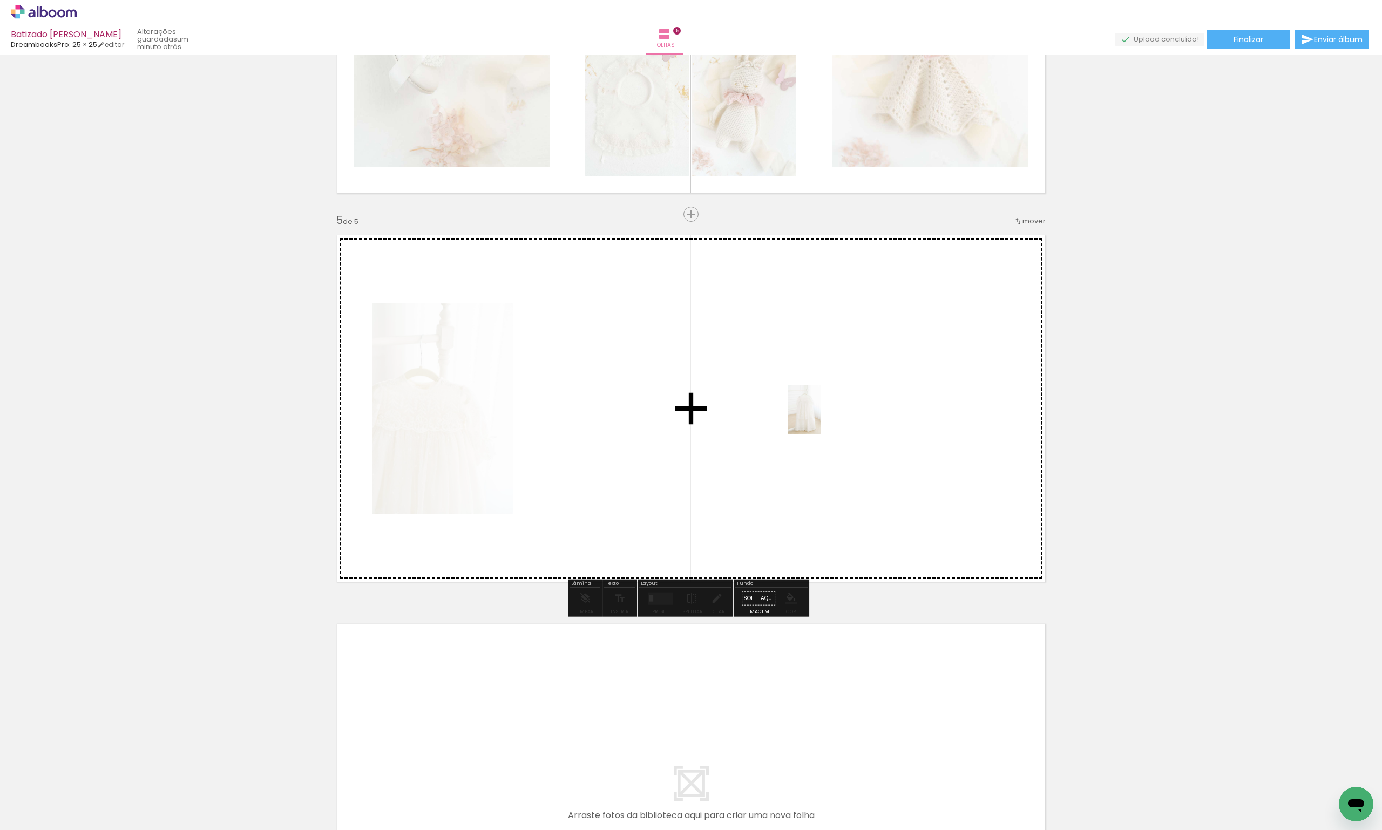
drag, startPoint x: 1211, startPoint y: 782, endPoint x: 821, endPoint y: 418, distance: 533.7
click at [821, 418] on quentale-workspace at bounding box center [691, 415] width 1382 height 830
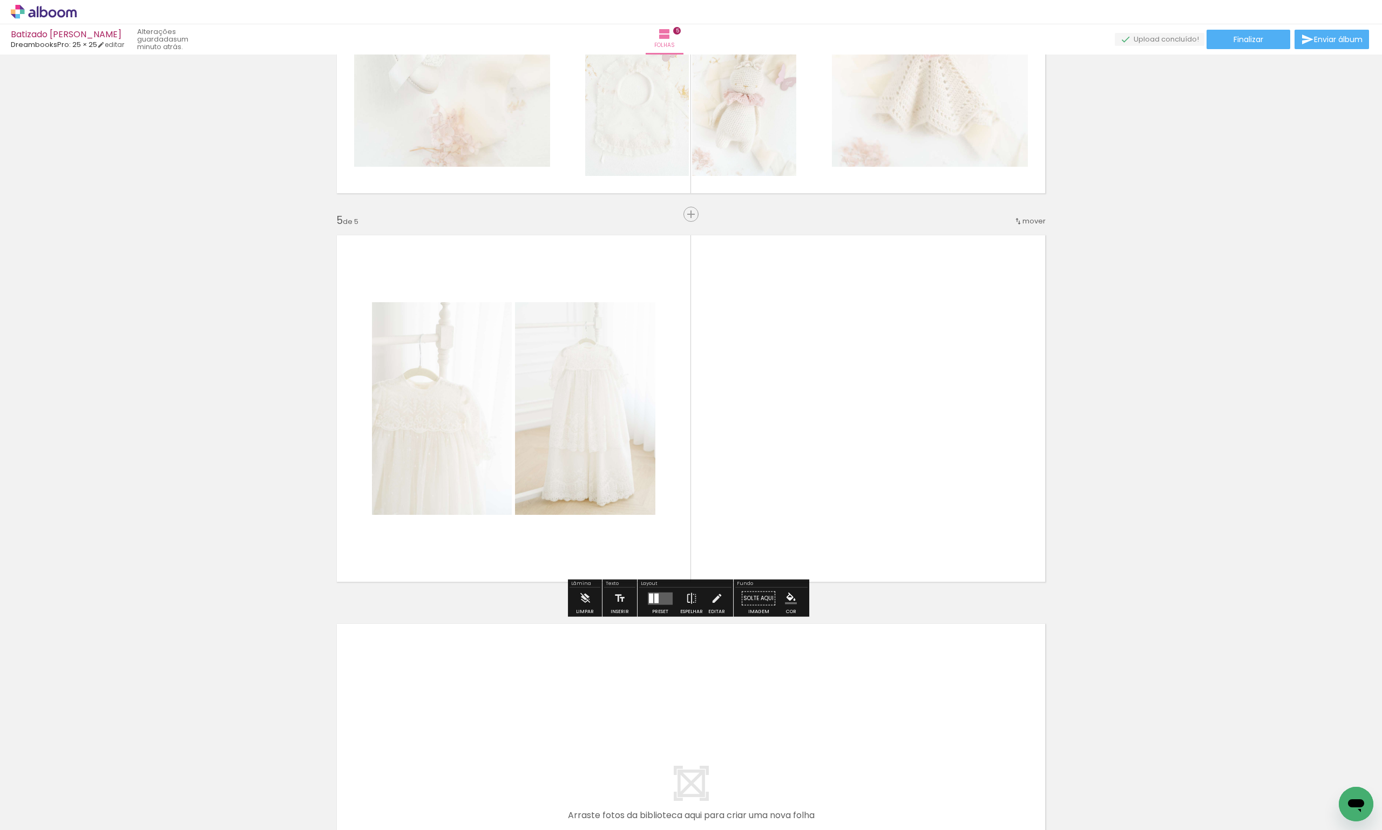
drag, startPoint x: 1275, startPoint y: 789, endPoint x: 1039, endPoint y: 576, distance: 317.3
click at [1013, 527] on quentale-workspace at bounding box center [691, 415] width 1382 height 830
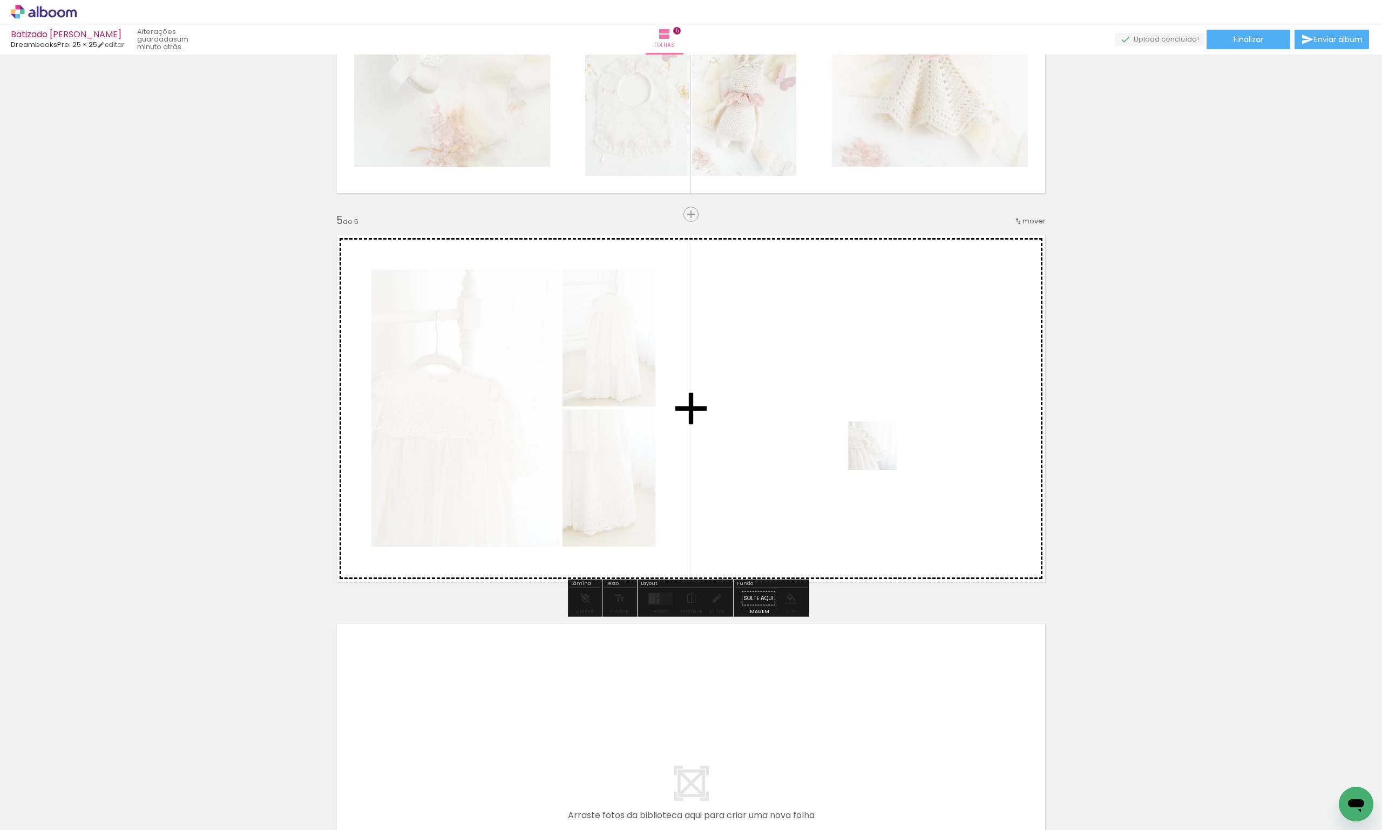
drag, startPoint x: 1336, startPoint y: 786, endPoint x: 880, endPoint y: 453, distance: 564.6
click at [880, 453] on quentale-workspace at bounding box center [691, 415] width 1382 height 830
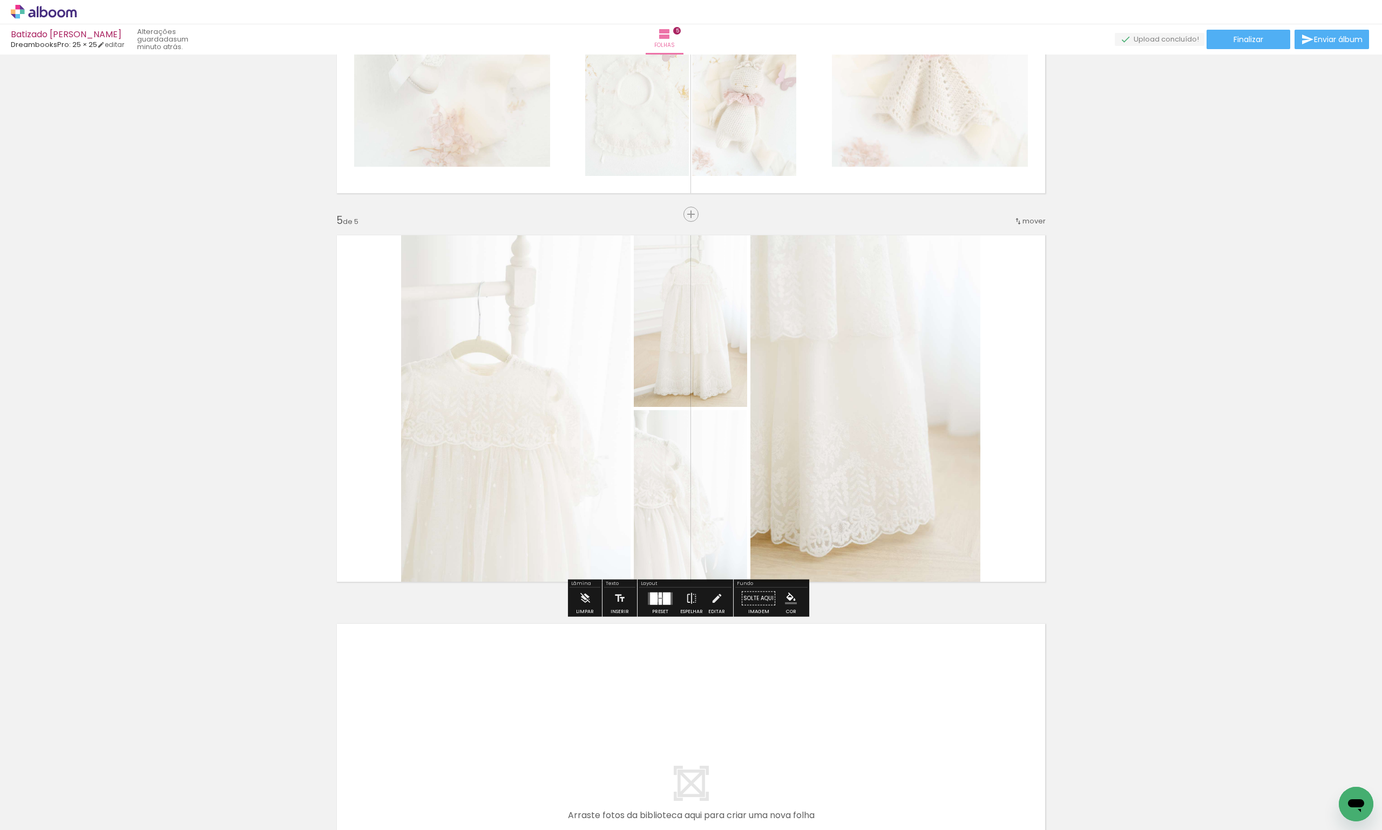
click at [659, 599] on div at bounding box center [660, 602] width 3 height 6
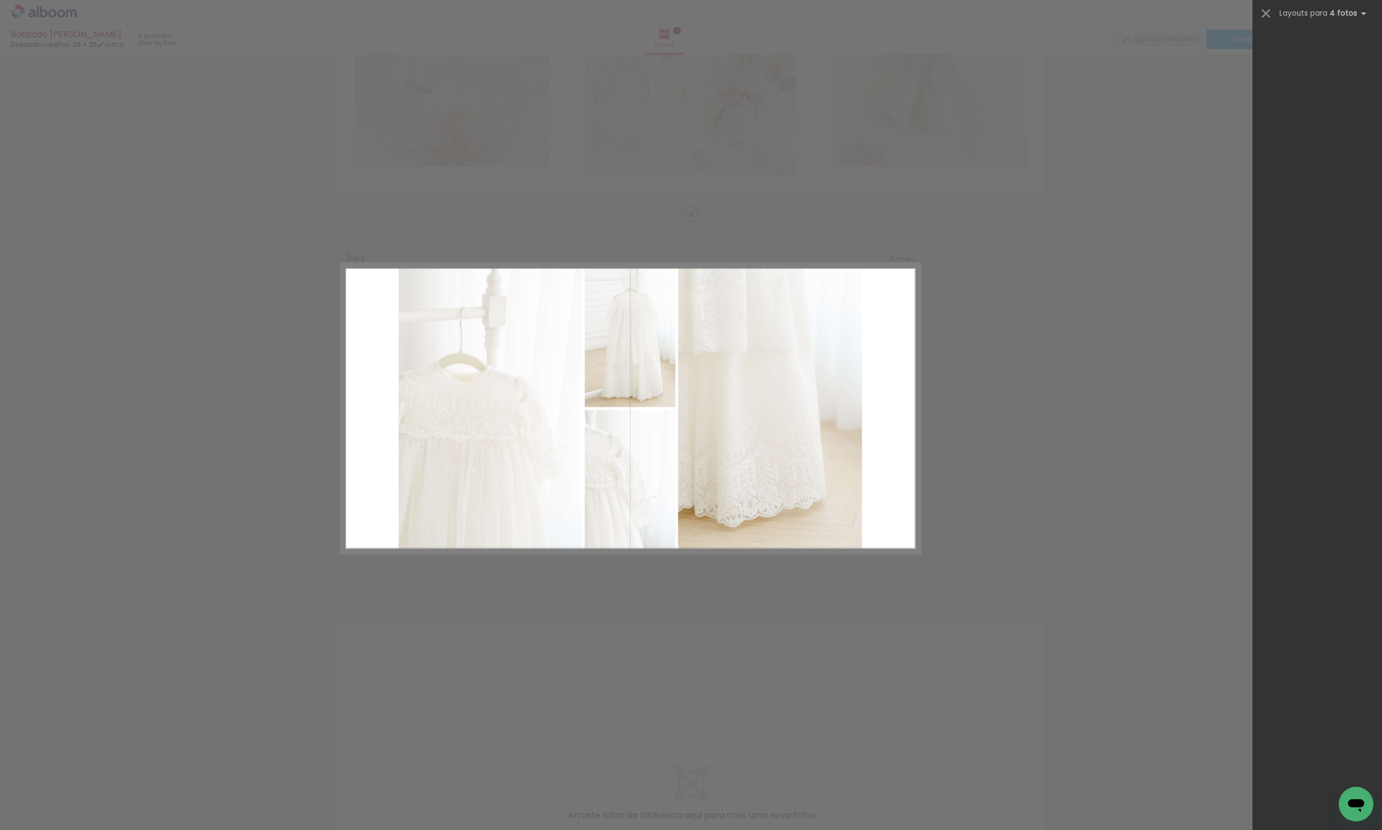
scroll to position [0, 0]
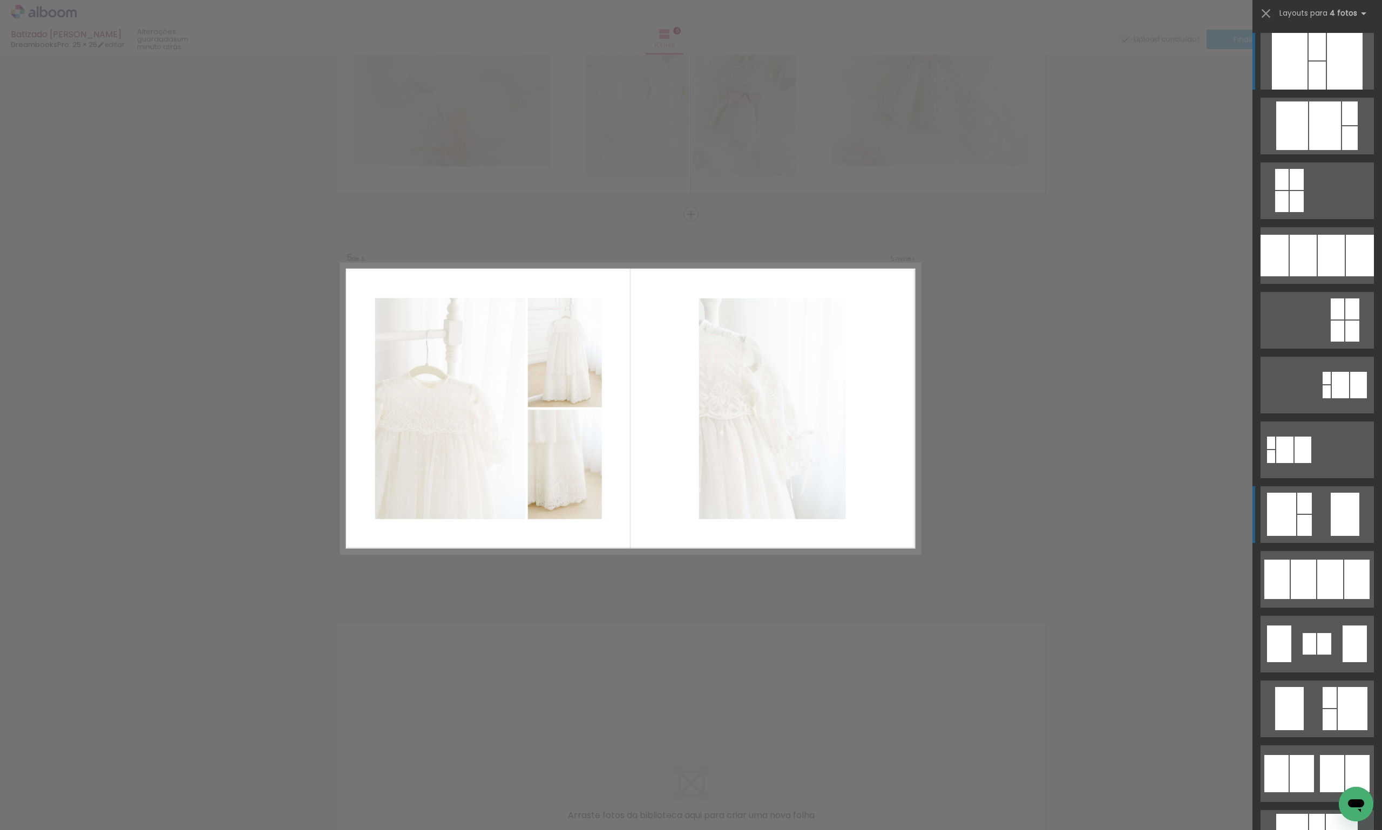
click at [1326, 90] on div at bounding box center [1317, 76] width 17 height 28
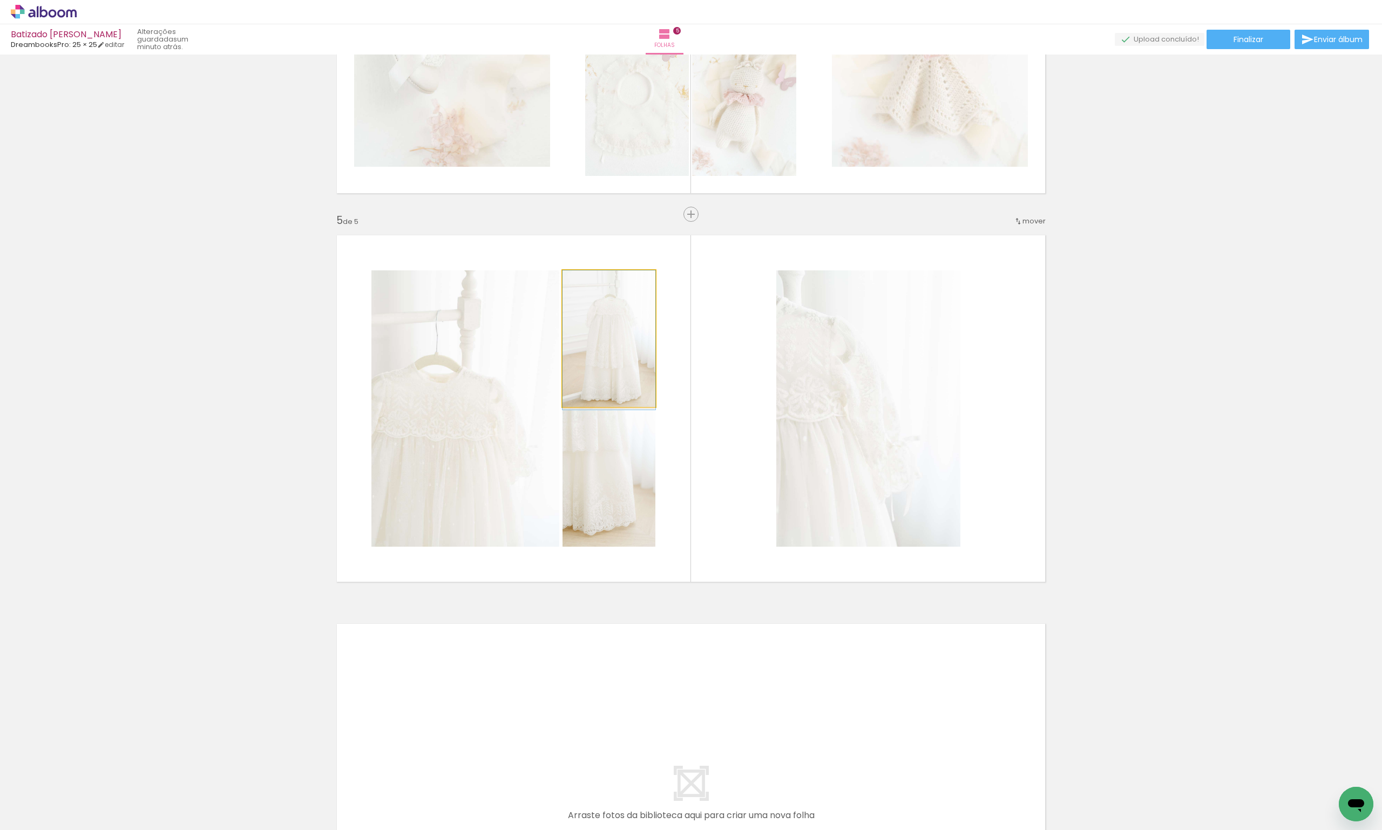
drag, startPoint x: 632, startPoint y: 372, endPoint x: 489, endPoint y: 417, distance: 149.6
click at [0, 0] on slot at bounding box center [0, 0] width 0 height 0
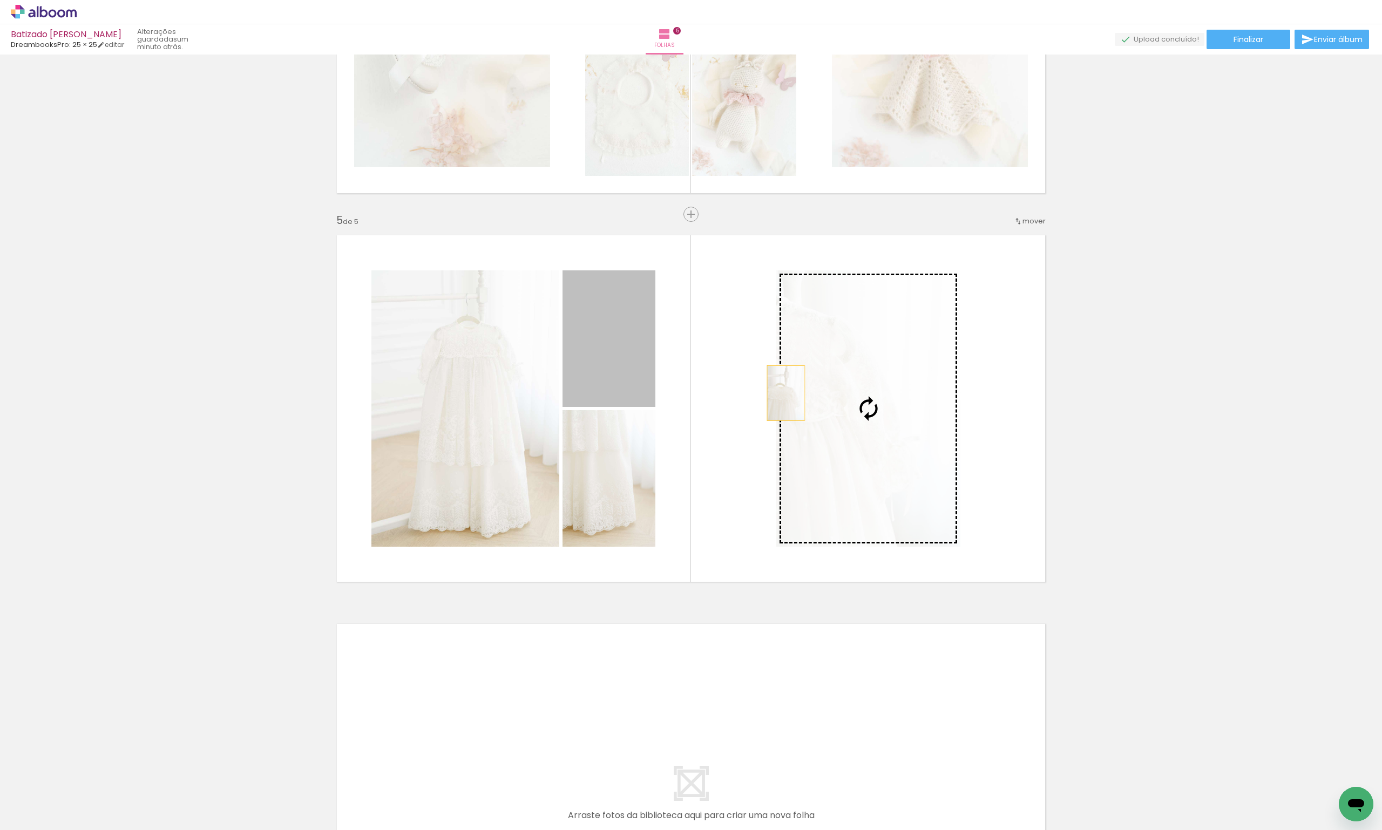
drag, startPoint x: 625, startPoint y: 367, endPoint x: 852, endPoint y: 407, distance: 230.2
click at [0, 0] on slot at bounding box center [0, 0] width 0 height 0
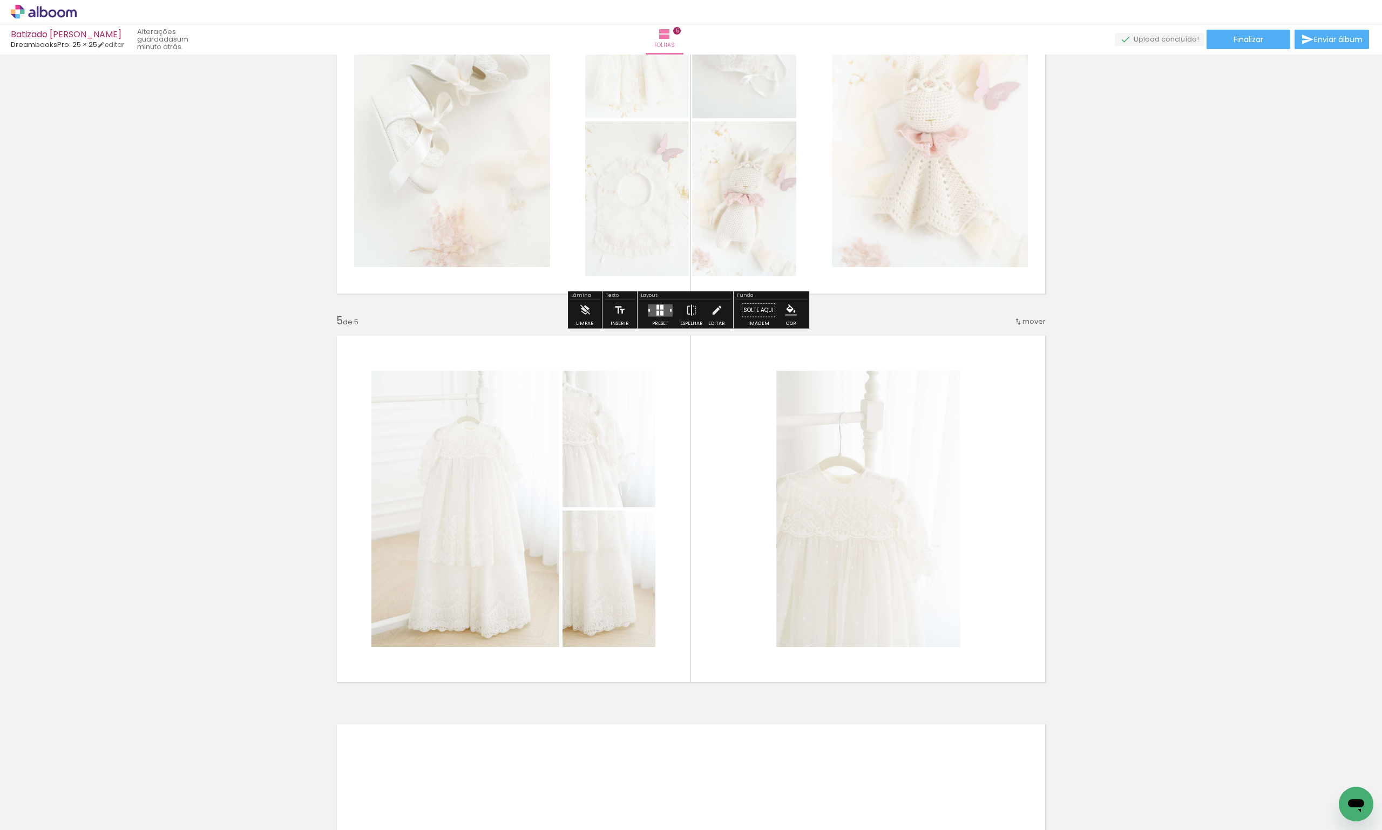
scroll to position [1305, 0]
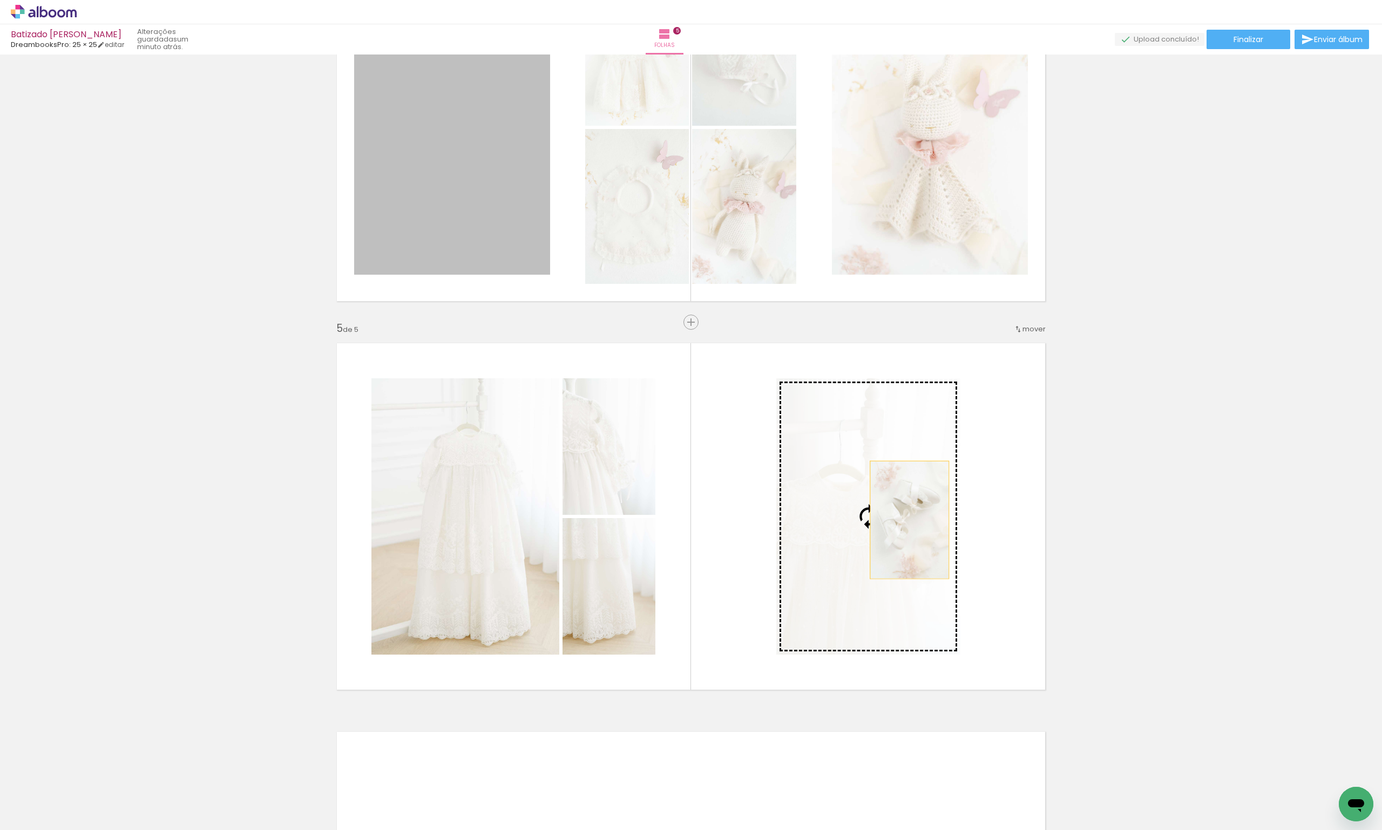
drag, startPoint x: 491, startPoint y: 222, endPoint x: 905, endPoint y: 520, distance: 509.9
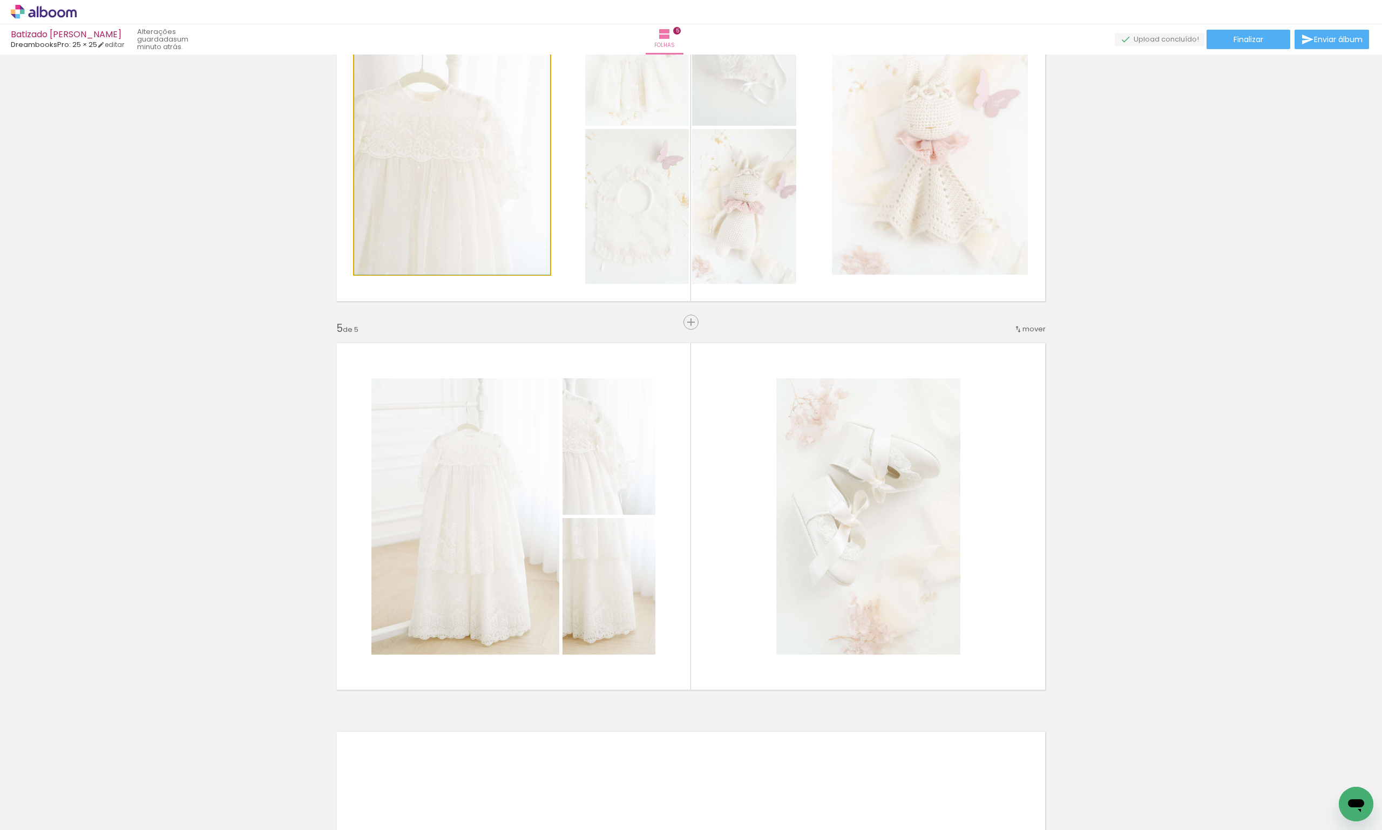
drag, startPoint x: 430, startPoint y: 136, endPoint x: 294, endPoint y: 162, distance: 138.1
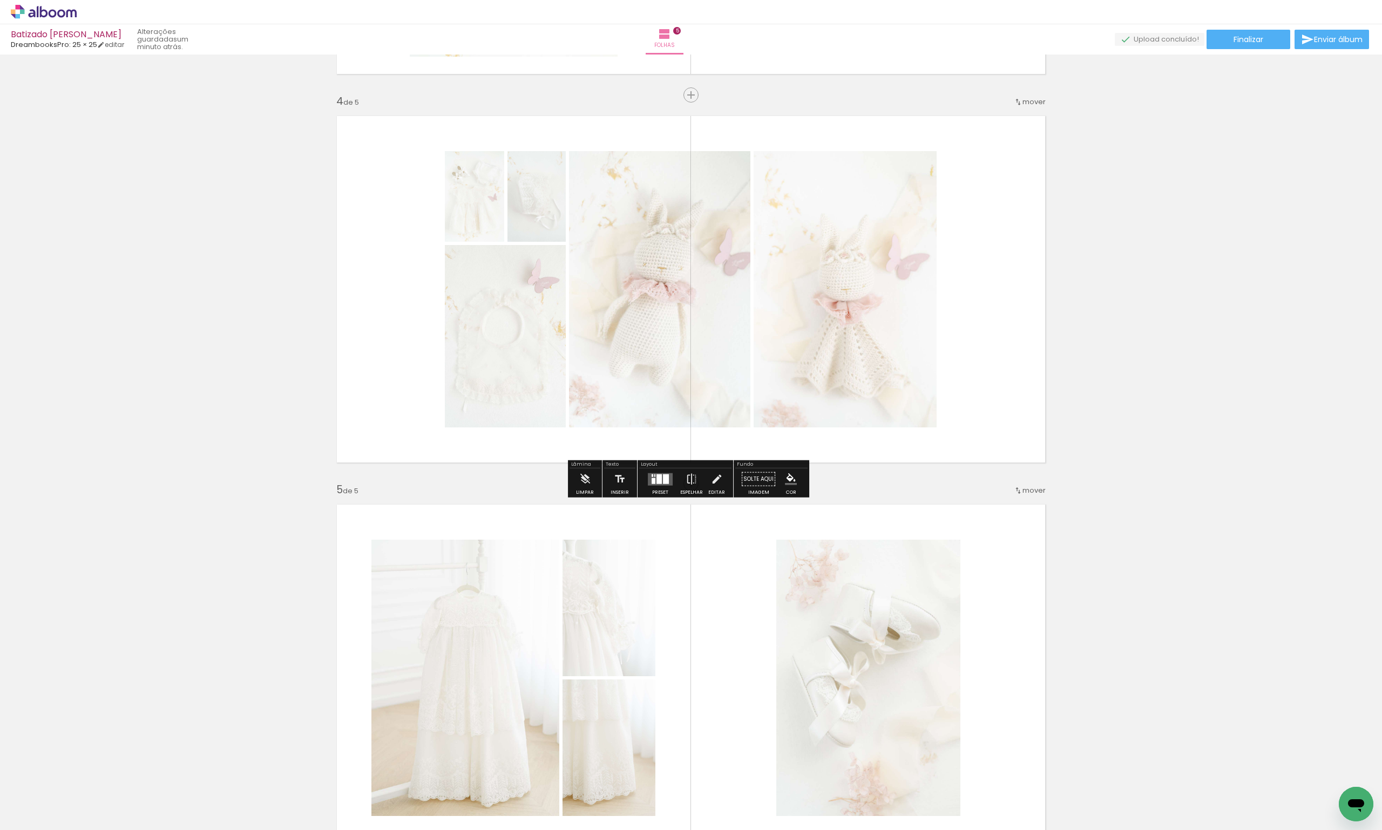
scroll to position [1143, 0]
click at [657, 481] on div at bounding box center [659, 480] width 5 height 10
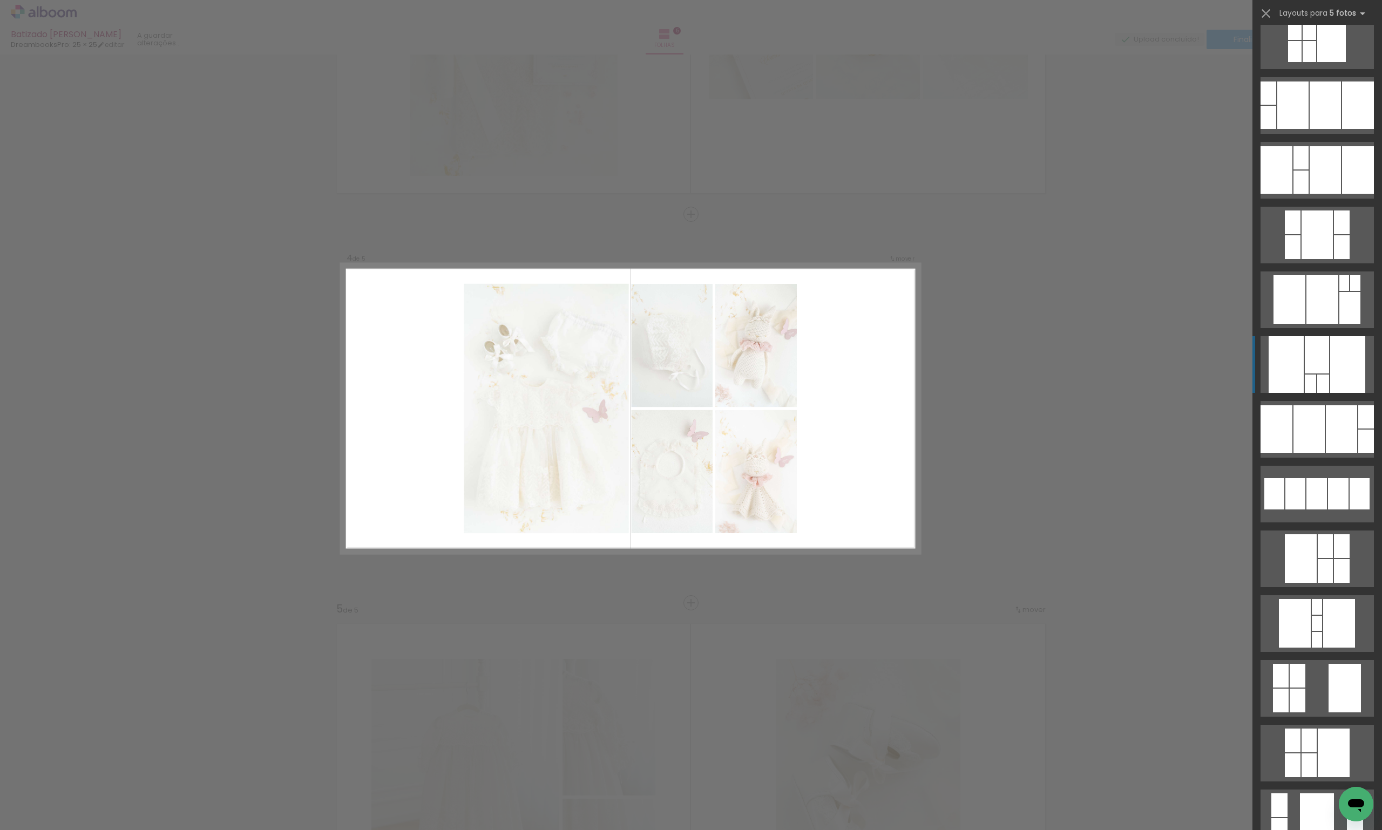
scroll to position [216, 0]
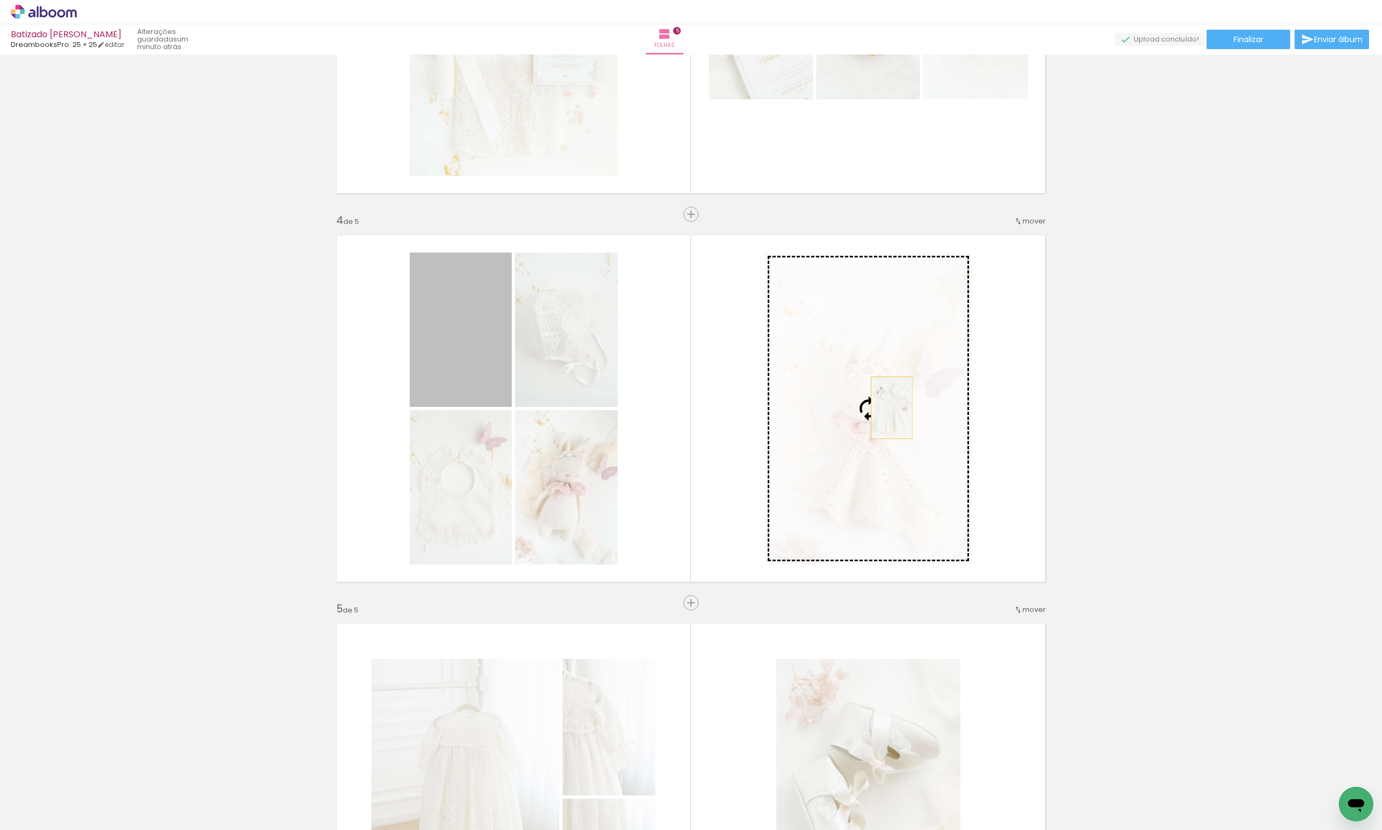
drag, startPoint x: 448, startPoint y: 340, endPoint x: 896, endPoint y: 409, distance: 454.0
click at [0, 0] on slot at bounding box center [0, 0] width 0 height 0
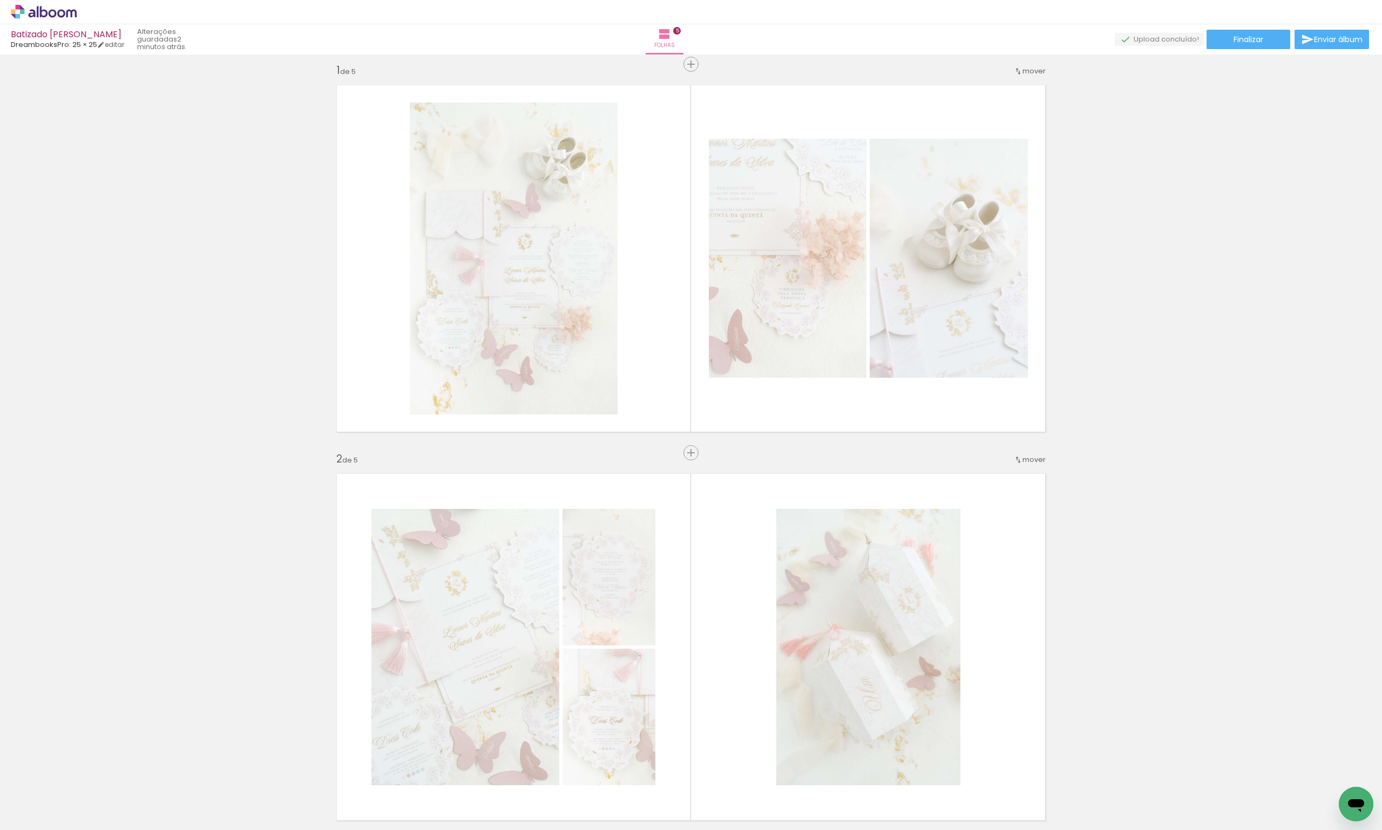
scroll to position [0, 0]
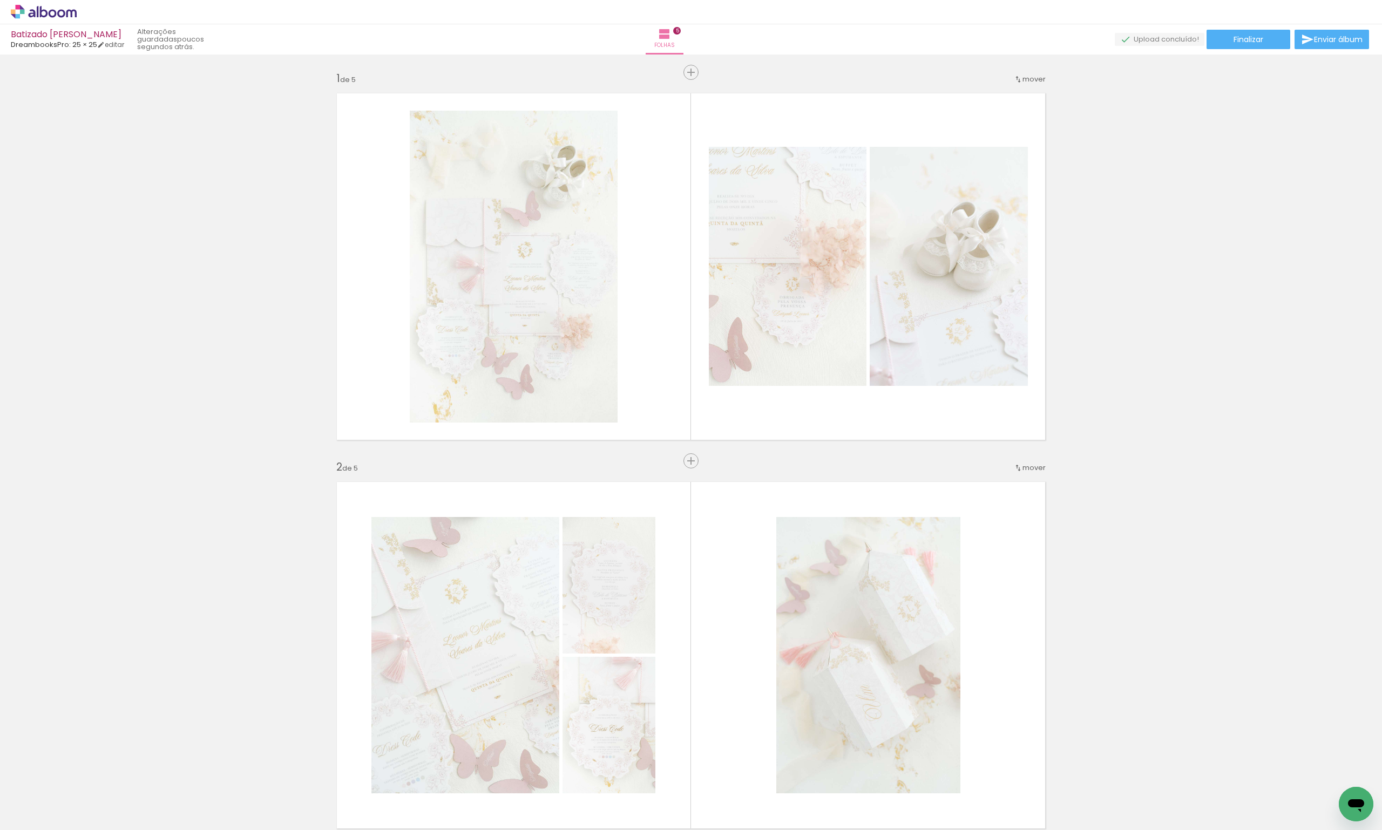
scroll to position [0, 35719]
